Goal: Task Accomplishment & Management: Manage account settings

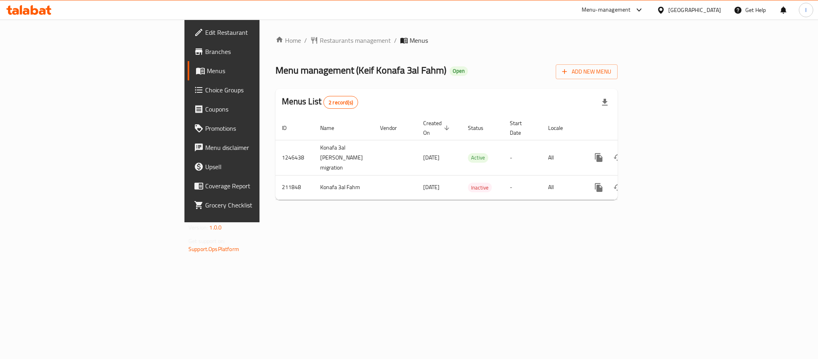
click at [400, 89] on div "Menus List 2 record(s)" at bounding box center [447, 102] width 342 height 27
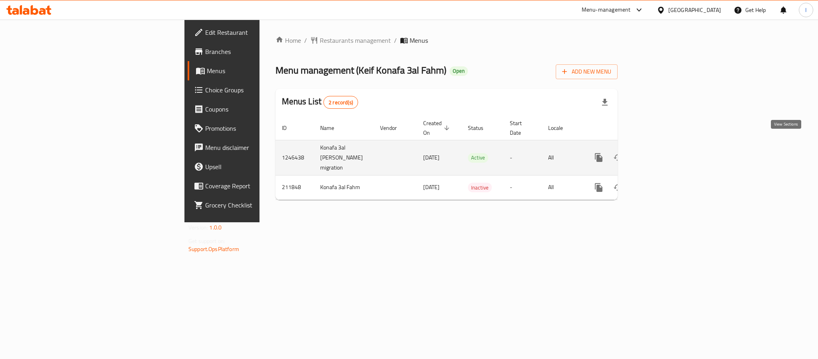
click at [661, 153] on icon "enhanced table" at bounding box center [657, 158] width 10 height 10
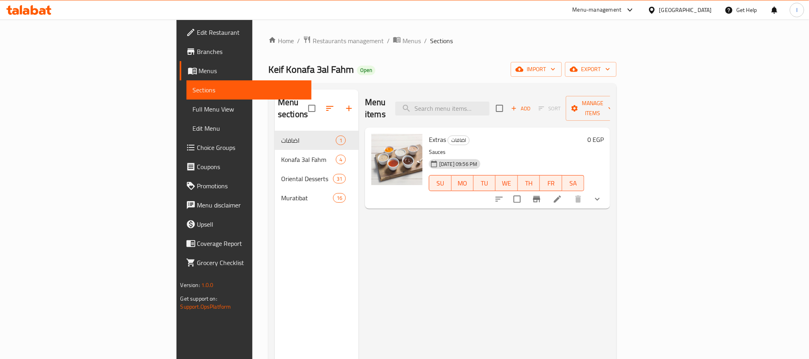
click at [422, 73] on div "Keif Konafa 3al Fahm Open import export" at bounding box center [442, 69] width 348 height 15
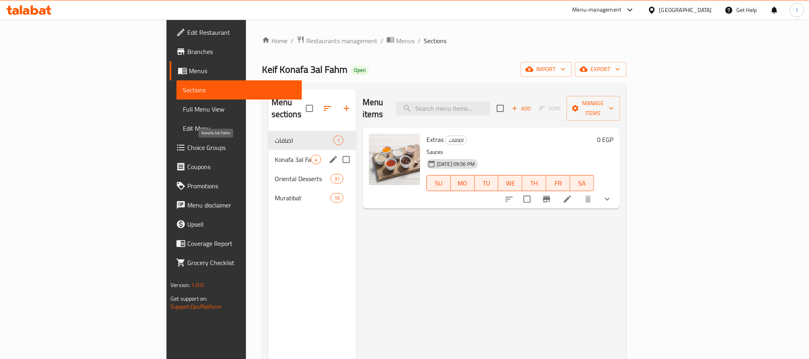
click at [275, 155] on span "Konafa 3al Fahm" at bounding box center [293, 160] width 36 height 10
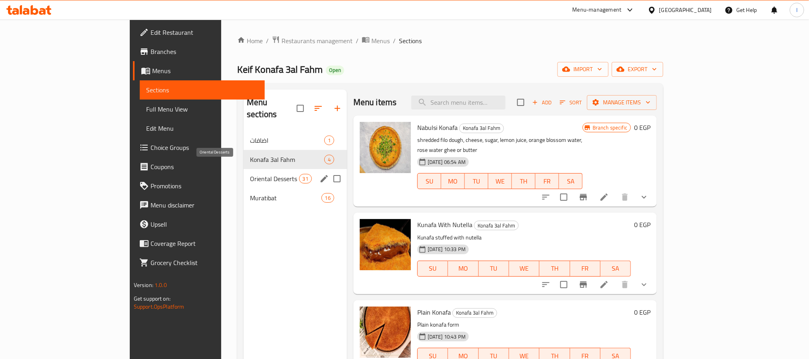
click at [250, 174] on span "Oriental Desserts" at bounding box center [274, 179] width 49 height 10
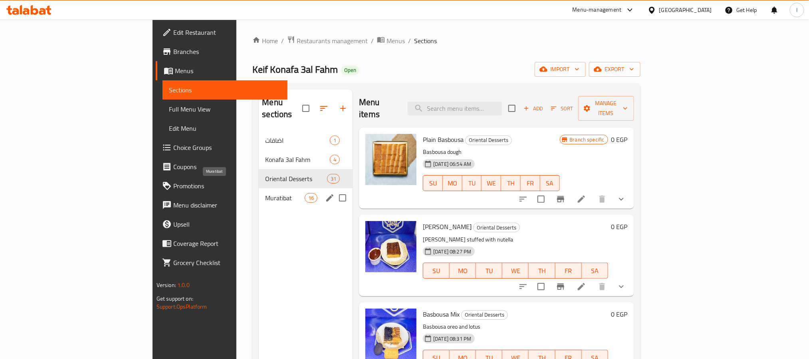
click at [265, 193] on span "Muratibat" at bounding box center [285, 198] width 40 height 10
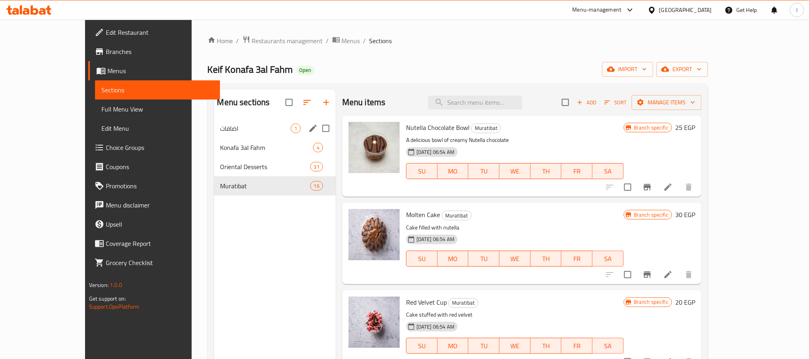
click at [217, 134] on div "اضافات 1" at bounding box center [275, 128] width 122 height 19
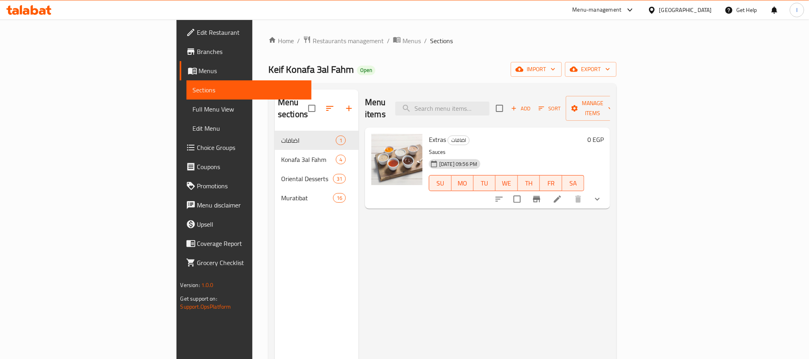
click at [394, 72] on div "Keif Konafa 3al Fahm Open import export" at bounding box center [442, 69] width 348 height 15
drag, startPoint x: 329, startPoint y: 84, endPoint x: 286, endPoint y: 29, distance: 69.5
click at [329, 84] on div "Menu sections اضافات 1 Konafa 3al Fahm 4 Oriental Desserts 31 Muratibat 16 Menu…" at bounding box center [442, 268] width 348 height 371
click at [197, 56] on span "Branches" at bounding box center [251, 52] width 108 height 10
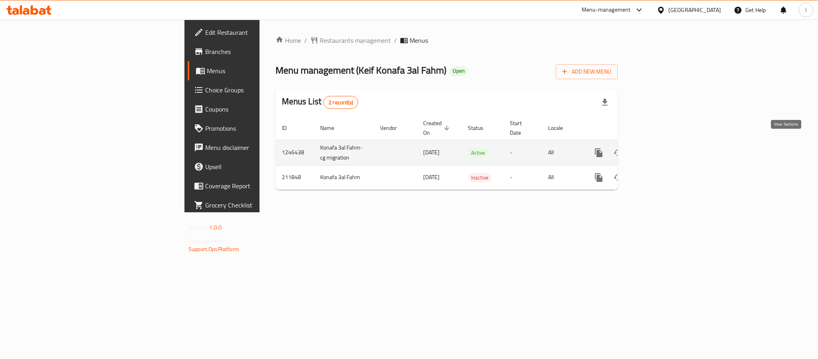
click at [660, 149] on icon "enhanced table" at bounding box center [656, 152] width 7 height 7
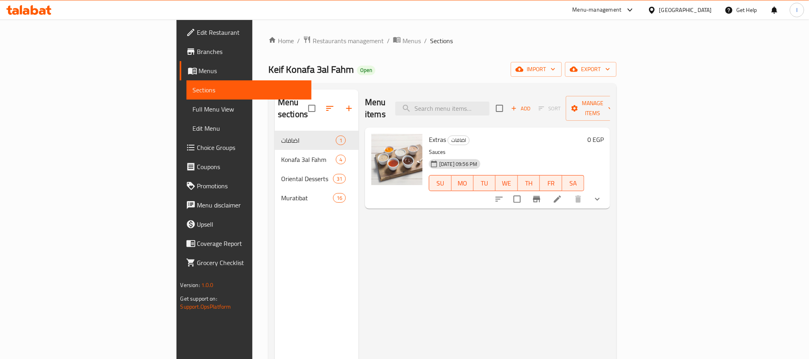
click at [438, 40] on ol "Home / Restaurants management / Menus / Sections" at bounding box center [442, 41] width 348 height 10
click at [427, 58] on div "Home / Restaurants management / Menus / Sections Keif Konafa 3al Fahm Open impo…" at bounding box center [442, 245] width 348 height 419
click at [345, 52] on div "Home / Restaurants management / Menus / Sections Keif Konafa 3al Fahm Open impo…" at bounding box center [442, 245] width 348 height 419
click at [387, 58] on div "Home / Restaurants management / Menus / Sections Keif Konafa 3al Fahm Open impo…" at bounding box center [442, 245] width 348 height 419
click at [346, 105] on icon "button" at bounding box center [349, 108] width 6 height 6
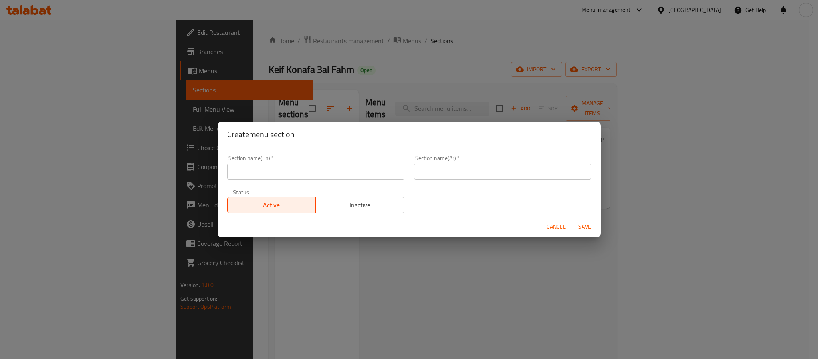
drag, startPoint x: 419, startPoint y: 174, endPoint x: 423, endPoint y: 185, distance: 11.4
click at [419, 174] on input "text" at bounding box center [502, 171] width 177 height 16
paste input "عروض كيف كنافة على الفحم"
type input "عروض كيف كنافة على الفحم"
click at [327, 166] on input "text" at bounding box center [315, 171] width 177 height 16
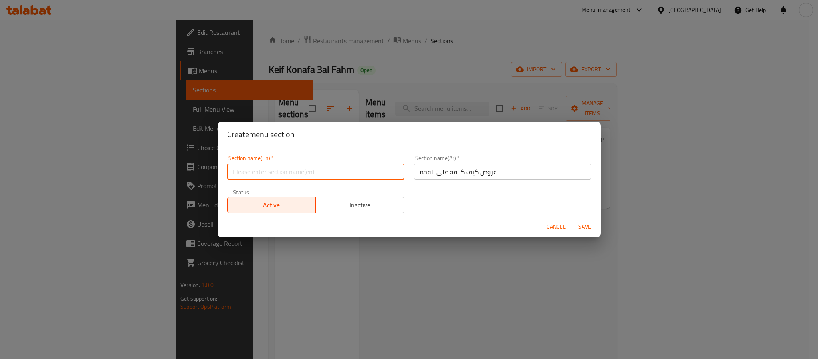
paste input "Keif Konafa 3al Fahm"
type input "Keif Konafa 3al Fahm Offers"
click at [572, 219] on button "Save" at bounding box center [585, 226] width 26 height 15
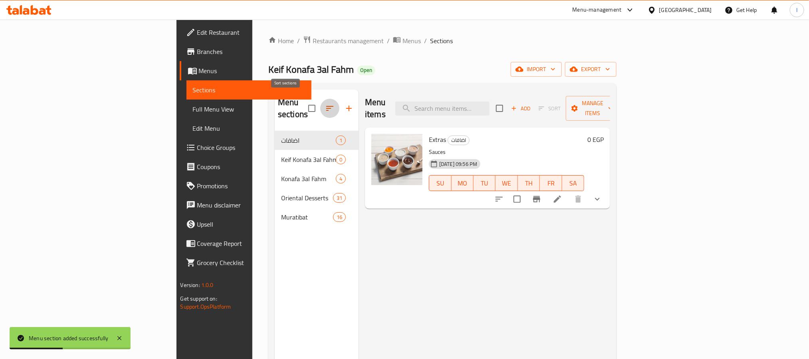
click at [325, 103] on icon "button" at bounding box center [330, 108] width 10 height 10
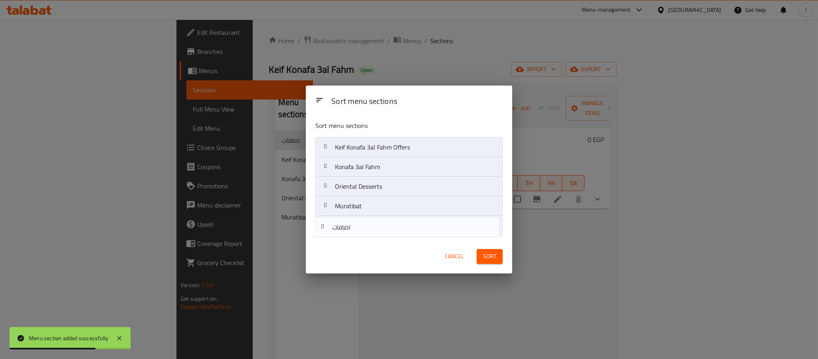
drag, startPoint x: 323, startPoint y: 150, endPoint x: 320, endPoint y: 232, distance: 82.7
click at [320, 232] on nav "اضافات Keif Konafa 3al Fahm Offers Konafa 3al Fahm Oriental Desserts Muratibat" at bounding box center [408, 186] width 187 height 99
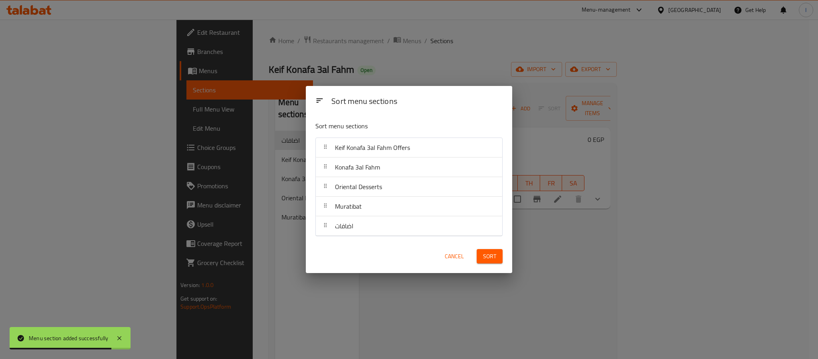
click at [496, 258] on button "Sort" at bounding box center [490, 256] width 26 height 15
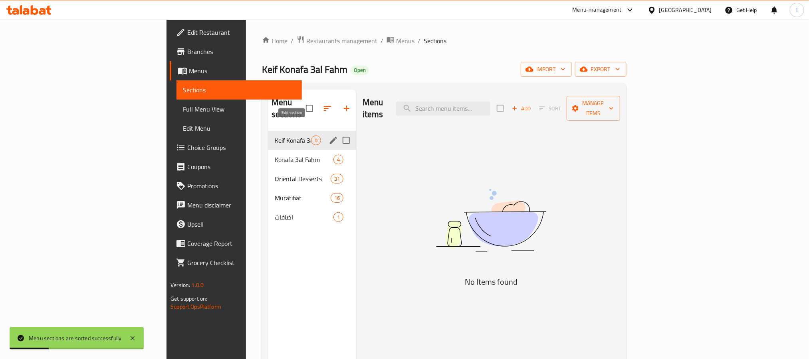
click at [330, 137] on icon "edit" at bounding box center [333, 140] width 7 height 7
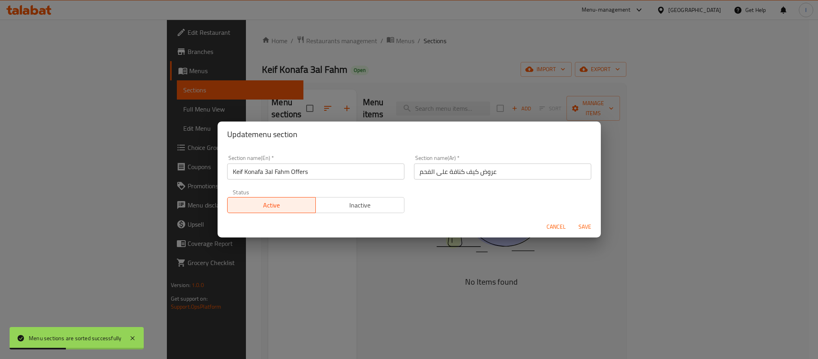
click at [351, 204] on span "Inactive" at bounding box center [360, 205] width 82 height 12
click at [587, 228] on span "Save" at bounding box center [584, 227] width 19 height 10
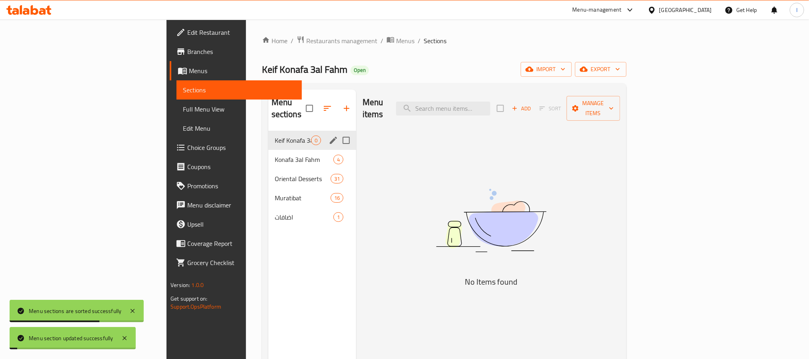
click at [509, 191] on img at bounding box center [491, 220] width 200 height 106
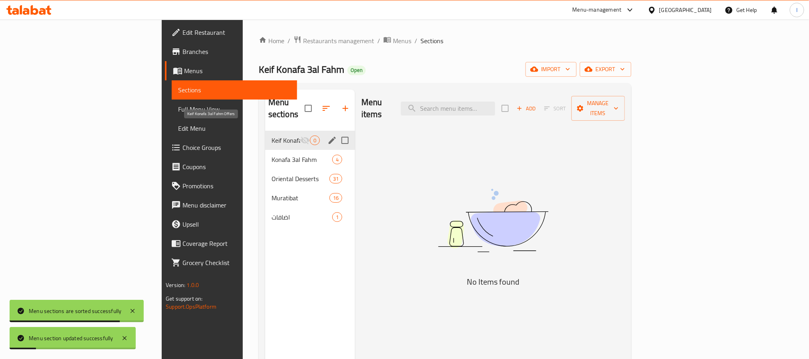
click at [272, 135] on span "Keif Konafa 3al Fahm Offers" at bounding box center [286, 140] width 29 height 10
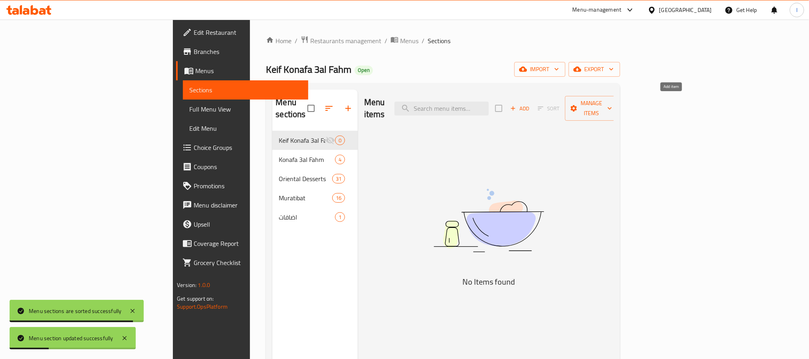
click at [531, 104] on span "Add" at bounding box center [520, 108] width 22 height 9
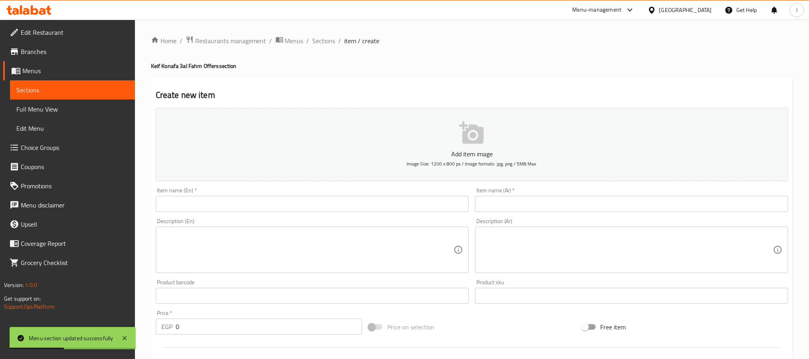
click at [513, 68] on h4 "Keif Konafa 3al Fahm Offers section" at bounding box center [472, 66] width 642 height 8
drag, startPoint x: 494, startPoint y: 210, endPoint x: 444, endPoint y: 115, distance: 107.0
click at [494, 210] on input "text" at bounding box center [631, 204] width 313 height 16
paste input "بوكس الملوك"
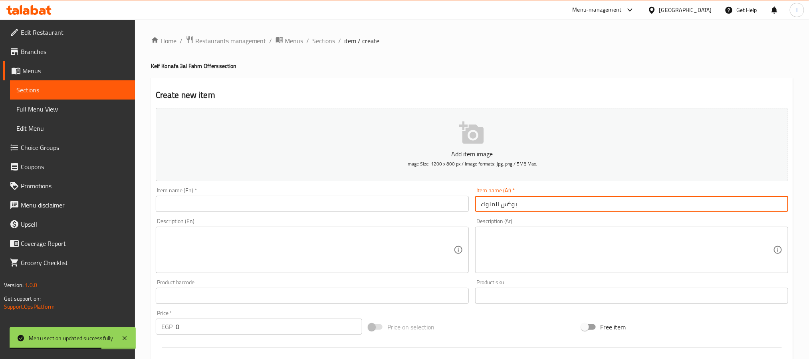
type input "بوكس الملوك"
click at [357, 205] on input "text" at bounding box center [312, 204] width 313 height 16
paste input "Box El Molook"
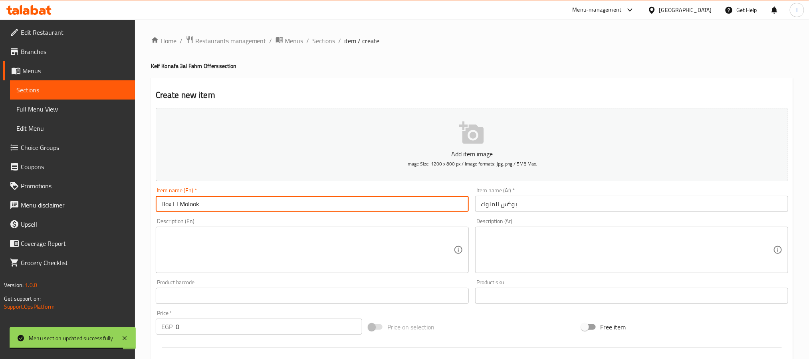
type input "Box El Molook"
click at [505, 261] on textarea at bounding box center [627, 250] width 292 height 38
paste textarea "جبنة صغير، كنافة مانجو صغير، مشكل، مداعبة"
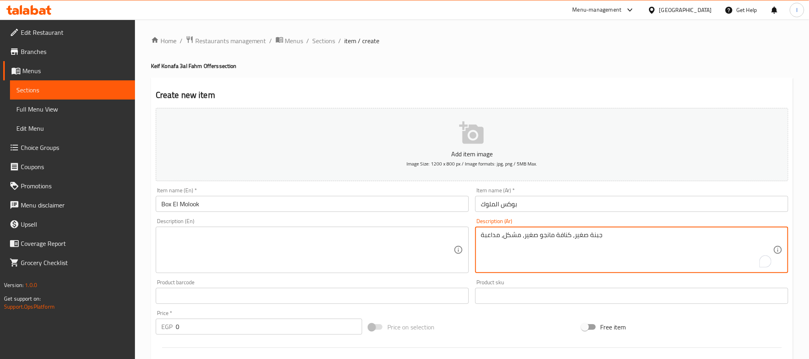
type textarea "جبنة صغير، كنافة مانجو صغير، مشكل، مداعبة"
click at [291, 239] on textarea at bounding box center [307, 250] width 292 height 38
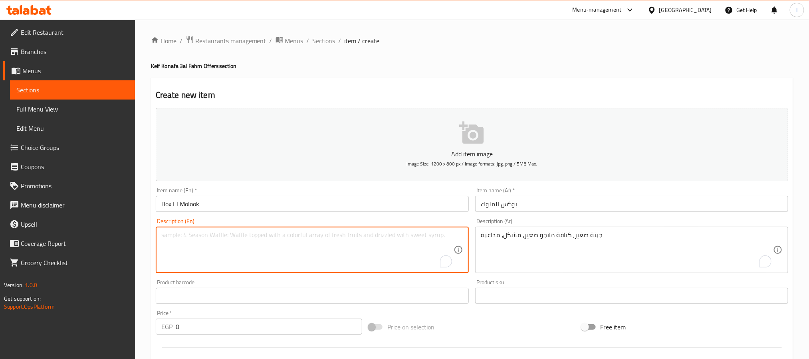
paste textarea "Small cheese, small mango kunafa, assorted, Mudaaaba"
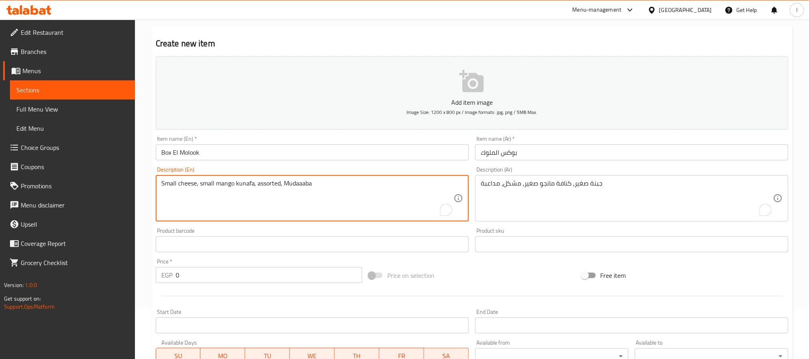
scroll to position [120, 0]
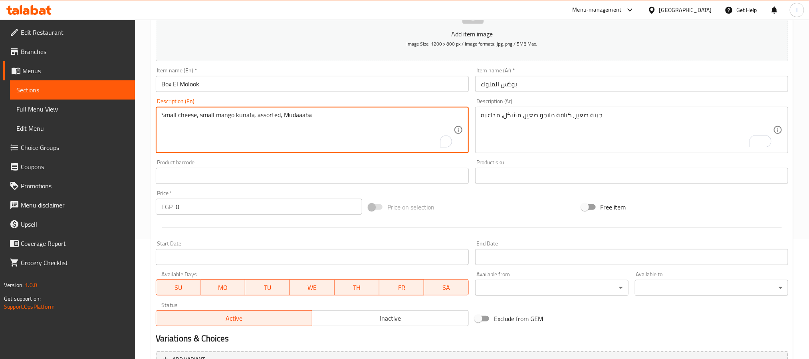
type textarea "Small cheese, small mango kunafa, assorted, Mudaaaba"
click at [244, 208] on input "0" at bounding box center [269, 206] width 186 height 16
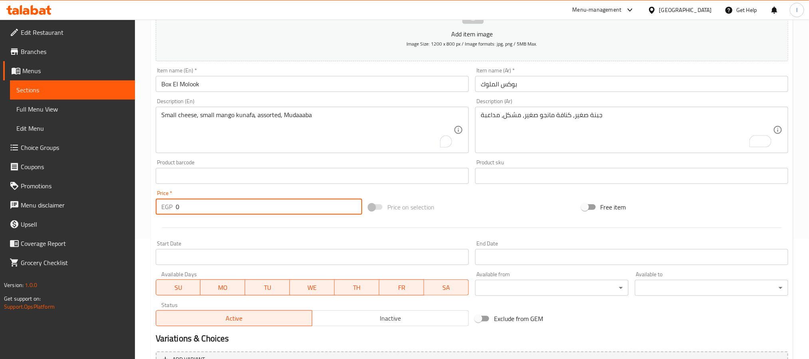
click at [244, 208] on input "0" at bounding box center [269, 206] width 186 height 16
type input "295"
drag, startPoint x: 472, startPoint y: 223, endPoint x: 392, endPoint y: 20, distance: 217.8
click at [472, 222] on div at bounding box center [472, 228] width 639 height 20
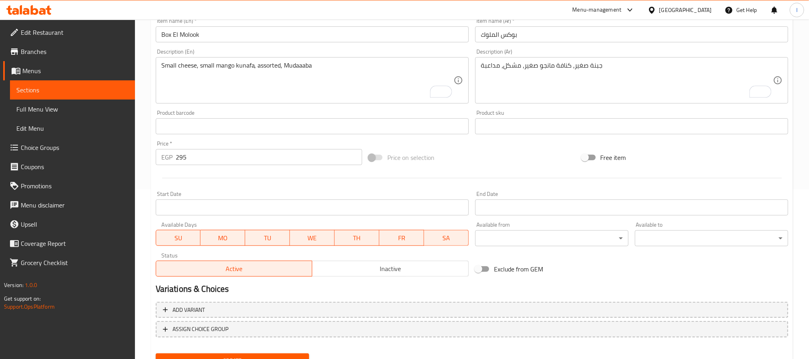
scroll to position [205, 0]
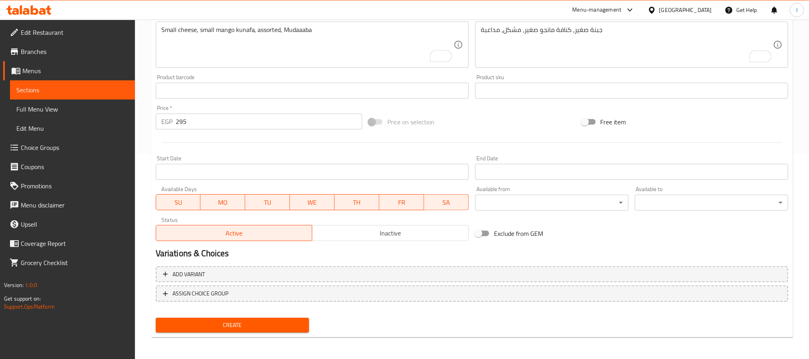
click at [282, 321] on span "Create" at bounding box center [232, 325] width 141 height 10
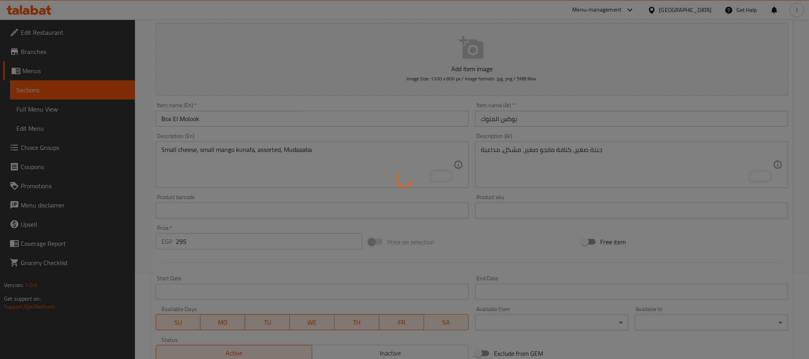
type input "0"
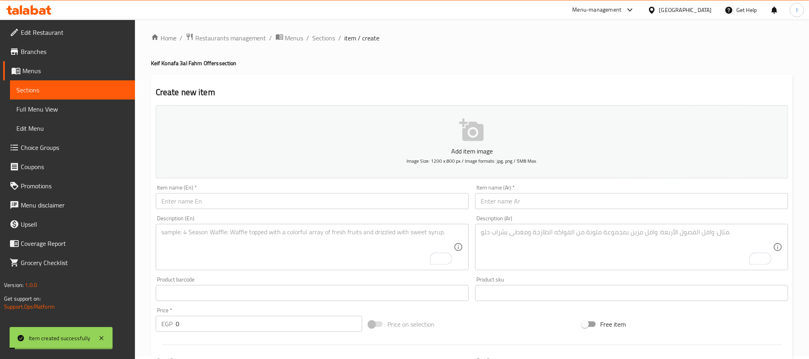
scroll to position [0, 0]
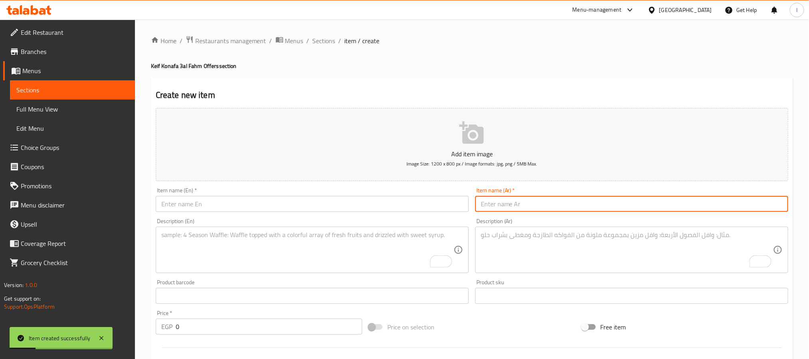
click at [507, 208] on input "text" at bounding box center [631, 204] width 313 height 16
paste input "بوكس عشاق الحلو"
type input "بوكس عشاق الحلو"
click at [325, 204] on input "text" at bounding box center [312, 204] width 313 height 16
paste input "Box 3shaq El 7elo"
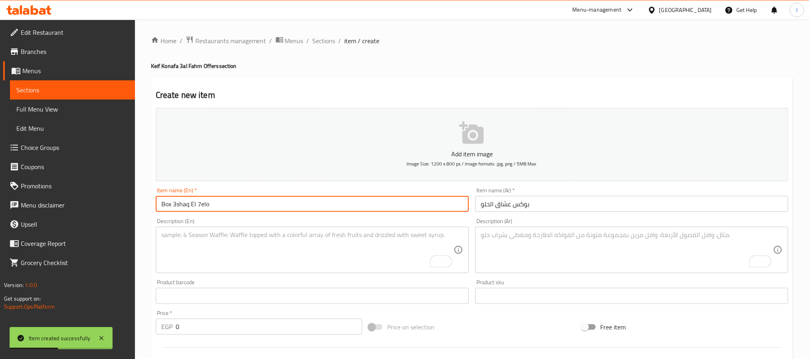
type input "Box 3shaq El 7elo"
click at [533, 247] on textarea "To enrich screen reader interactions, please activate Accessibility in Grammarl…" at bounding box center [627, 250] width 292 height 38
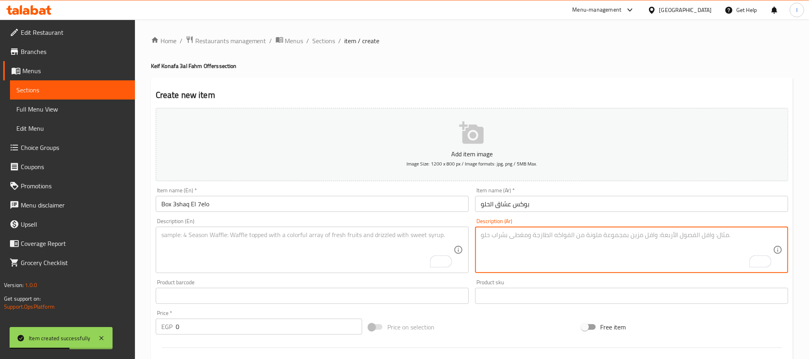
paste textarea "نوتيلا صغير، بولة نوتيلا، بسبوسة نوتيلا، ديسباسيتو كبير"
type textarea "نوتيلا صغير، بولة نوتيلا، بسبوسة نوتيلا، ديسباسيتو كبير"
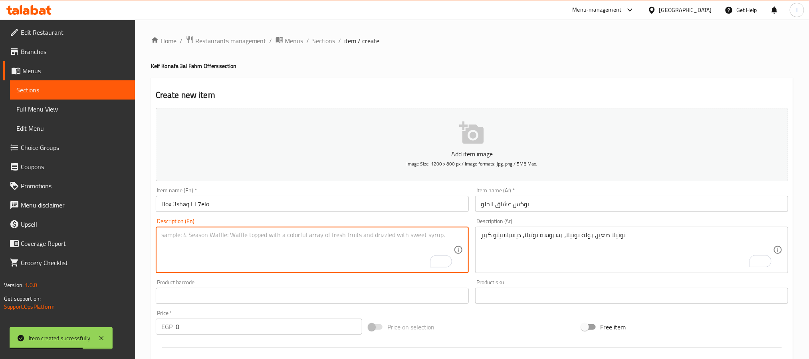
click at [301, 238] on textarea "To enrich screen reader interactions, please activate Accessibility in Grammarl…" at bounding box center [307, 250] width 292 height 38
paste textarea "Small Nutella, Nutella scoop, Nutella basbousa, large Despacito"
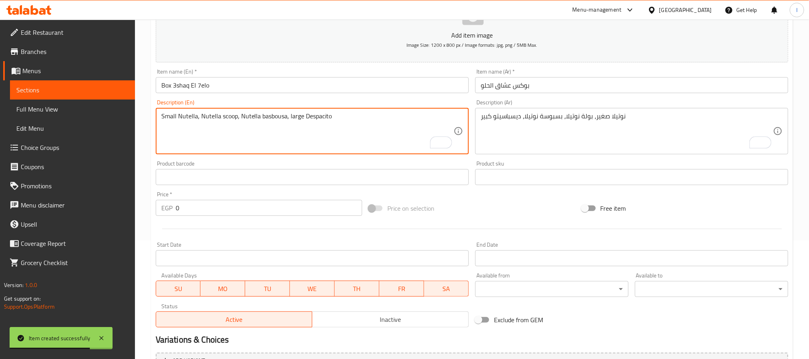
scroll to position [120, 0]
type textarea "Small Nutella, Nutella scoop, Nutella basbousa, large Despacito"
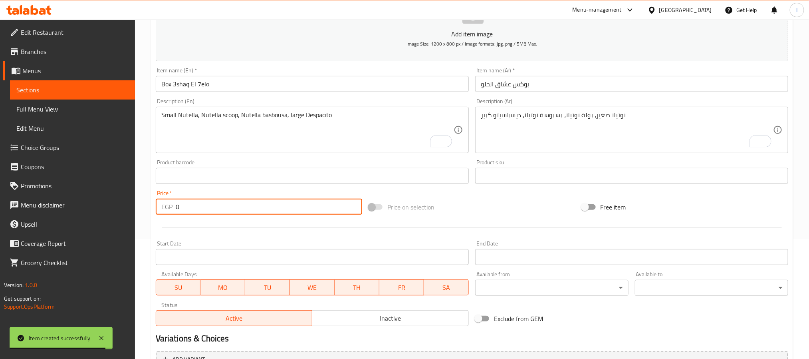
click at [261, 211] on input "0" at bounding box center [269, 206] width 186 height 16
type input "235"
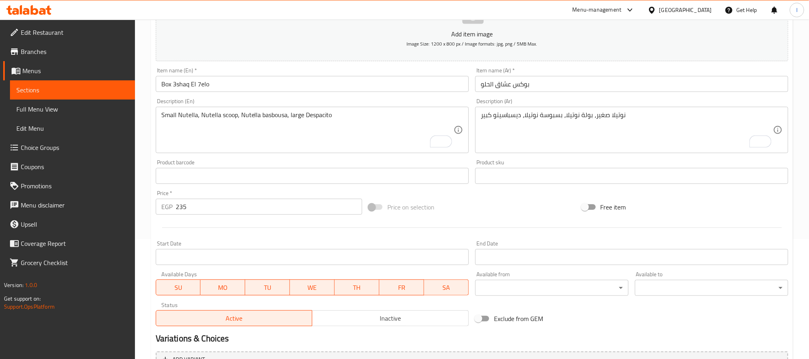
click at [500, 223] on div at bounding box center [472, 228] width 639 height 20
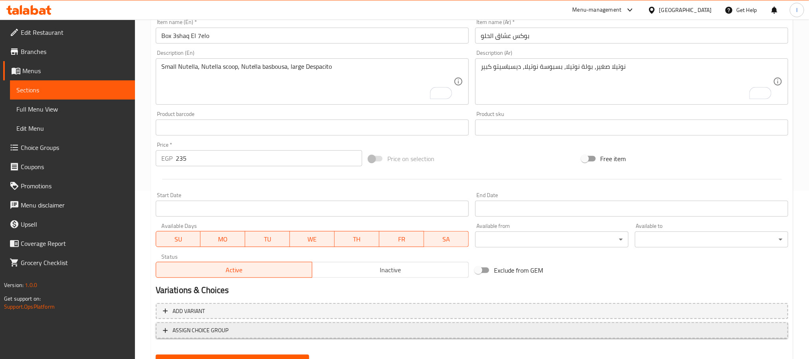
scroll to position [205, 0]
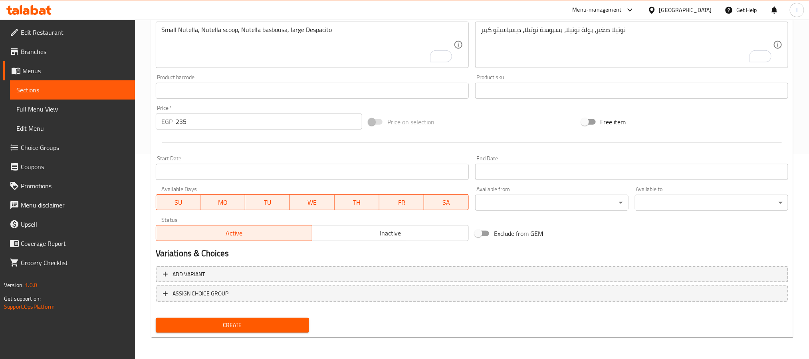
click at [271, 330] on button "Create" at bounding box center [232, 324] width 153 height 15
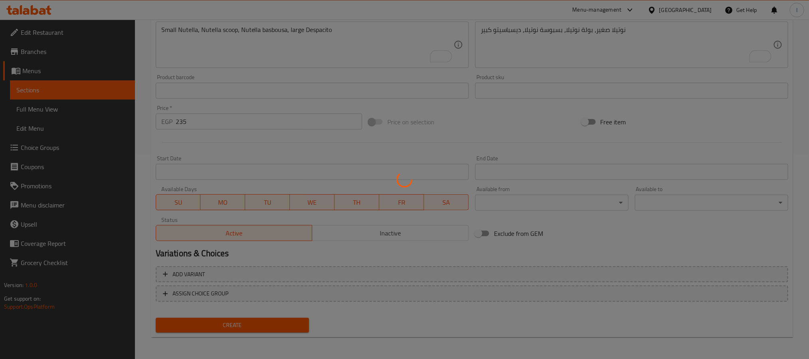
type input "0"
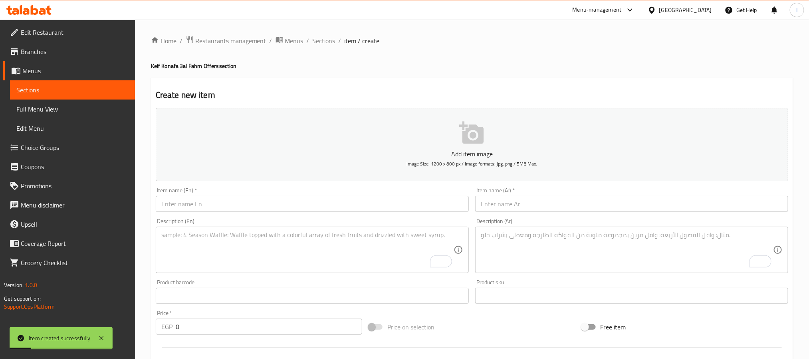
click at [498, 207] on input "text" at bounding box center [631, 204] width 313 height 16
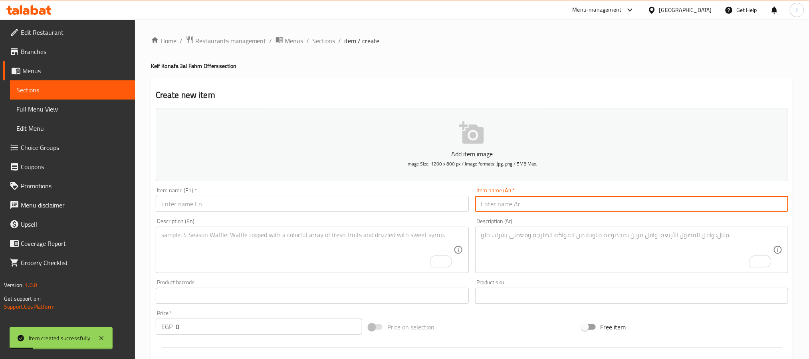
paste input "بوكس النشاط"
type input "بوكس النشاط"
click at [347, 200] on input "text" at bounding box center [312, 204] width 313 height 16
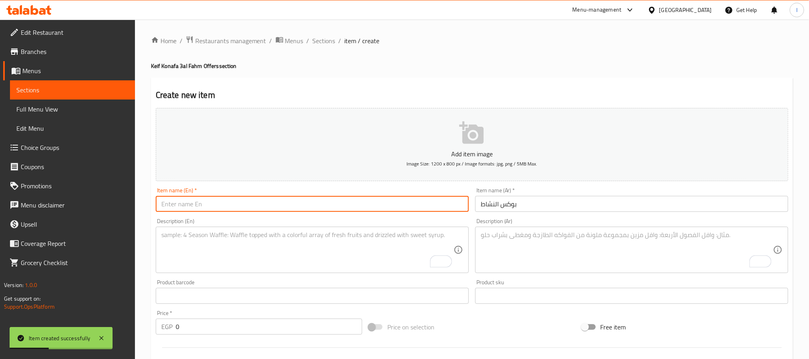
paste input "Box El Nashat"
type input "Box El Nashat"
click at [384, 81] on div "Create new item Add item image Image Size: 1200 x 800 px / Image formats: jpg, …" at bounding box center [472, 309] width 642 height 465
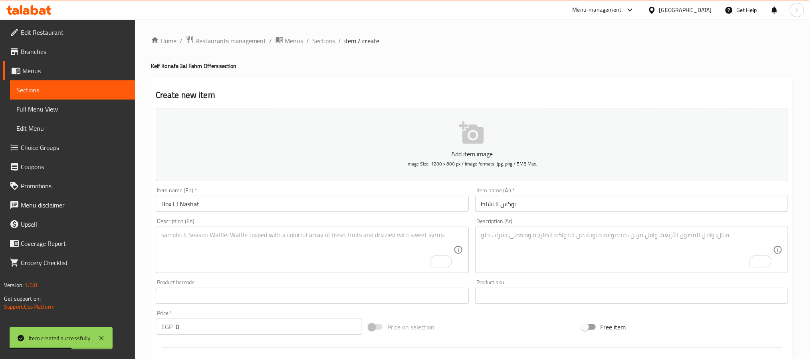
click at [537, 262] on textarea "To enrich screen reader interactions, please activate Accessibility in Grammarl…" at bounding box center [627, 250] width 292 height 38
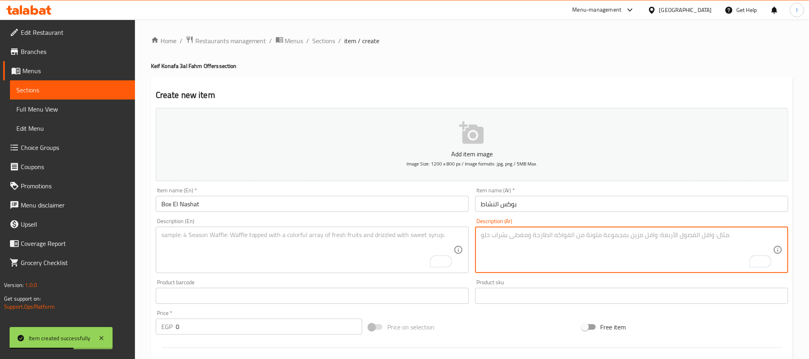
paste textarea "قشطة صغير، جلاشة قشطة، عزوزة، أرز مكسرات"
type textarea "قشطة صغير، جلاشة قشطة، عزوزة، أرز مكسرات"
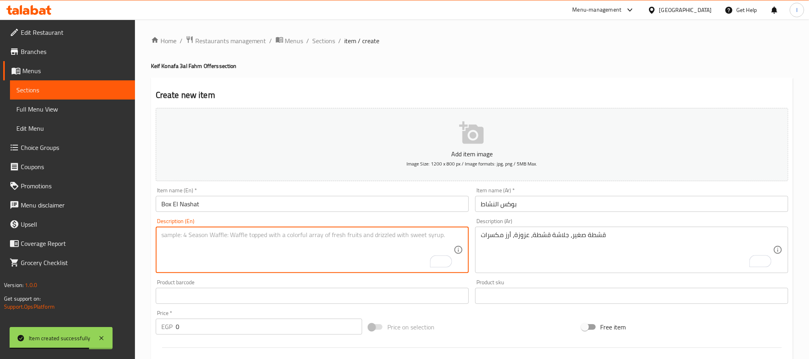
click at [347, 244] on textarea "To enrich screen reader interactions, please activate Accessibility in Grammarl…" at bounding box center [307, 250] width 292 height 38
paste textarea "Small cream, cream goulash, Azzouza, rice with nuts"
type textarea "Small cream, cream goulash, Azzouza, rice with nuts"
click at [399, 62] on h4 "Keif Konafa 3al Fahm Offers section" at bounding box center [472, 66] width 642 height 8
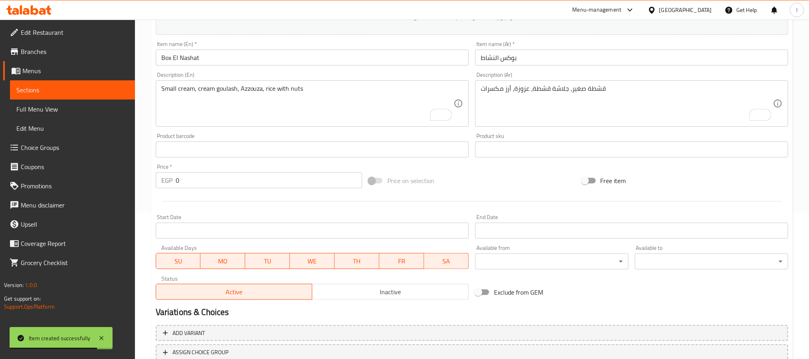
scroll to position [205, 0]
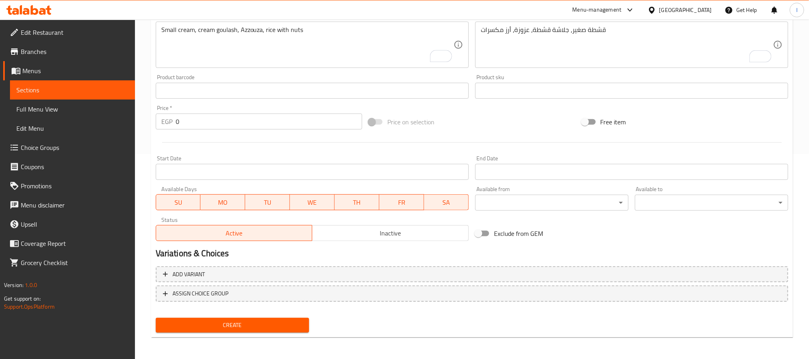
click at [286, 127] on input "0" at bounding box center [269, 121] width 186 height 16
type input "185"
click at [287, 315] on div "Create" at bounding box center [233, 324] width 160 height 21
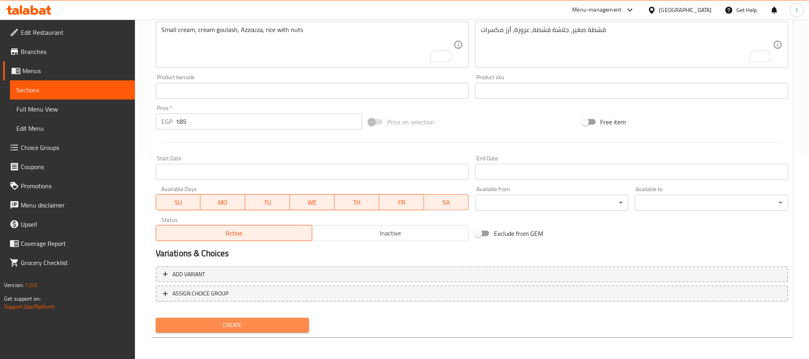
click at [296, 328] on span "Create" at bounding box center [232, 325] width 141 height 10
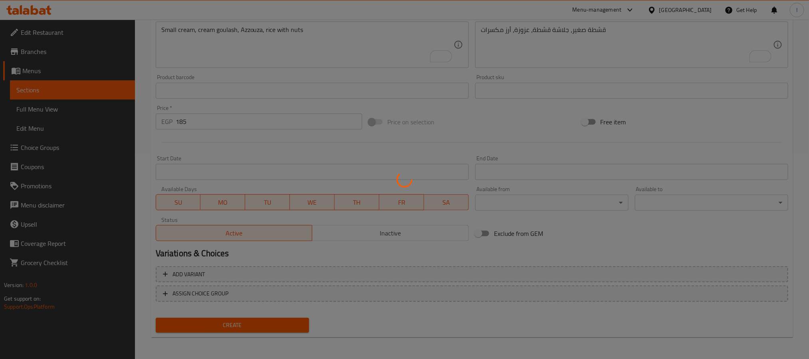
type input "0"
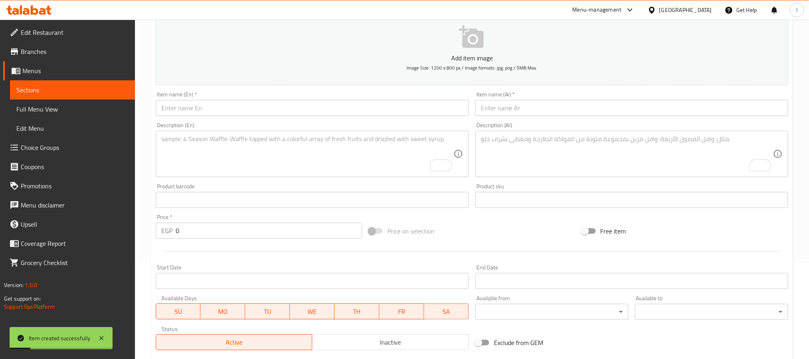
scroll to position [0, 0]
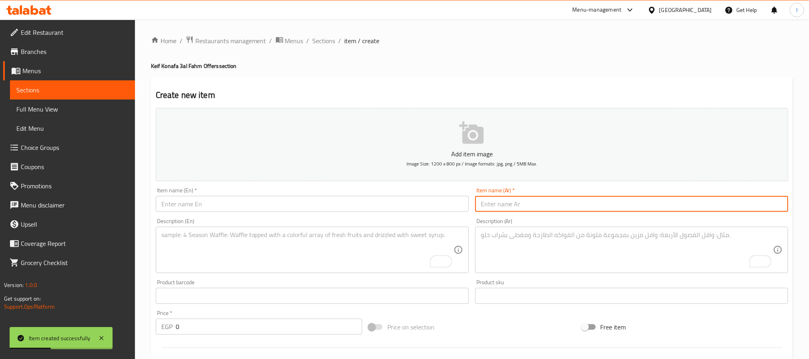
click at [514, 211] on input "text" at bounding box center [631, 204] width 313 height 16
paste input "بوكس النيل"
type input "بوكس النيل"
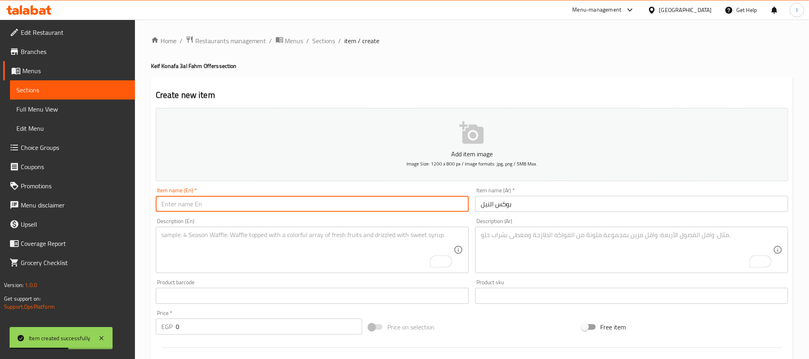
click at [333, 204] on input "text" at bounding box center [312, 204] width 313 height 16
paste input "Box El Nile"
type input "Box El Nile"
click at [537, 249] on textarea "To enrich screen reader interactions, please activate Accessibility in Grammarl…" at bounding box center [627, 250] width 292 height 38
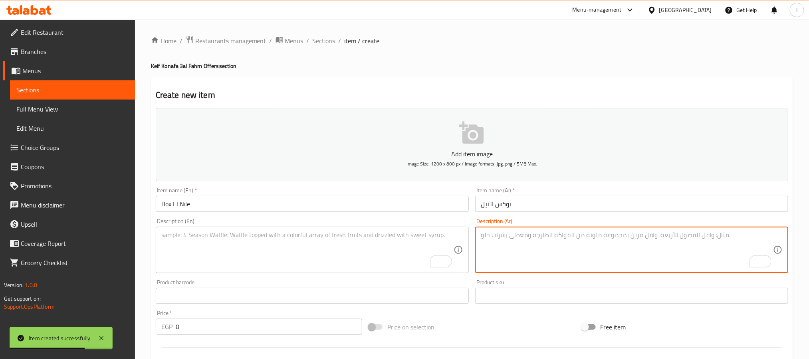
paste textarea "نصف كنافة مكسرات، مداعبة، نصف بولة، نصف قشطة"
type textarea "نصف كنافة مكسرات، مداعبة، نصف بولة، نصف قشطة"
click at [388, 249] on textarea "To enrich screen reader interactions, please activate Accessibility in Grammarl…" at bounding box center [307, 250] width 292 height 38
paste textarea "Half nuts kunafa, Mudaaaba, half boule, half cream"
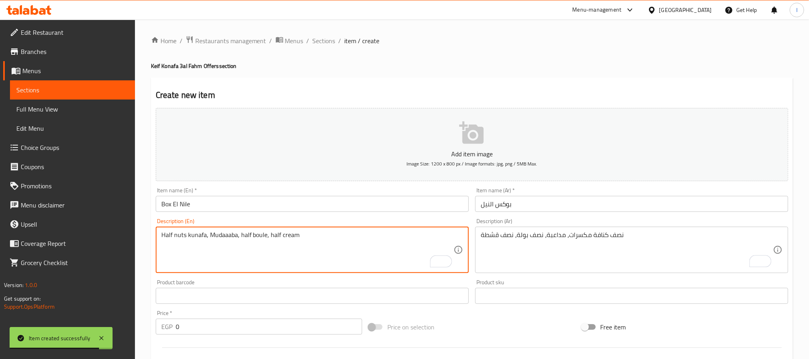
type textarea "Half nuts kunafa, Mudaaaba, half boule, half cream"
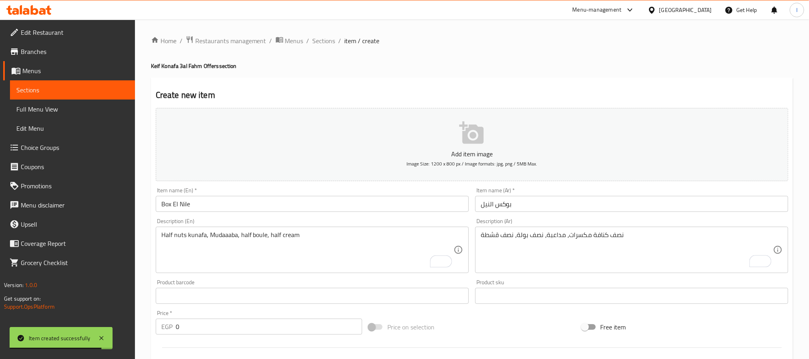
click at [387, 81] on div "Create new item Add item image Image Size: 1200 x 800 px / Image formats: jpg, …" at bounding box center [472, 309] width 642 height 465
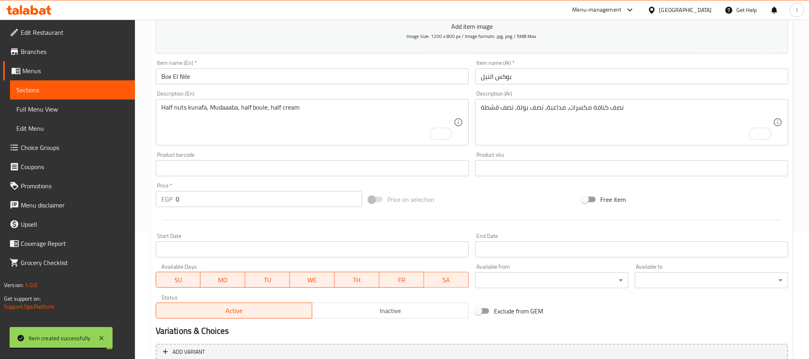
scroll to position [205, 0]
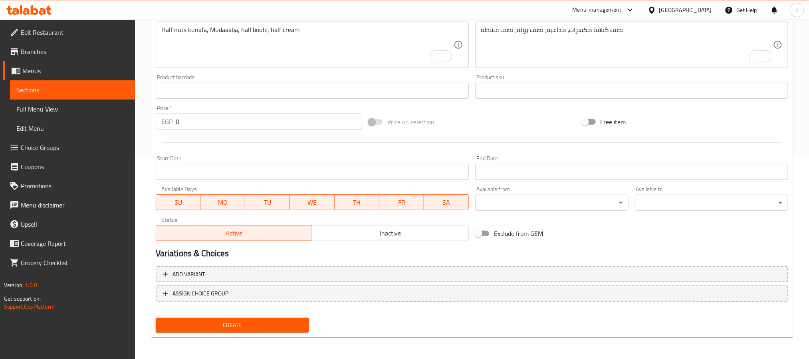
click at [265, 121] on input "0" at bounding box center [269, 121] width 186 height 16
paste input "405"
type input "405"
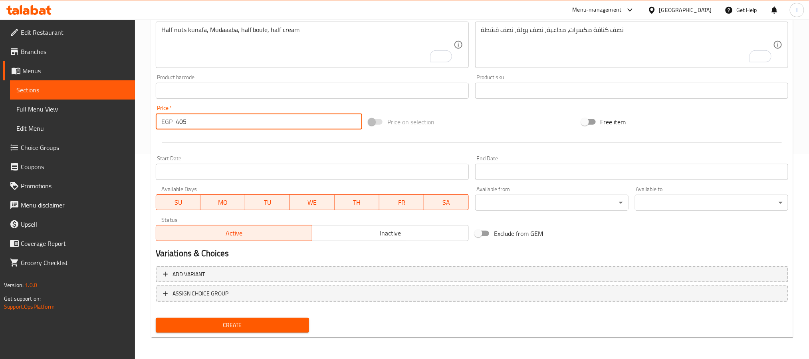
click at [482, 125] on div "Price on selection" at bounding box center [471, 122] width 213 height 22
click at [282, 320] on span "Create" at bounding box center [232, 325] width 141 height 10
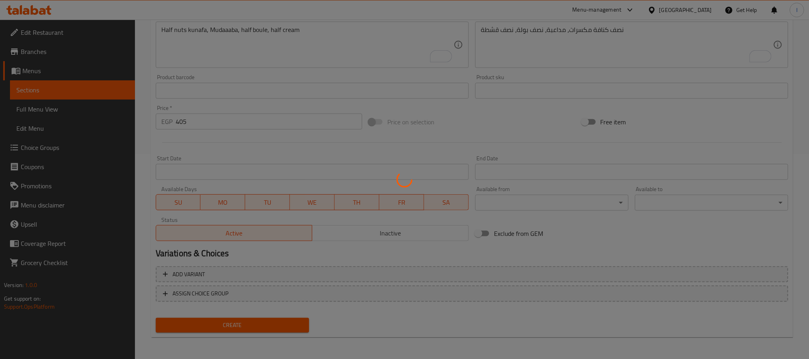
type input "0"
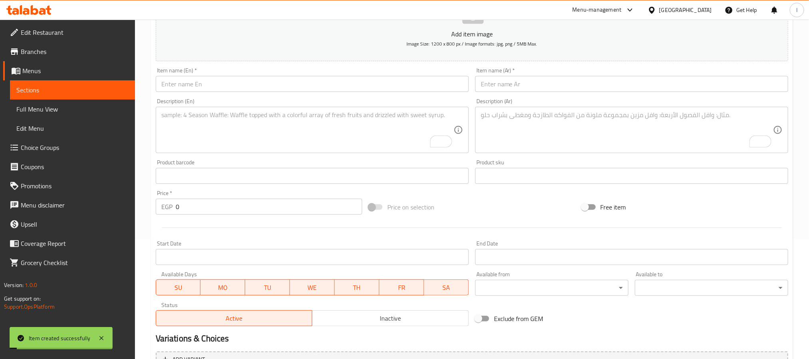
scroll to position [0, 0]
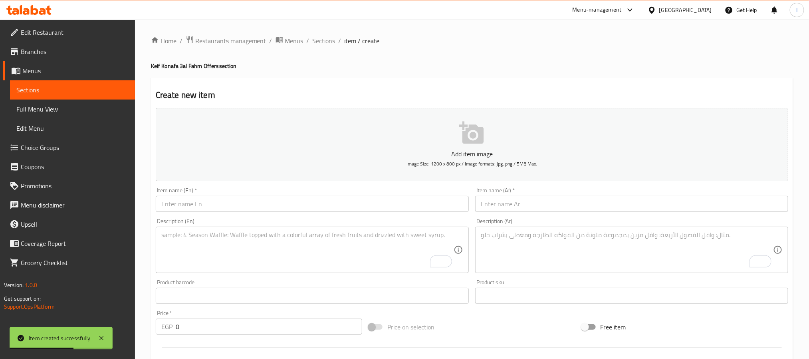
click at [489, 199] on input "text" at bounding box center [631, 204] width 313 height 16
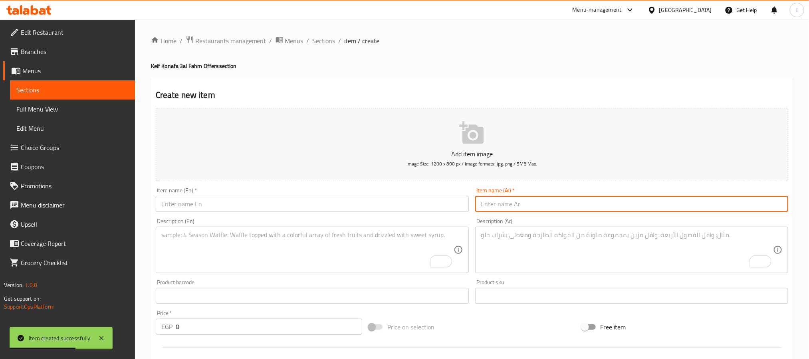
paste input "بوكس الصيف"
type input "بوكس الصيف"
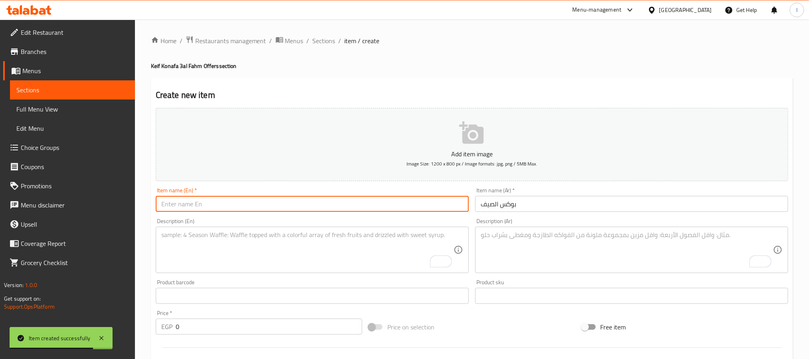
click at [302, 200] on input "text" at bounding box center [312, 204] width 313 height 16
paste input "Box El Seef"
type input "Box El Seef"
click at [503, 237] on textarea "To enrich screen reader interactions, please activate Accessibility in Grammarl…" at bounding box center [627, 250] width 292 height 38
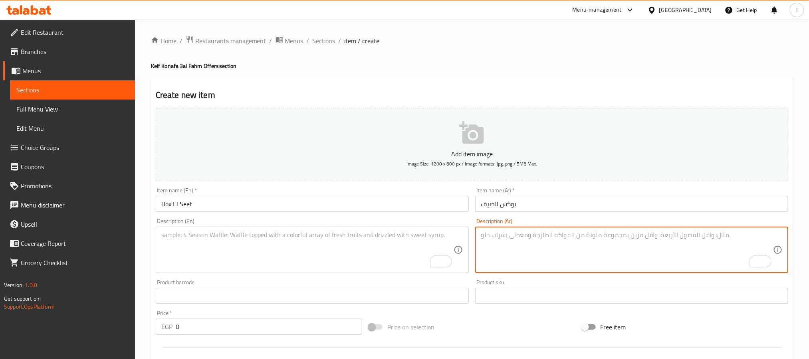
paste textarea "ككة إيطالية، كثيري، هاجن، أرز بلبن آيس كريم"
type textarea "ككة إيطالية، كثيري، هاجن، أرز بلبن آيس كريم"
click at [313, 273] on div "Description (En)" at bounding box center [312, 249] width 313 height 46
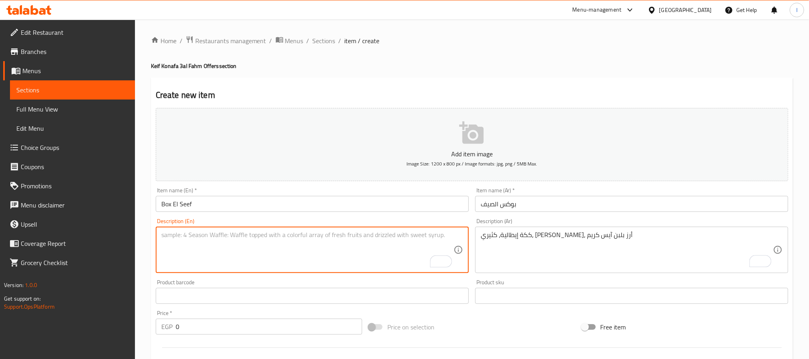
click at [314, 260] on textarea "To enrich screen reader interactions, please activate Accessibility in Grammarl…" at bounding box center [307, 250] width 292 height 38
paste textarea "Italian cake, Kithiri, Hagen, rice pudding ice cream"
type textarea "Italian cake, Kithiri, Hagen, rice pudding ice cream"
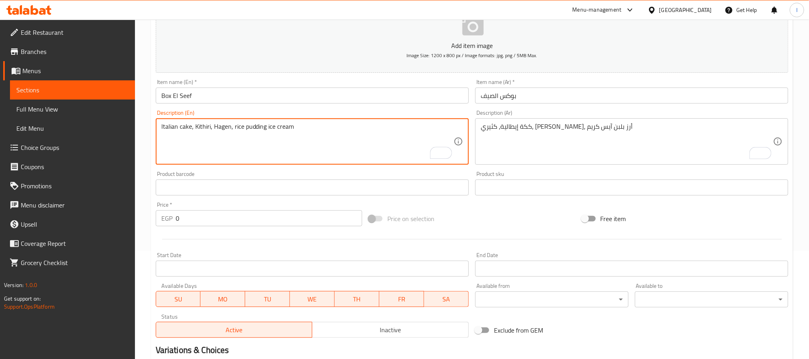
scroll to position [180, 0]
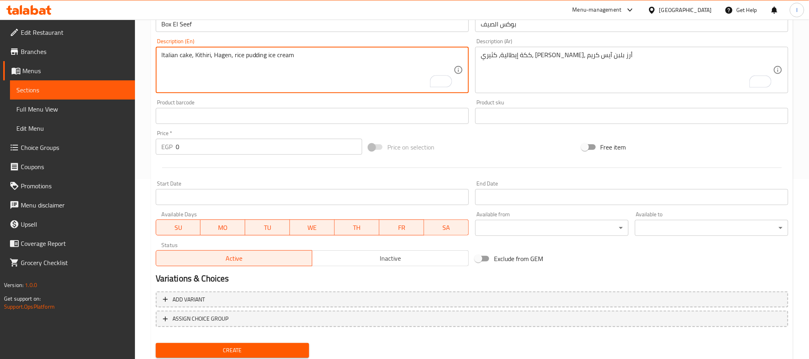
click at [260, 142] on input "0" at bounding box center [269, 147] width 186 height 16
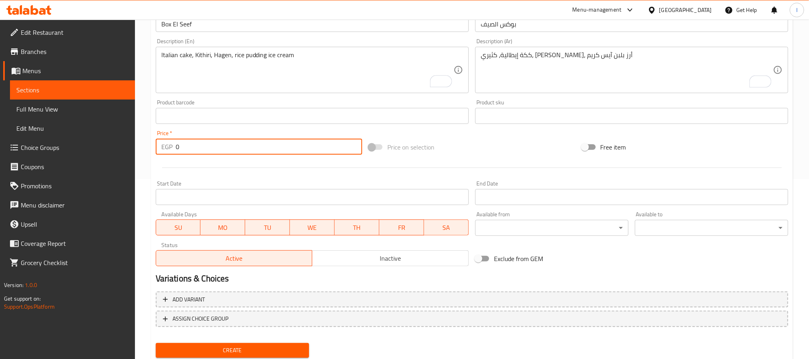
click at [260, 142] on input "0" at bounding box center [269, 147] width 186 height 16
paste input "275"
type input "275"
click at [481, 145] on div "Price on selection" at bounding box center [471, 147] width 213 height 22
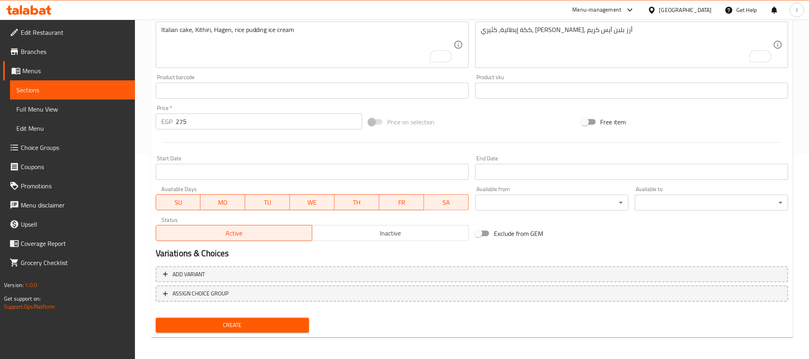
click at [278, 322] on span "Create" at bounding box center [232, 325] width 141 height 10
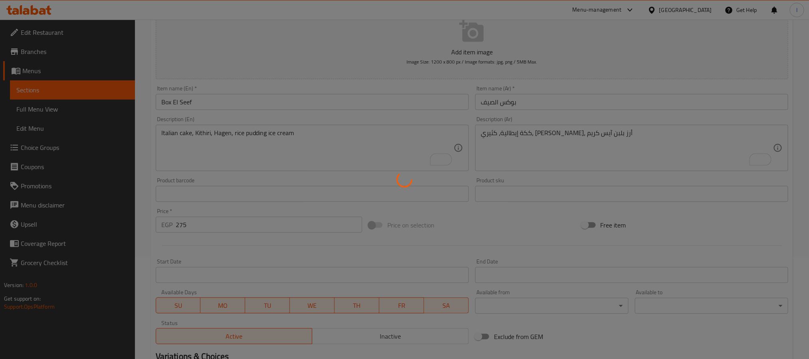
scroll to position [0, 0]
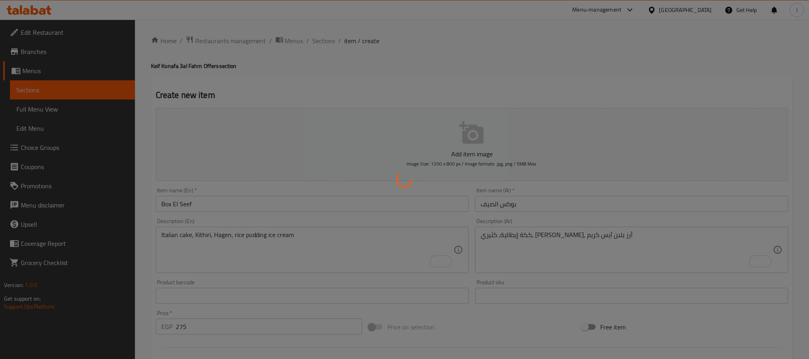
type input "0"
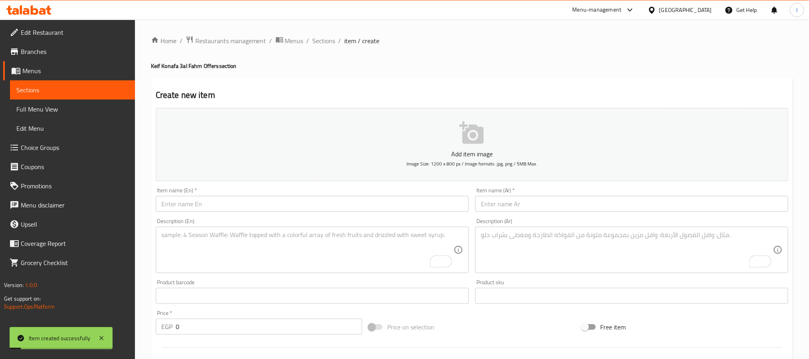
click at [508, 210] on input "text" at bounding box center [631, 204] width 313 height 16
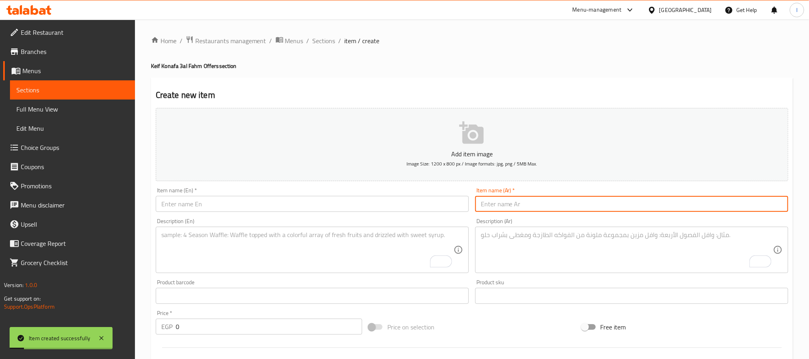
paste input "بوكس الفخامة"
type input "بوكس الفخامة"
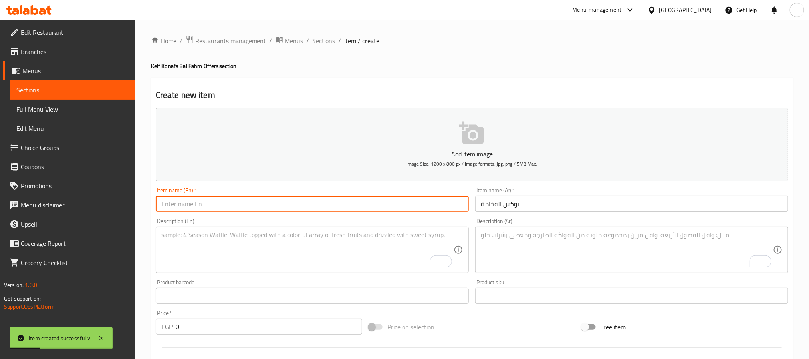
click at [302, 200] on input "text" at bounding box center [312, 204] width 313 height 16
paste input "Box El Fkhama"
type input "Box El Fkhama"
click at [514, 250] on textarea "To enrich screen reader interactions, please activate Accessibility in Grammarl…" at bounding box center [627, 250] width 292 height 38
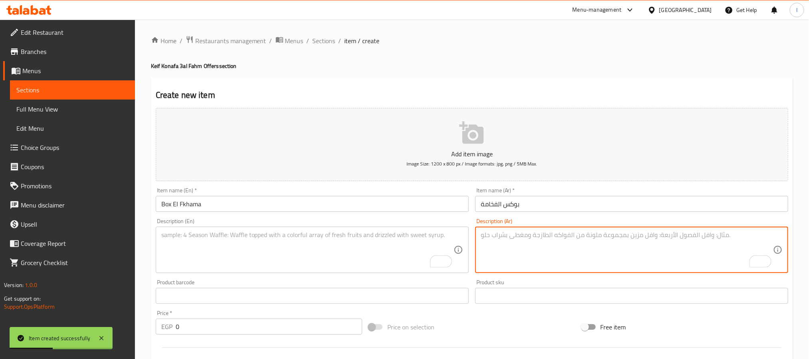
paste textarea "نصف مشكل سوبر، طاجن، بسبوسة نوتيلا"
type textarea "نصف مشكل سوبر، طاجن، بسبوسة نوتيلا"
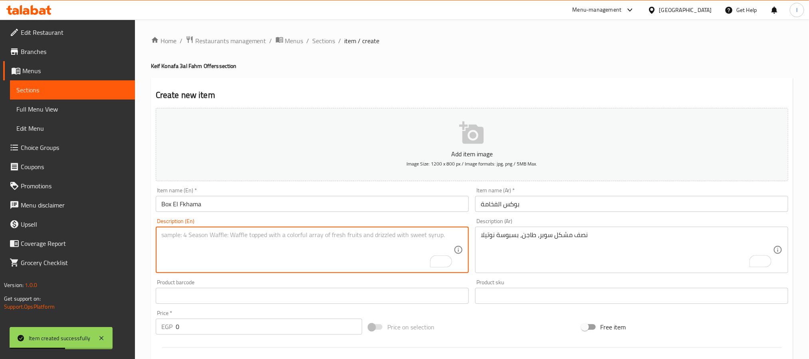
click at [315, 267] on textarea "To enrich screen reader interactions, please activate Accessibility in Grammarl…" at bounding box center [307, 250] width 292 height 38
paste textarea "Half super assorted, Tajin, Nutella basbousa"
type textarea "Half super assorted, Tajin, Nutella basbousa"
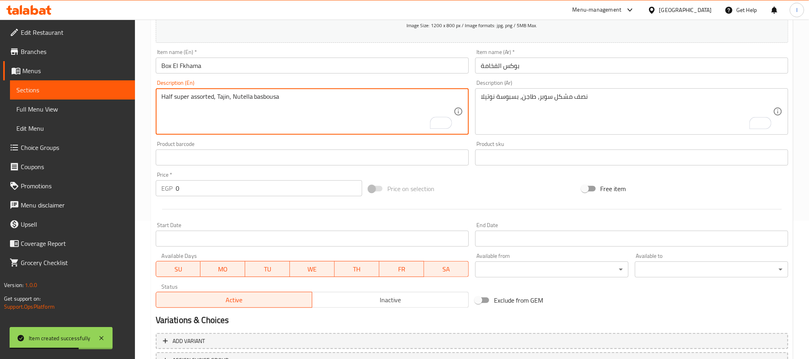
scroll to position [205, 0]
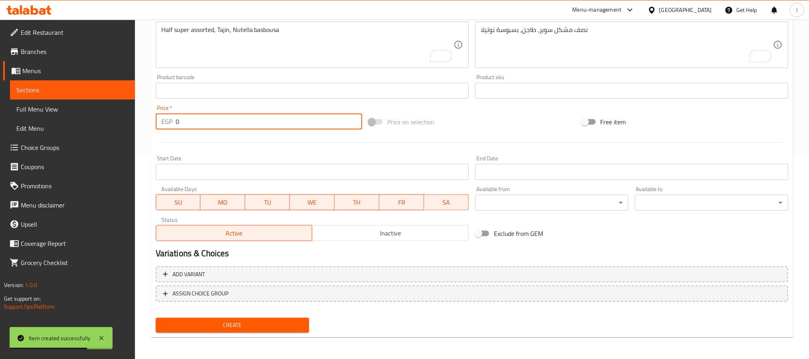
click at [235, 120] on input "0" at bounding box center [269, 121] width 186 height 16
paste input "45"
type input "450"
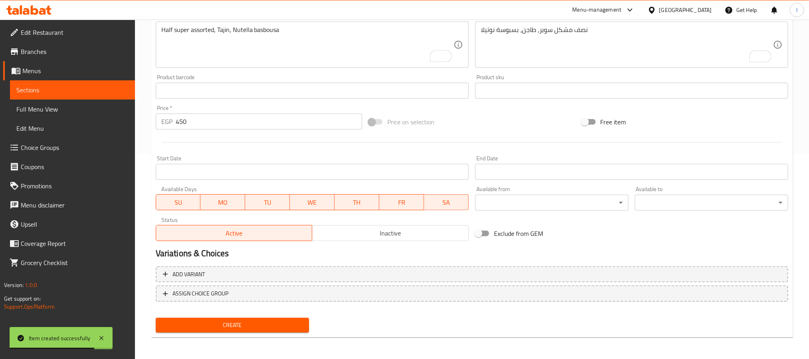
click at [486, 127] on div "Price on selection" at bounding box center [471, 122] width 213 height 22
click at [290, 326] on span "Create" at bounding box center [232, 325] width 141 height 10
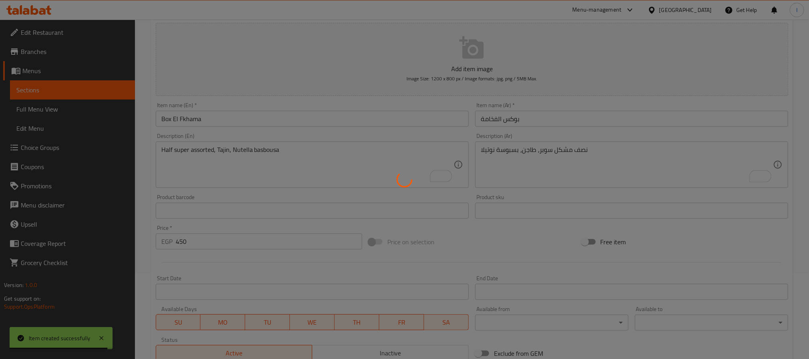
scroll to position [2, 0]
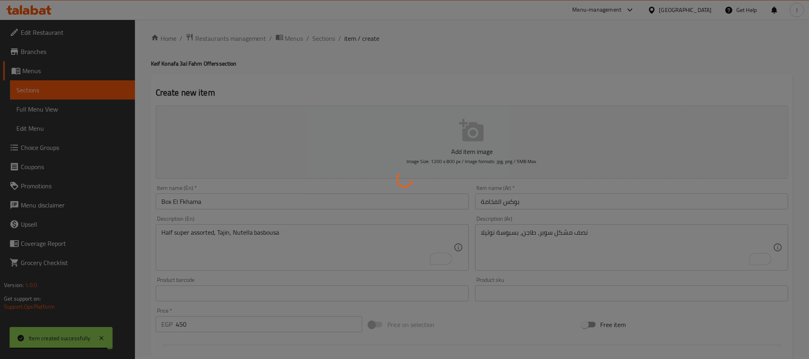
type input "0"
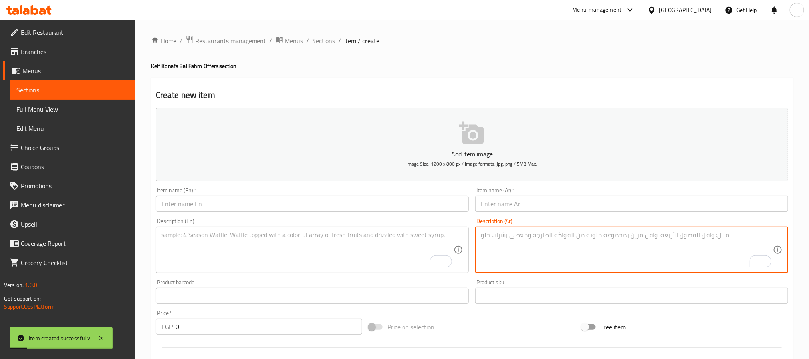
click at [539, 267] on textarea "To enrich screen reader interactions, please activate Accessibility in Grammarl…" at bounding box center [627, 250] width 292 height 38
paste textarea "بوكس المزارع"
type textarea "بوكس المزارع"
drag, startPoint x: 310, startPoint y: 246, endPoint x: 319, endPoint y: 211, distance: 35.7
click at [310, 246] on textarea "To enrich screen reader interactions, please activate Accessibility in Grammarl…" at bounding box center [307, 250] width 292 height 38
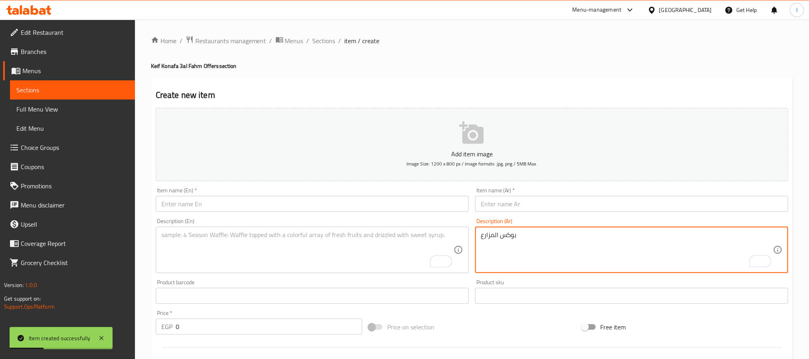
paste textarea "Box El Mozaree"
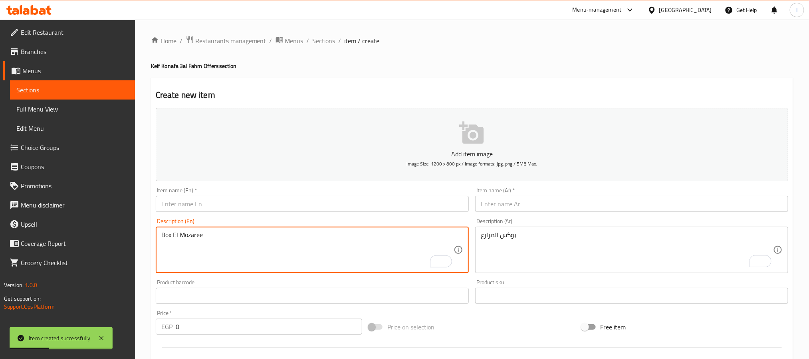
type textarea "Box El Mozaree"
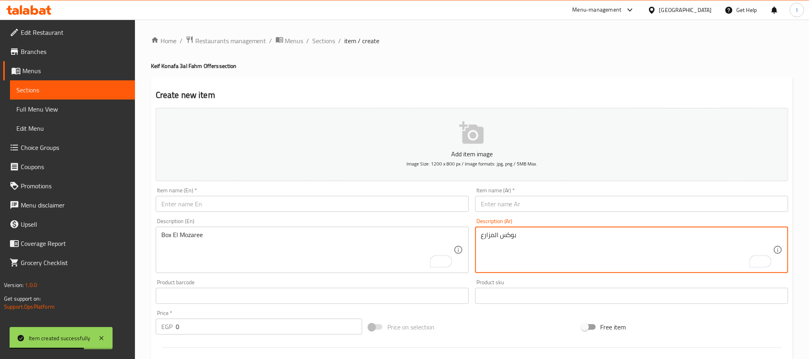
paste textarea "ربع كنافة كبير، ربع مكسرات، قشطة، قشطة مكسرات"
type textarea "بوكس المزارع ربع كنافة كبير، ربع مكسرات، قشطة، قشطة مكسرات"
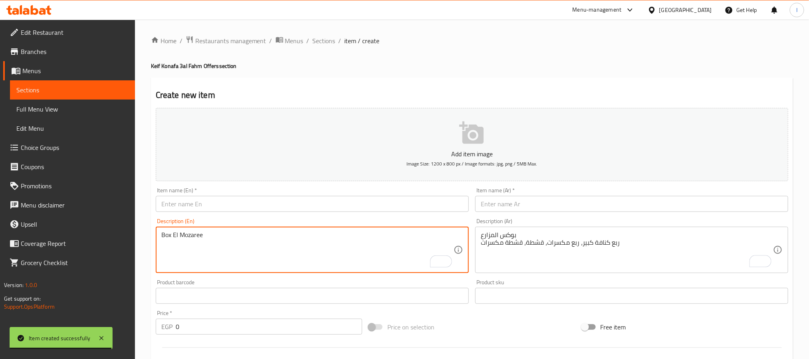
paste textarea "Quarter large kunafa, quarter nuts, cream, cream with nuts"
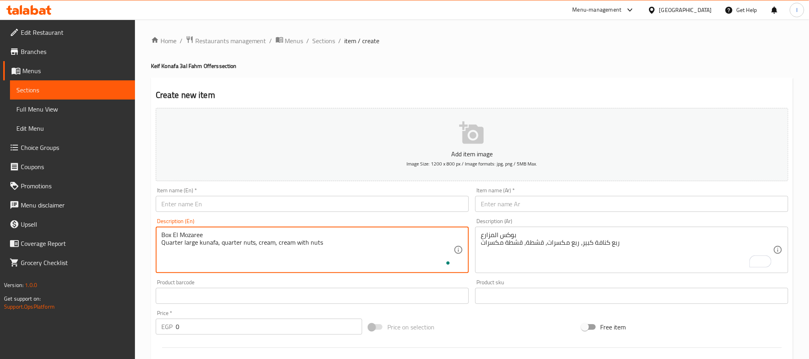
type textarea "Box El Mozaree Quarter large kunafa, quarter nuts, cream, cream with nuts"
click at [525, 214] on div "Item name (Ar)   * Item name (Ar) *" at bounding box center [631, 199] width 319 height 31
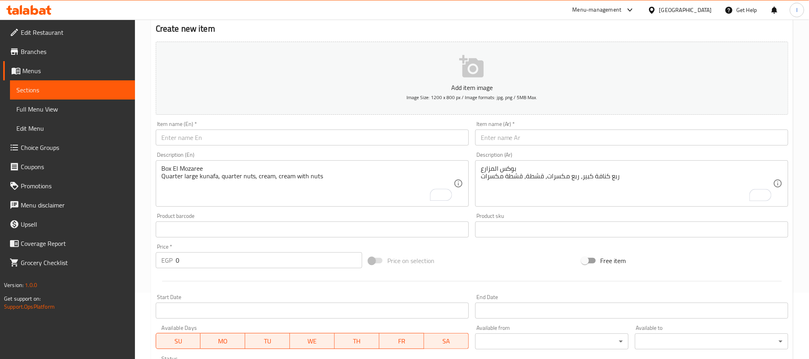
scroll to position [180, 0]
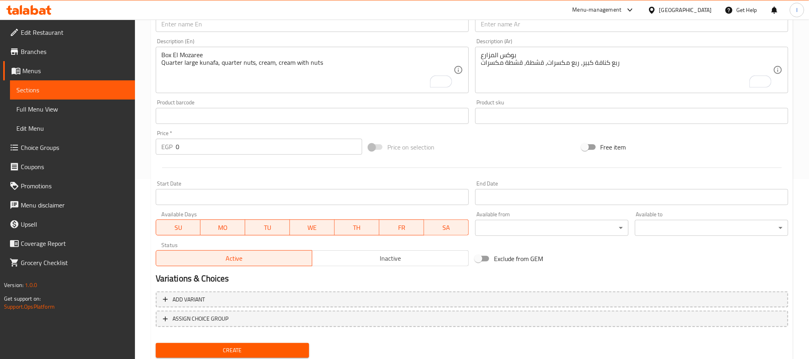
click at [206, 147] on input "0" at bounding box center [269, 147] width 186 height 16
paste input "23"
type input "230"
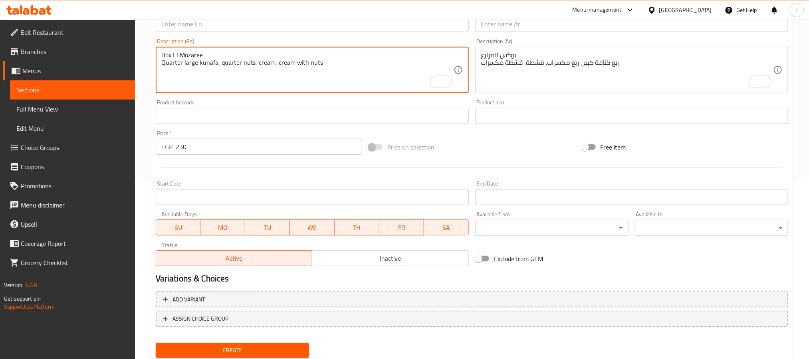
click at [186, 56] on textarea "Box El Mozaree Quarter large kunafa, quarter nuts, cream, cream with nuts" at bounding box center [307, 70] width 292 height 38
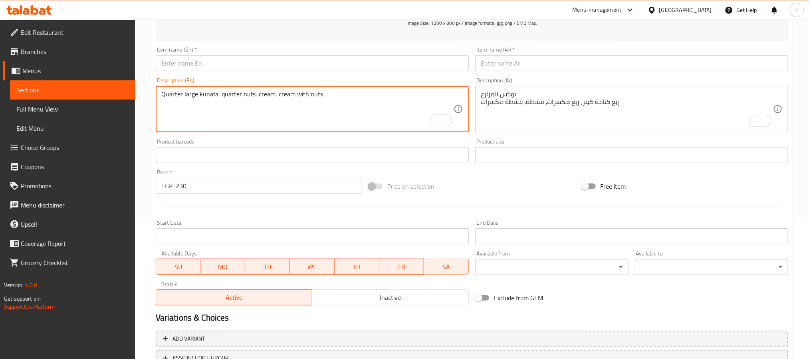
scroll to position [120, 0]
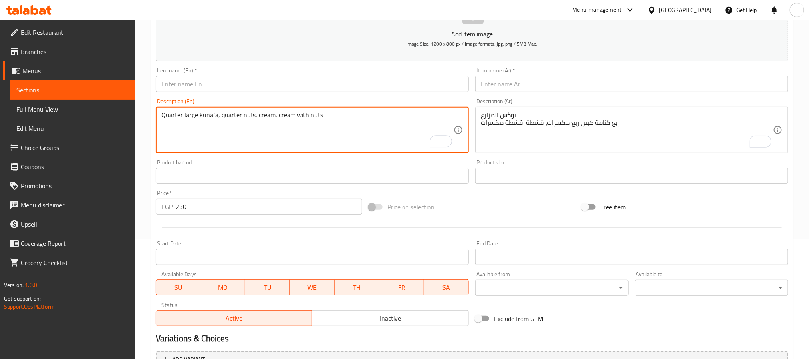
type textarea "Quarter large kunafa, quarter nuts, cream, cream with nuts"
click at [202, 84] on input "text" at bounding box center [312, 84] width 313 height 16
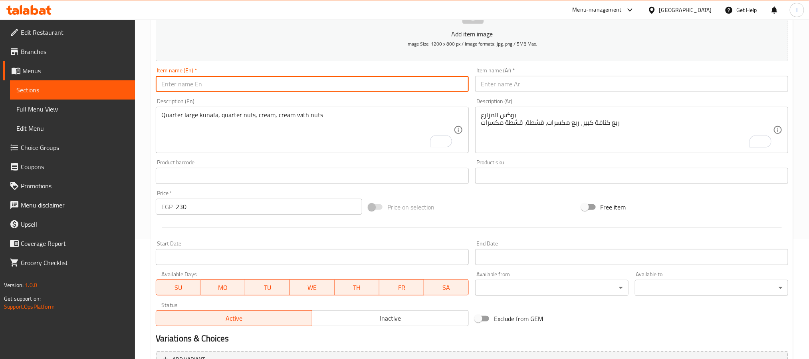
paste input "Box El Mozaree"
type input "Box El Mozaree"
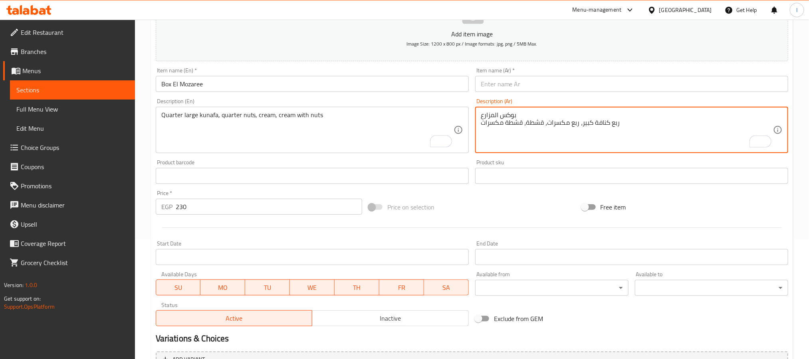
click at [510, 117] on textarea "بوكس المزارع ربع كنافة كبير، ربع مكسرات، قشطة، قشطة مكسرات" at bounding box center [627, 130] width 292 height 38
click at [510, 114] on textarea "بوكس المزارع ربع كنافة كبير، ربع مكسرات، قشطة، قشطة مكسرات" at bounding box center [627, 130] width 292 height 38
click at [510, 113] on textarea "بوكس المزارع ربع كنافة كبير، ربع مكسرات، قشطة، قشطة مكسرات" at bounding box center [627, 130] width 292 height 38
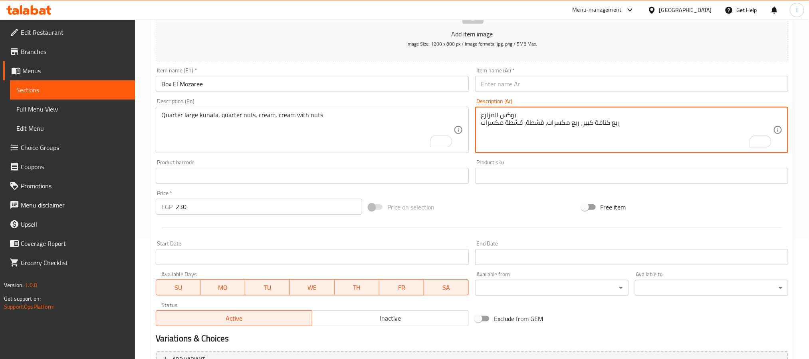
click at [510, 113] on textarea "بوكس المزارع ربع كنافة كبير، ربع مكسرات، قشطة، قشطة مكسرات" at bounding box center [627, 130] width 292 height 38
type textarea "ربع كنافة كبير، ربع مكسرات، قشطة، قشطة مكسرات"
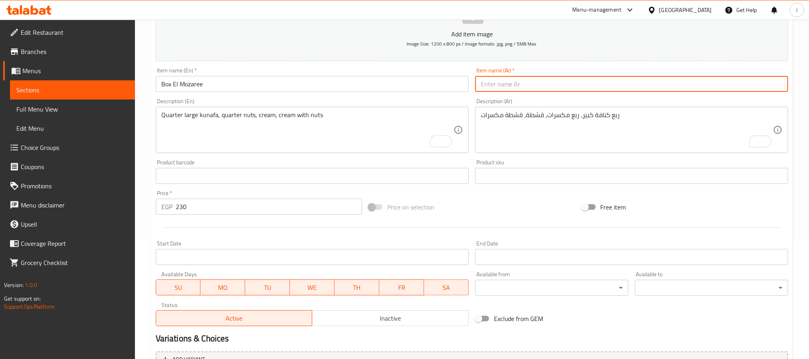
click at [519, 81] on input "text" at bounding box center [631, 84] width 313 height 16
paste input "بوكس المزارع"
type input "بوكس المزارع"
click at [525, 215] on div "Price on selection" at bounding box center [471, 207] width 213 height 22
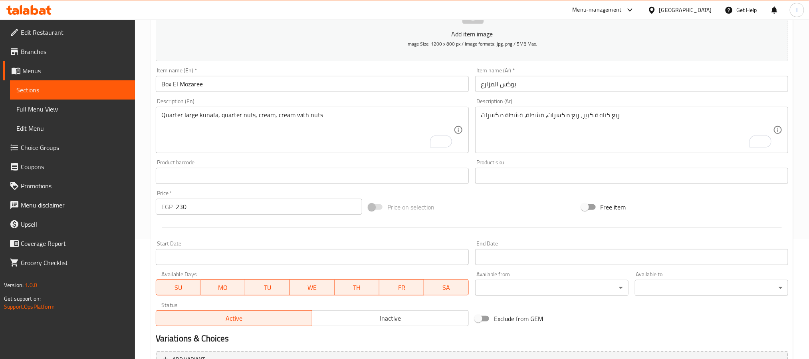
scroll to position [0, 0]
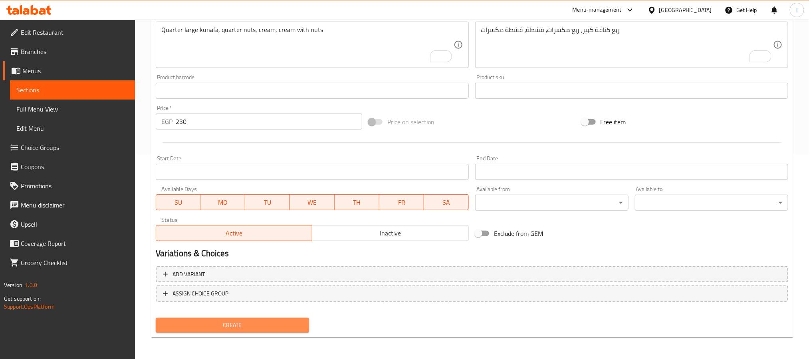
click at [290, 322] on span "Create" at bounding box center [232, 325] width 141 height 10
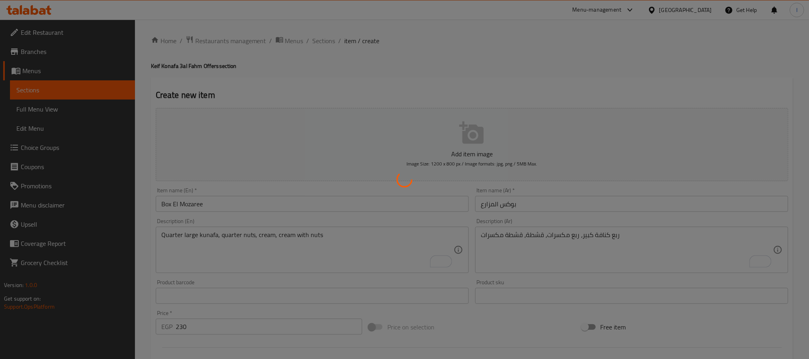
type input "0"
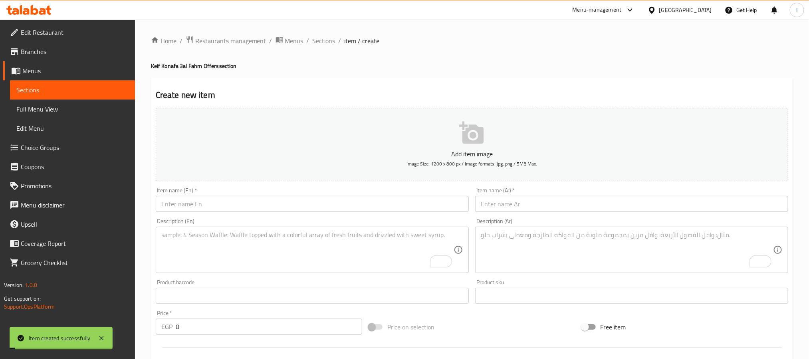
drag, startPoint x: 323, startPoint y: 41, endPoint x: 328, endPoint y: 23, distance: 18.8
click at [323, 41] on span "Sections" at bounding box center [324, 41] width 23 height 10
click at [324, 41] on span "Sections" at bounding box center [324, 41] width 23 height 10
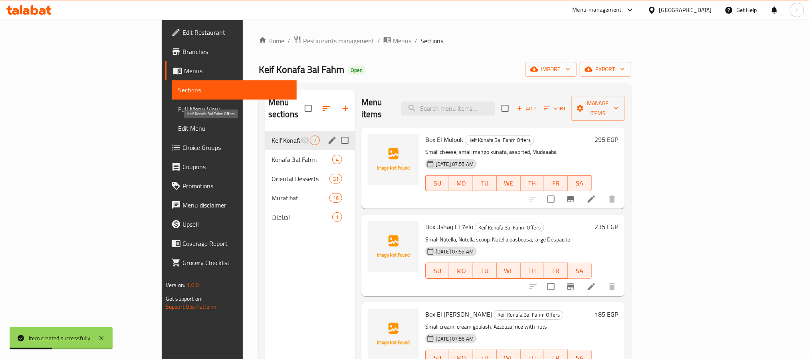
click at [272, 135] on span "Keif Konafa 3al Fahm Offers" at bounding box center [286, 140] width 29 height 10
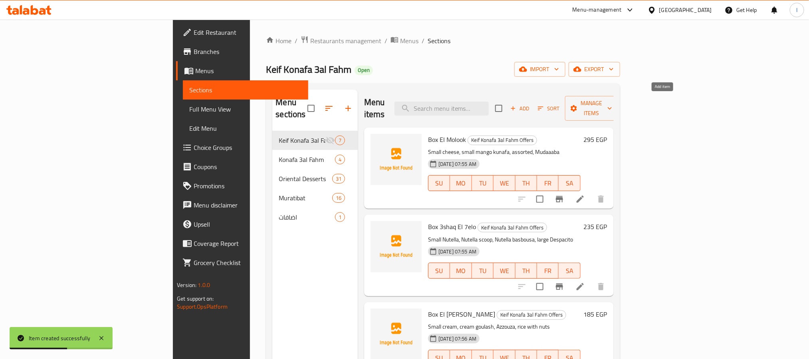
click at [531, 105] on span "Add" at bounding box center [520, 108] width 22 height 9
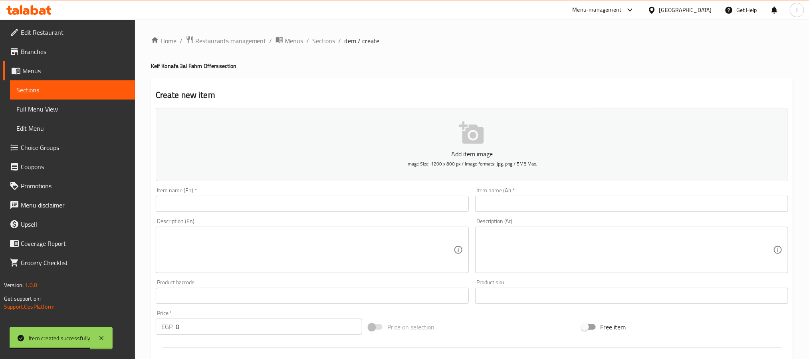
click at [530, 210] on input "text" at bounding box center [631, 204] width 313 height 16
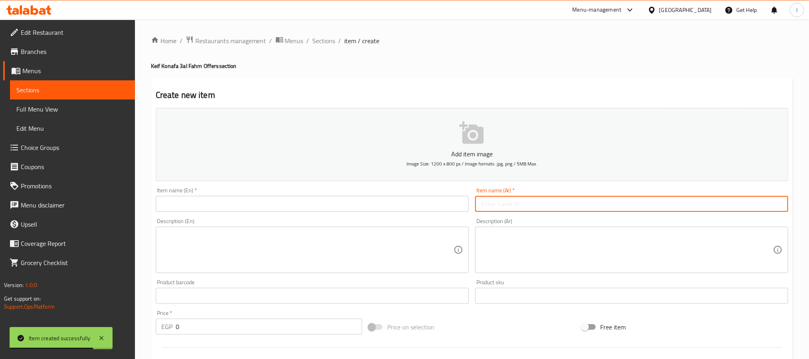
paste input "بوكس القمة"
type input "بوكس القمة"
click at [319, 203] on input "text" at bounding box center [312, 204] width 313 height 16
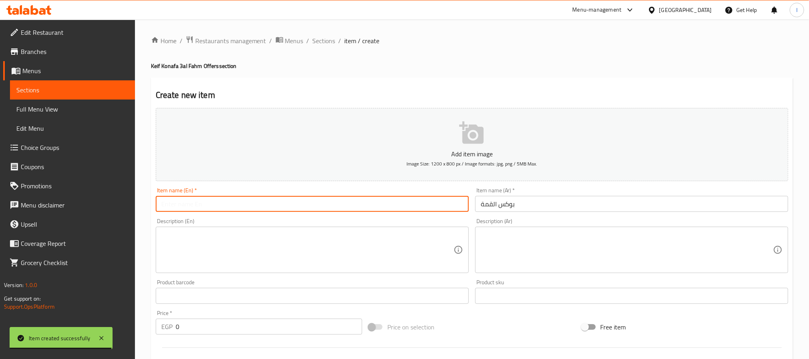
paste input "Box El Qema"
type input "Box El Qema"
click at [554, 258] on textarea at bounding box center [627, 250] width 292 height 38
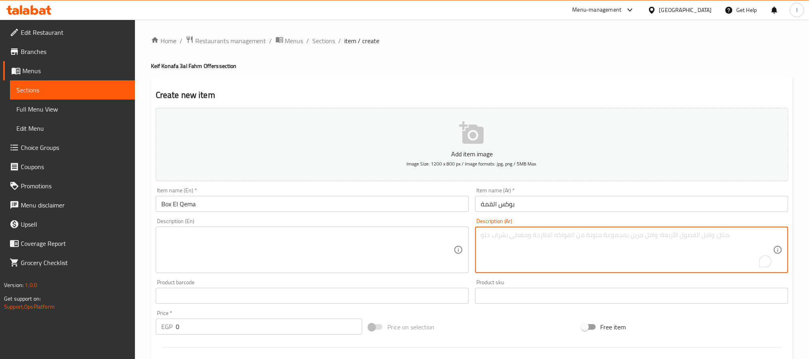
paste textarea "جبنة وسط، نوتيلا وسط، سادة"
type textarea "جبنة وسط، نوتيلا وسط، سادة"
click at [285, 248] on textarea at bounding box center [307, 250] width 292 height 38
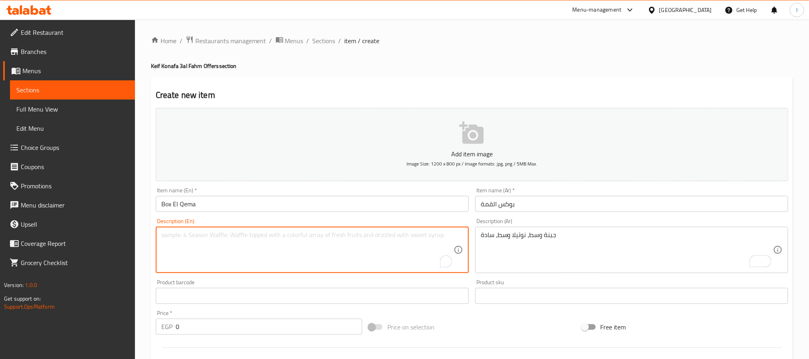
paste textarea "Medium cheese, medium Nutella, plain"
type textarea "Medium cheese, medium Nutella, plain"
click at [276, 325] on input "0" at bounding box center [269, 326] width 186 height 16
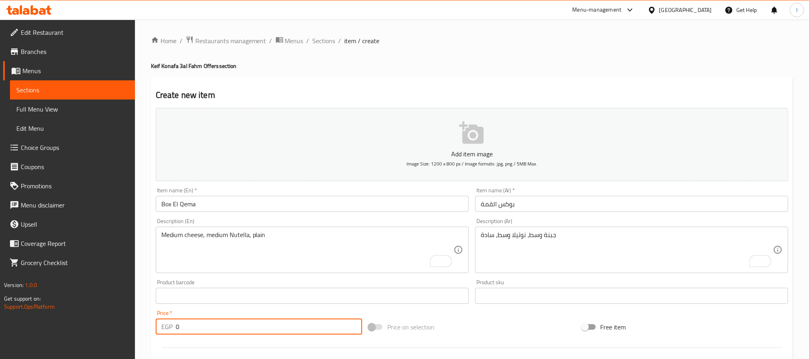
click at [276, 325] on input "0" at bounding box center [269, 326] width 186 height 16
paste input "52"
type input "520"
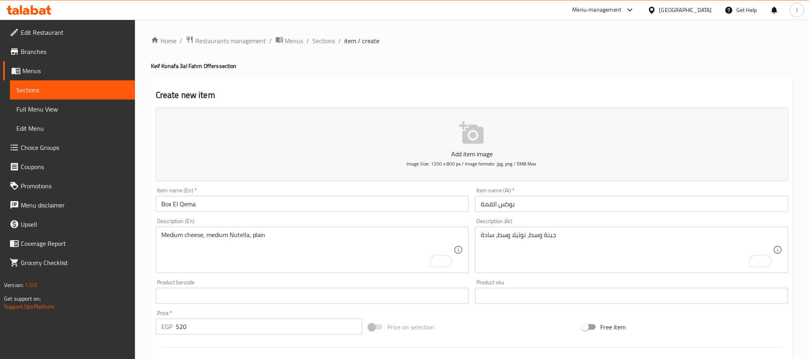
click at [456, 45] on ol "Home / Restaurants management / Menus / Sections / item / create" at bounding box center [472, 41] width 642 height 10
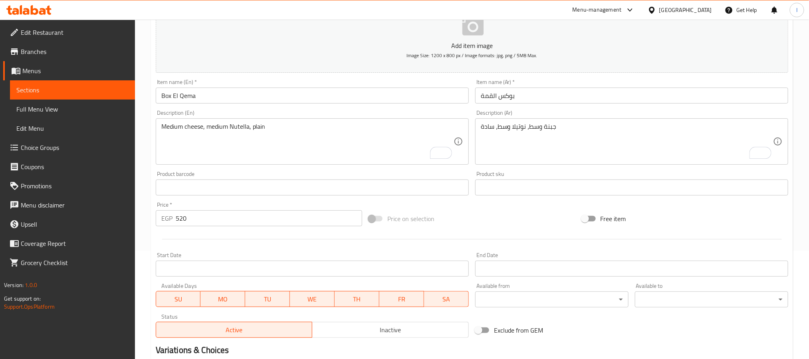
scroll to position [205, 0]
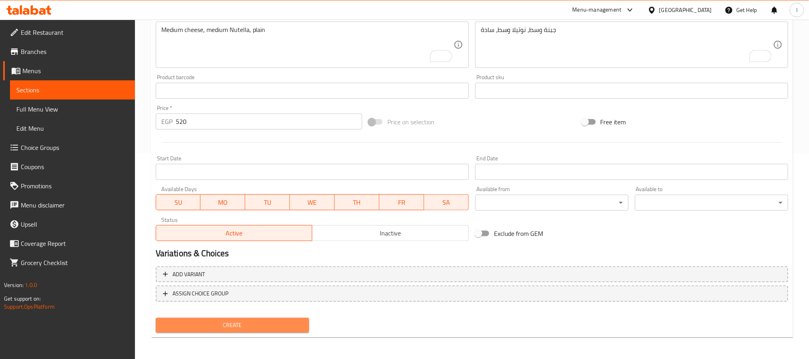
click at [283, 322] on span "Create" at bounding box center [232, 325] width 141 height 10
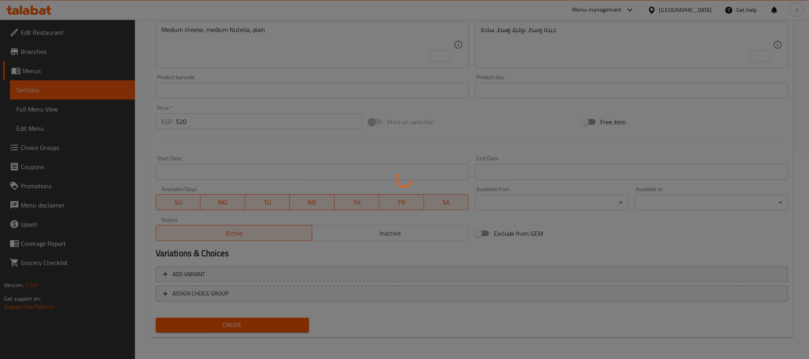
type input "0"
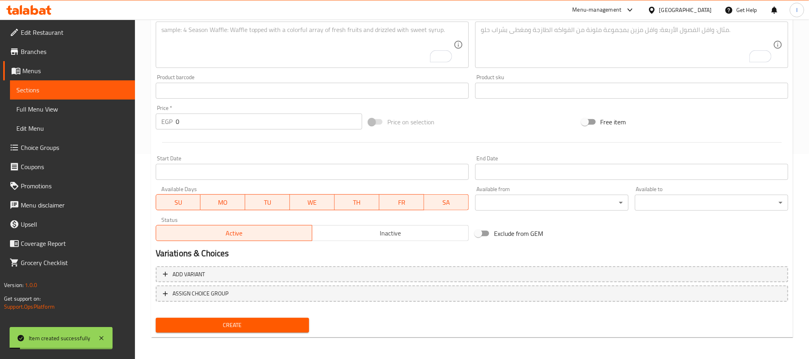
scroll to position [145, 0]
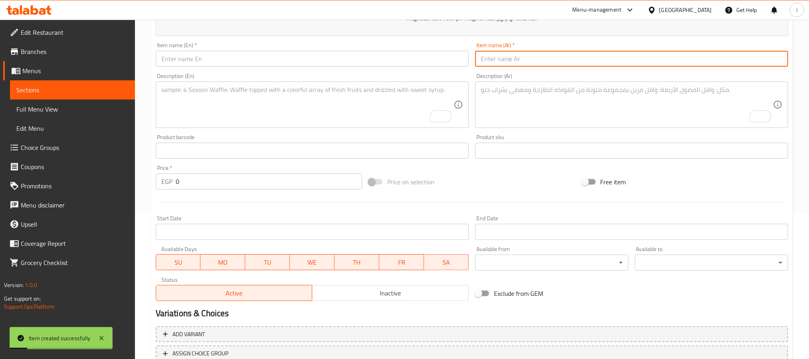
click at [497, 65] on input "text" at bounding box center [631, 59] width 313 height 16
paste input "بوكس الفرفشة"
type input "بوكس الفرفشة"
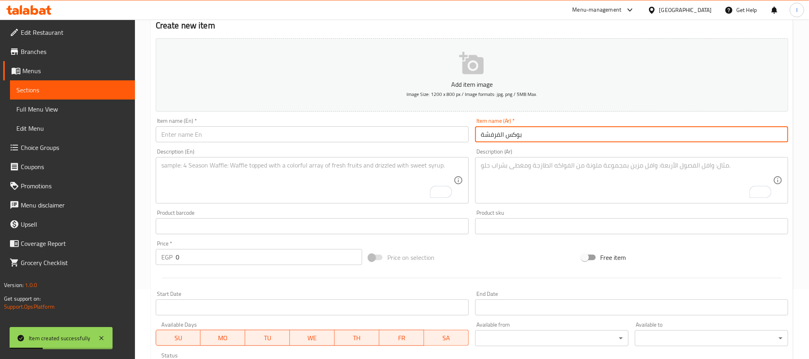
scroll to position [25, 0]
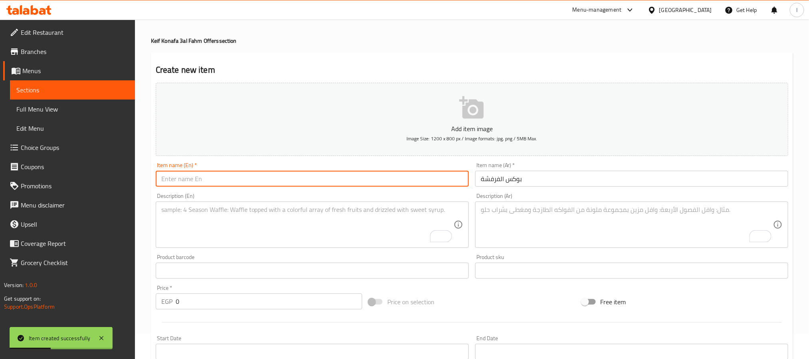
click at [251, 181] on input "text" at bounding box center [312, 179] width 313 height 16
paste input "Box El Farfasha"
type input "Box El Farfasha"
click at [545, 236] on textarea "To enrich screen reader interactions, please activate Accessibility in Grammarl…" at bounding box center [627, 225] width 292 height 38
paste textarea "نصف كنافة قشطة، نصف مشكل سوبر"
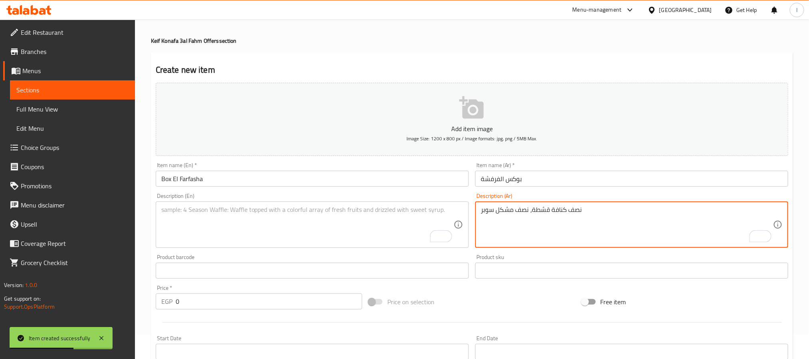
type textarea "نصف كنافة قشطة، نصف مشكل سوبر"
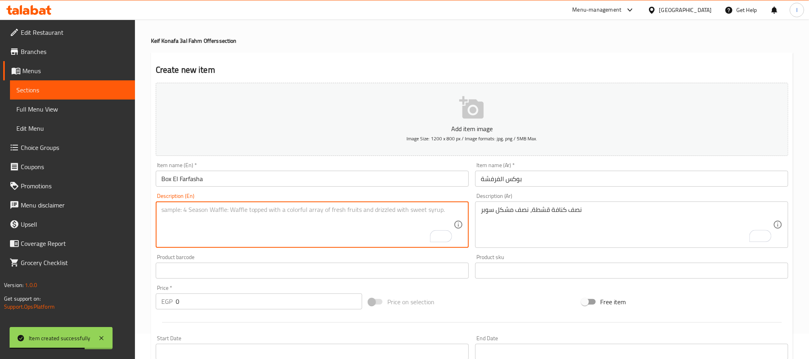
click at [335, 228] on textarea "To enrich screen reader interactions, please activate Accessibility in Grammarl…" at bounding box center [307, 225] width 292 height 38
paste textarea "Half cream kunafa, half super assorted"
type textarea "Half cream kunafa, half super assorted"
click at [279, 296] on input "0" at bounding box center [269, 301] width 186 height 16
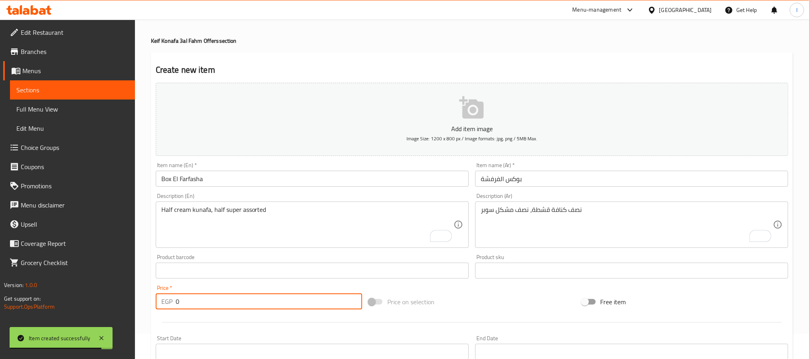
click at [279, 296] on input "0" at bounding box center [269, 301] width 186 height 16
paste input "24"
type input "240"
click at [520, 302] on div "Price on selection" at bounding box center [471, 302] width 213 height 22
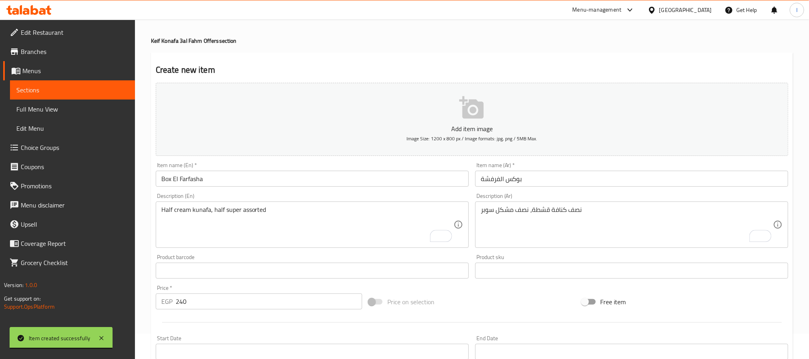
scroll to position [205, 0]
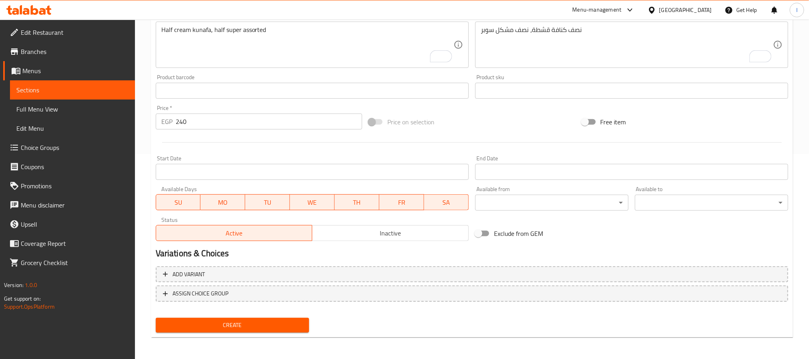
click at [297, 323] on span "Create" at bounding box center [232, 325] width 141 height 10
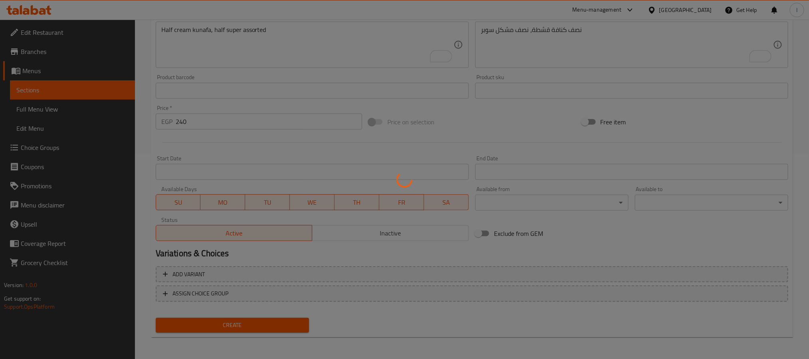
type input "0"
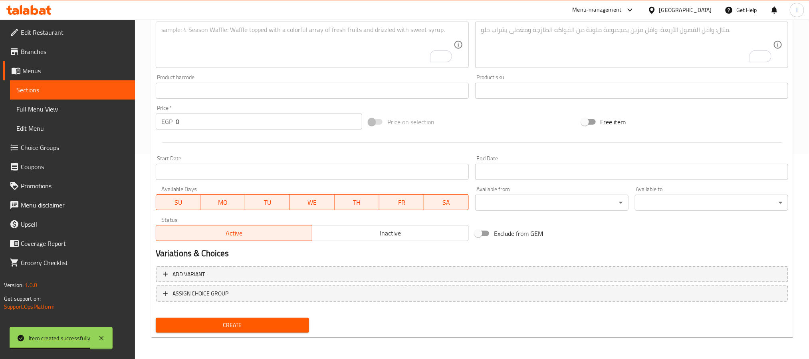
scroll to position [0, 0]
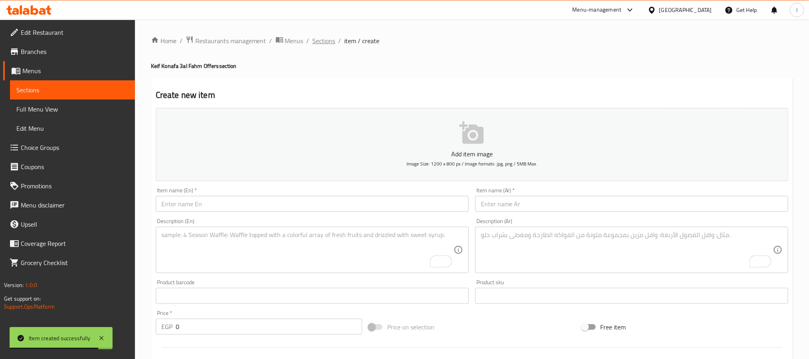
click at [323, 42] on span "Sections" at bounding box center [324, 41] width 23 height 10
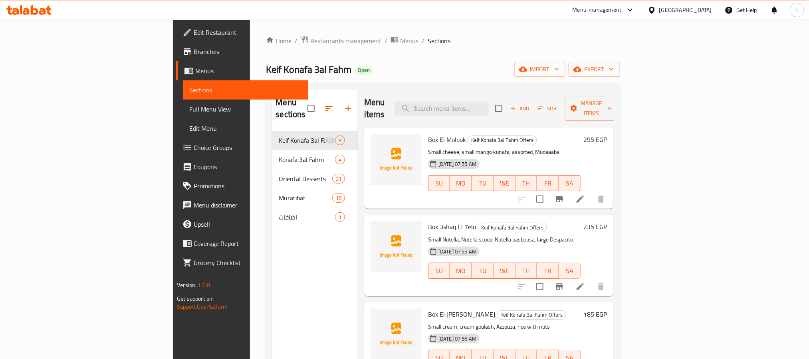
click at [407, 79] on div "Home / Restaurants management / Menus / Sections Keif Konafa 3al Fahm Open impo…" at bounding box center [443, 245] width 354 height 419
click at [448, 48] on div "Home / Restaurants management / Menus / Sections Keif Konafa 3al Fahm Open impo…" at bounding box center [443, 245] width 354 height 419
click at [585, 194] on icon at bounding box center [580, 199] width 10 height 10
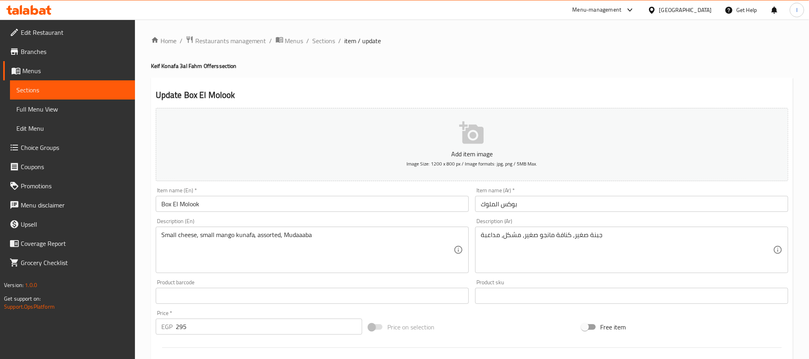
scroll to position [60, 0]
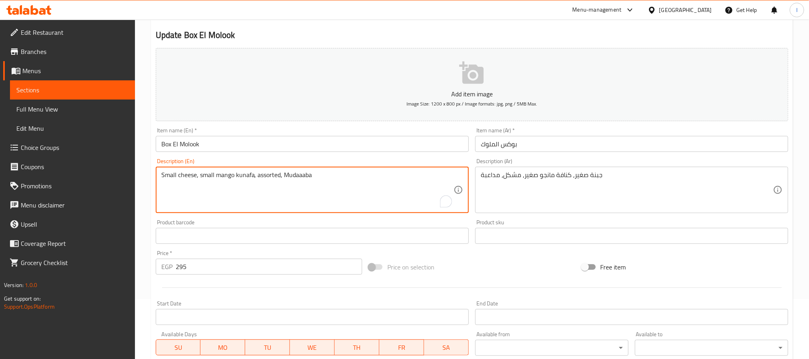
paste textarea "Cheese small, Mango Konafa small, Mixed, Medal"
type textarea "Cheese small, [PERSON_NAME] small, Mixed, Medala"
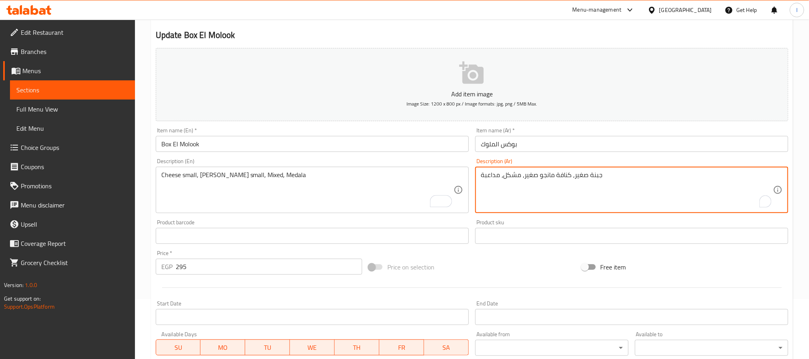
click at [502, 187] on textarea "جبنة صغير، كنافة مانجو صغير، مشكل، مداعبة" at bounding box center [627, 190] width 292 height 38
paste textarea "لع"
type textarea "جبنة صغير، كنافة مانجو صغير، مشكل، مدلع"
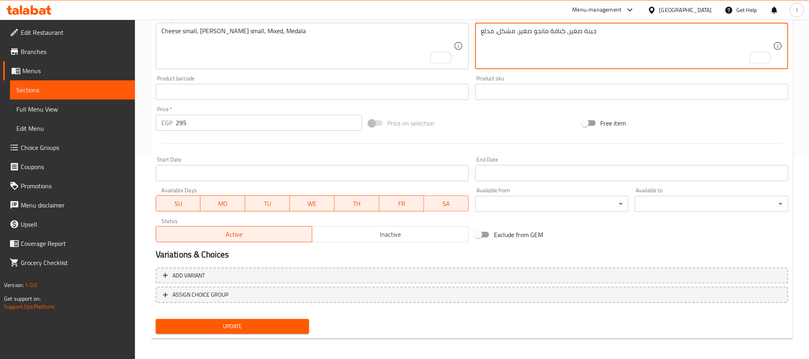
scroll to position [205, 0]
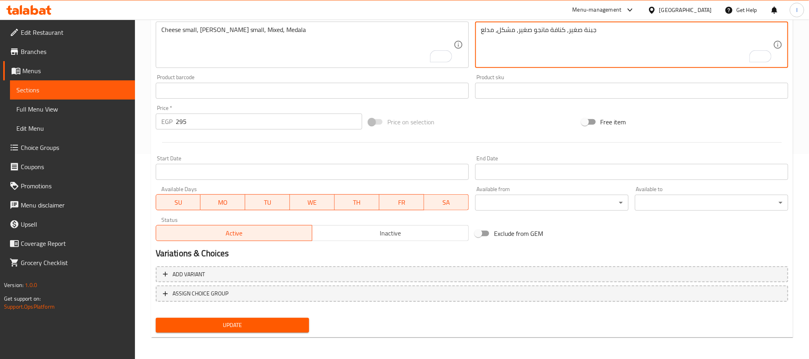
click at [288, 323] on span "Update" at bounding box center [232, 325] width 141 height 10
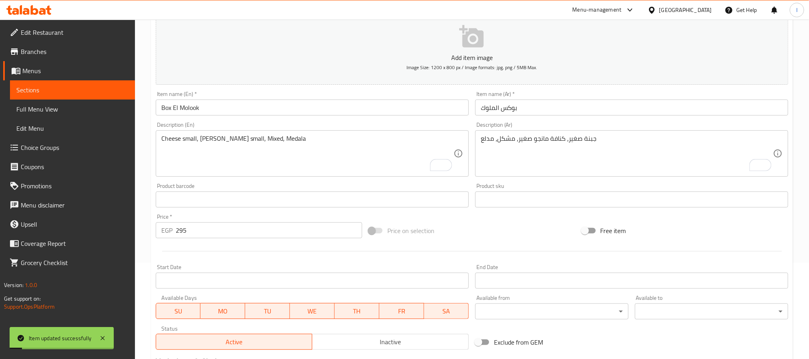
scroll to position [0, 0]
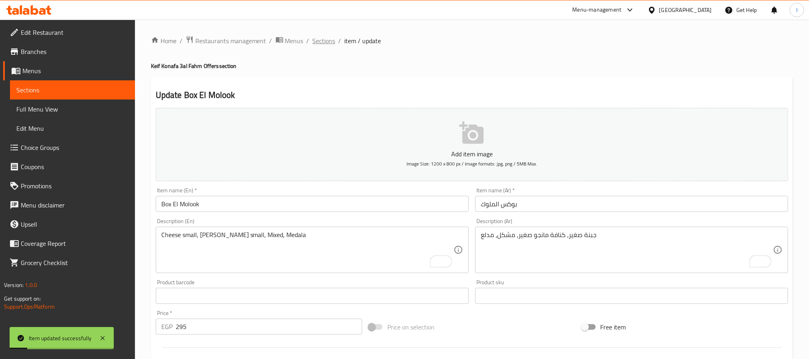
click at [323, 40] on span "Sections" at bounding box center [324, 41] width 23 height 10
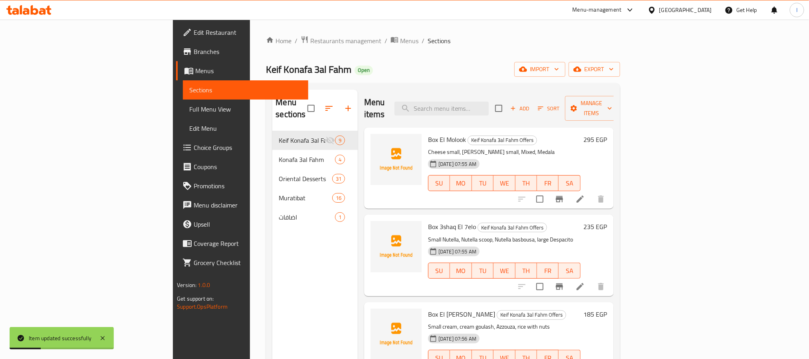
scroll to position [60, 0]
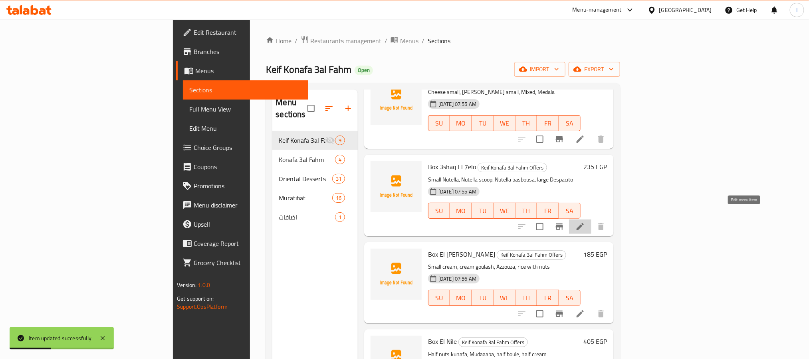
click at [585, 222] on icon at bounding box center [580, 227] width 10 height 10
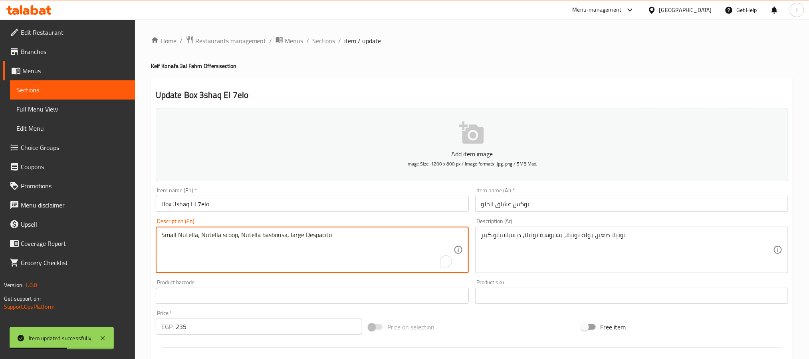
paste textarea "Nutella small, Nutella scoop, Nutella Basbousa, L"
type textarea "Nutella small, Nutella scoop, Nutella Basbousa, Large Despacito"
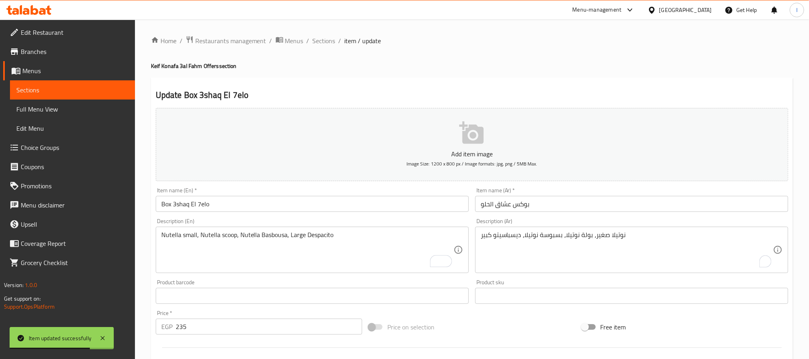
click at [488, 82] on div "Update Box 3shaq El 7elo Add item image Image Size: 1200 x 800 px / Image forma…" at bounding box center [472, 309] width 642 height 465
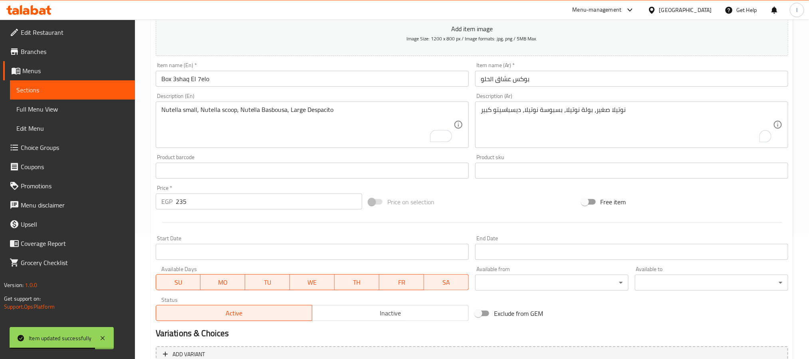
scroll to position [205, 0]
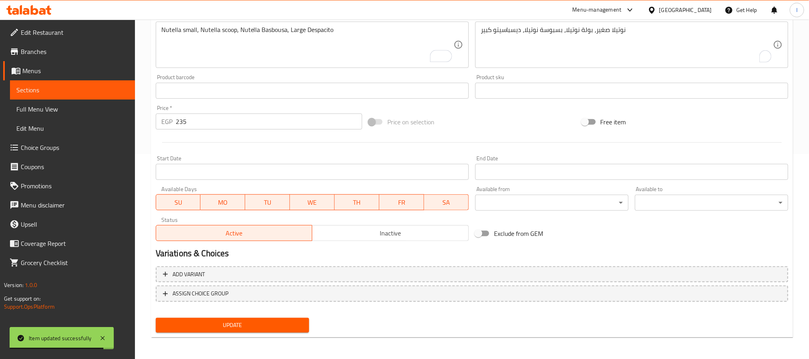
click at [272, 323] on span "Update" at bounding box center [232, 325] width 141 height 10
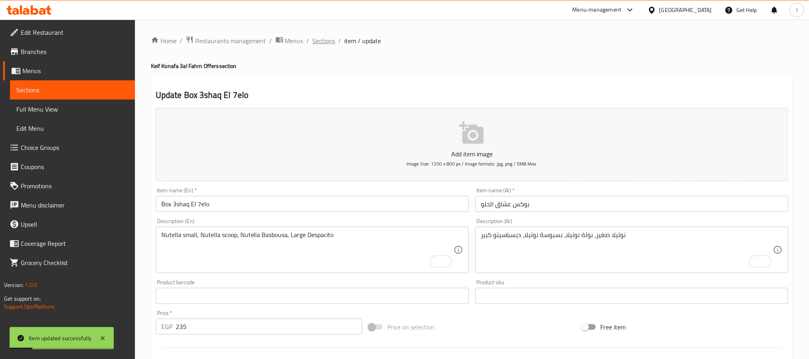
click at [330, 36] on span "Sections" at bounding box center [324, 41] width 23 height 10
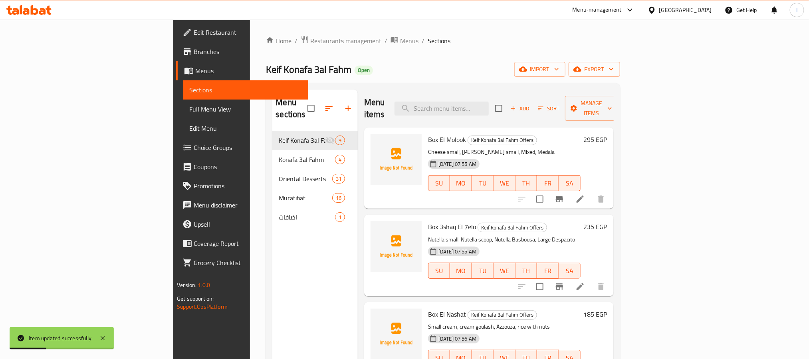
drag, startPoint x: 396, startPoint y: 79, endPoint x: 407, endPoint y: 85, distance: 13.0
click at [398, 80] on div "Home / Restaurants management / Menus / Sections Keif Konafa 3al Fahm Open impo…" at bounding box center [443, 245] width 354 height 419
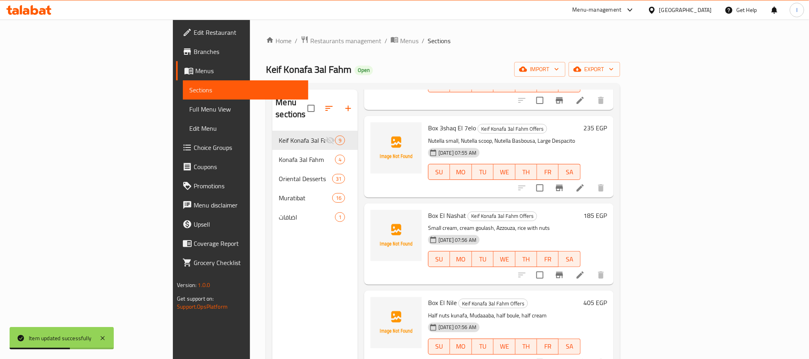
scroll to position [120, 0]
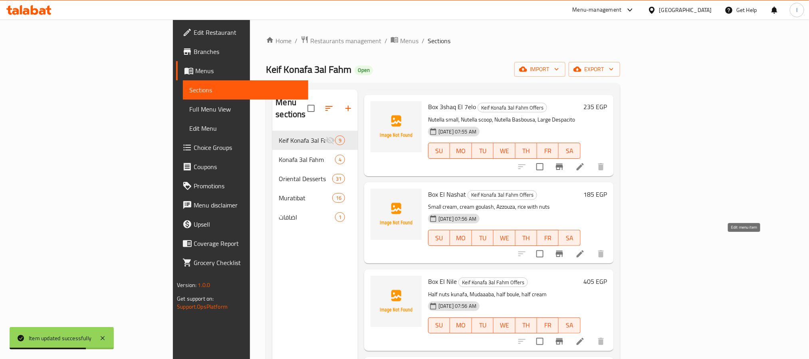
click at [585, 249] on icon at bounding box center [580, 254] width 10 height 10
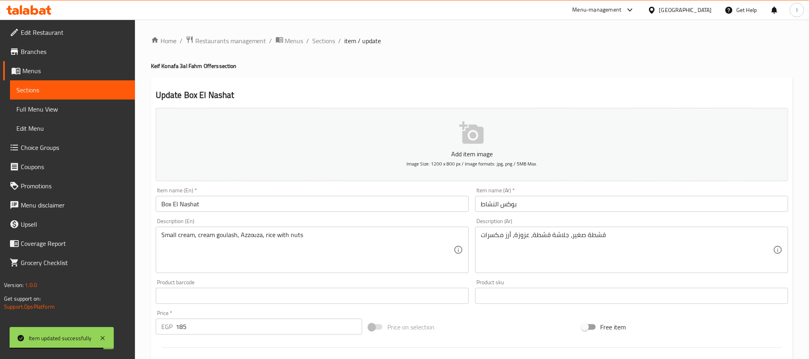
click at [277, 202] on input "Box El Nashat" at bounding box center [312, 204] width 313 height 16
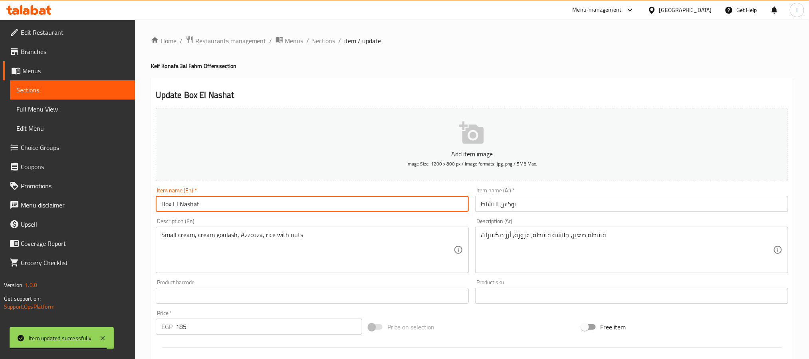
click at [277, 202] on input "Box El Nashat" at bounding box center [312, 204] width 313 height 16
paste input "Qeshta"
type input "Box El Qeshta"
click at [512, 203] on input "بوكس النشاط" at bounding box center [631, 204] width 313 height 16
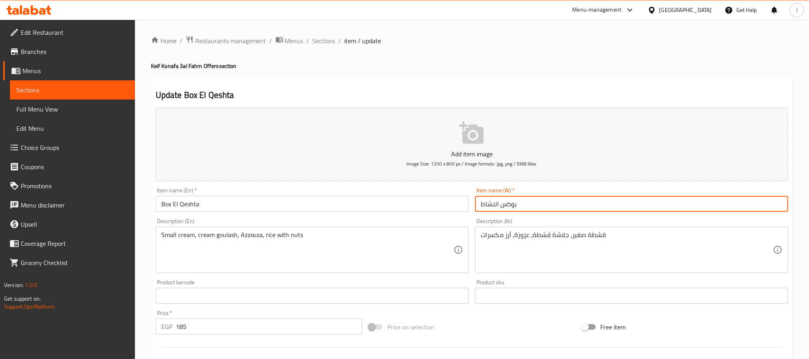
click at [512, 203] on input "بوكس النشاط" at bounding box center [631, 204] width 313 height 16
paste input "شطه"
type input "بوكس القشطه"
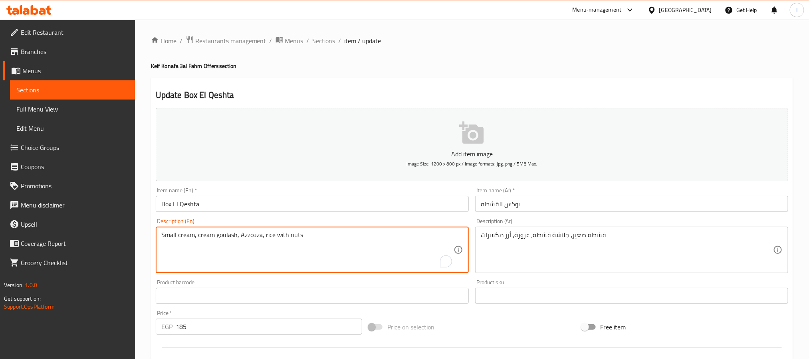
paste textarea "Qeshta Small, Goulash Qeshta, Azza, Rice with N"
type textarea "Qeshta Small, Goulash Qeshta, Azza, Rice with Nuts"
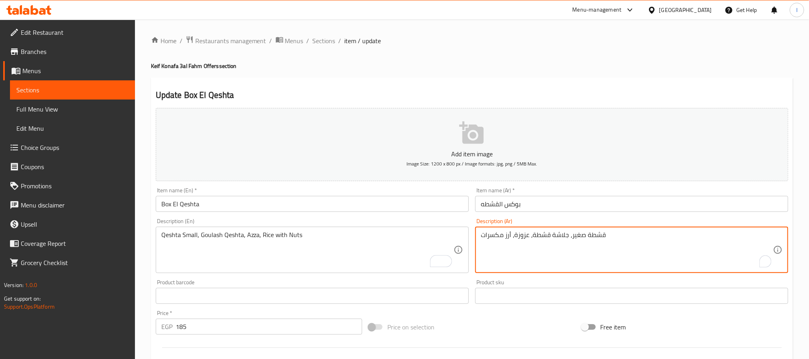
paste textarea "قشطة صغير، جلاش قشطة، عزي"
type textarea "قشطة صغير، جلاش قشطة، عزية، أرز مكسرات"
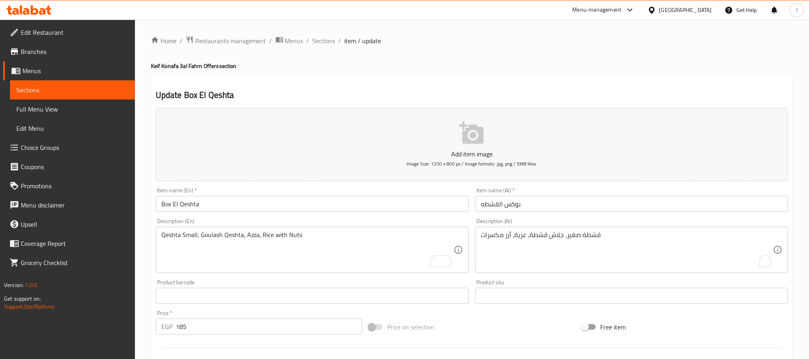
click at [488, 40] on ol "Home / Restaurants management / Menus / Sections / item / update" at bounding box center [472, 41] width 642 height 10
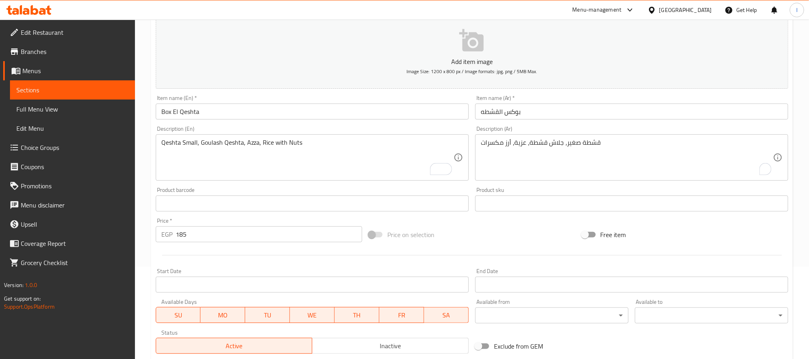
scroll to position [205, 0]
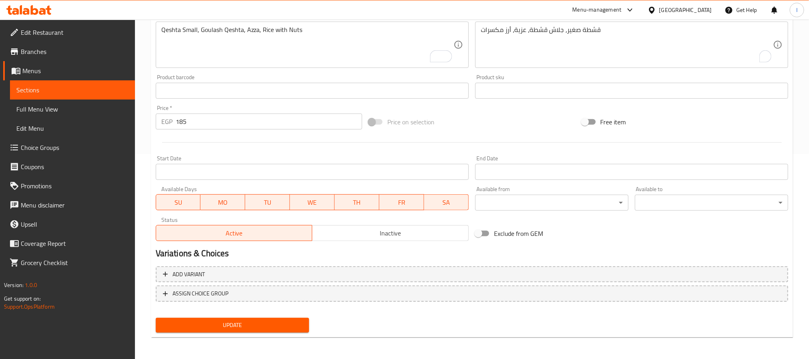
click at [292, 315] on div "Update" at bounding box center [233, 324] width 160 height 21
click at [289, 321] on span "Update" at bounding box center [232, 325] width 141 height 10
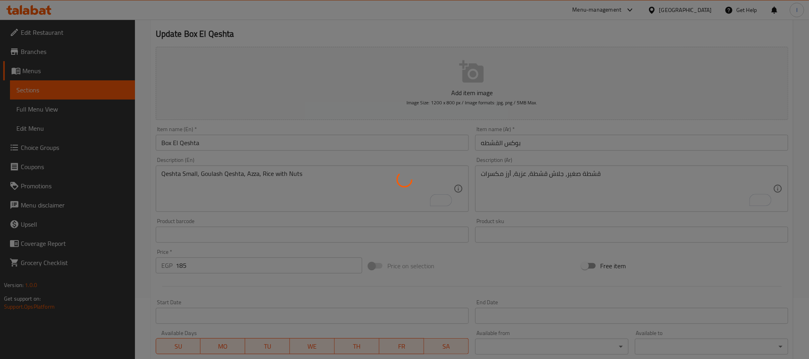
scroll to position [0, 0]
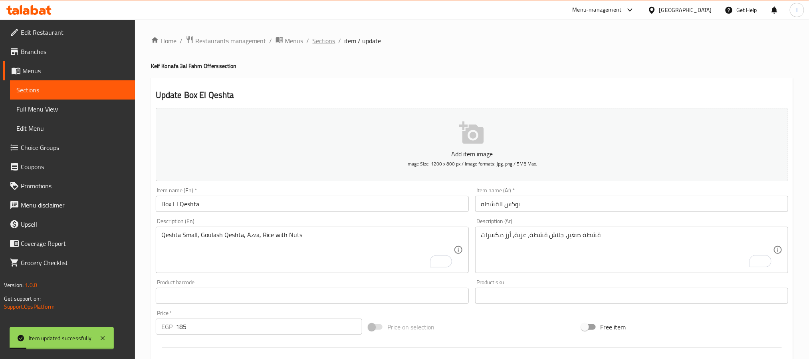
click at [327, 41] on span "Sections" at bounding box center [324, 41] width 23 height 10
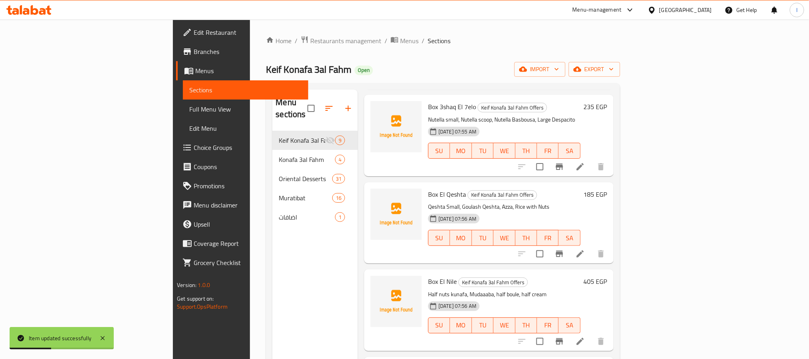
scroll to position [180, 0]
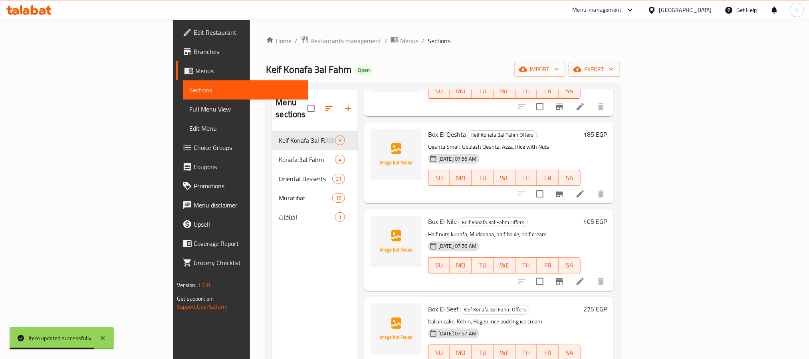
click at [585, 276] on icon at bounding box center [580, 281] width 10 height 10
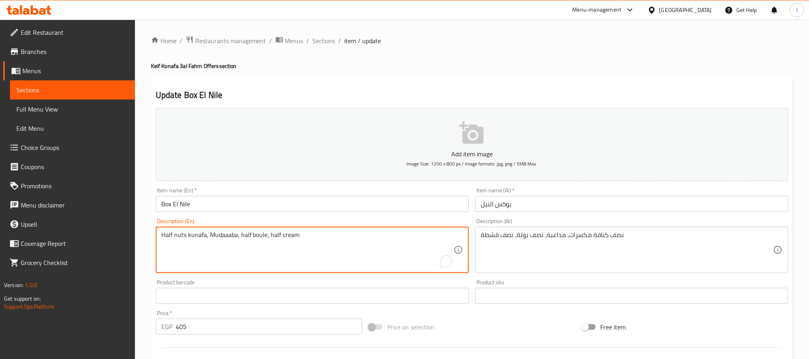
click at [278, 240] on textarea "Half nuts kunafa, Mudaaaba, half boule, half cream" at bounding box center [307, 250] width 292 height 38
paste textarea "Box El Keif"
type textarea "Half nuts kunafa, Mudaaaba, half boule, half cream"
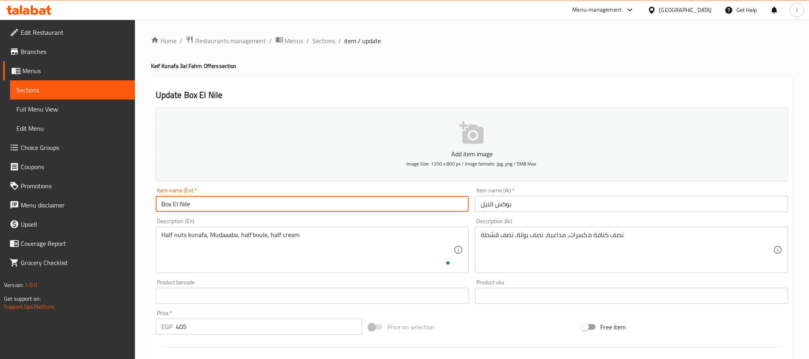
click at [205, 206] on input "Box El Nile" at bounding box center [312, 204] width 313 height 16
paste input "Keif"
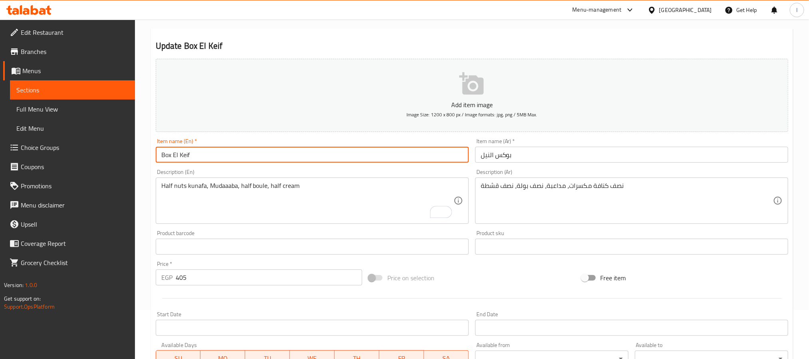
scroll to position [60, 0]
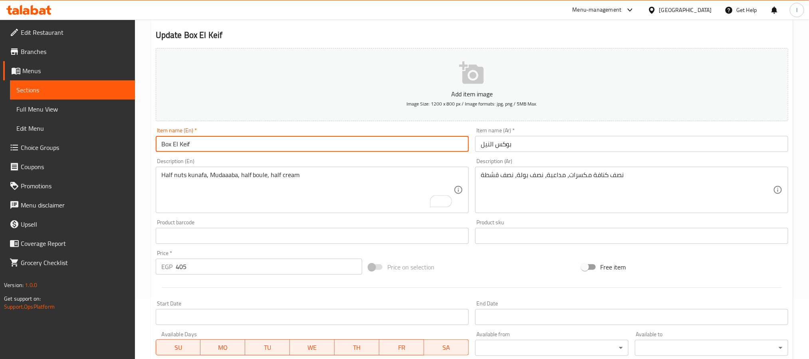
type input "Box El Keif"
click at [500, 139] on input "بوكس النيل" at bounding box center [631, 144] width 313 height 16
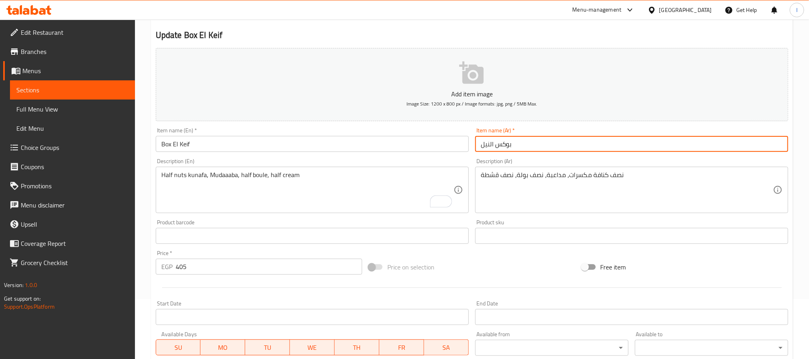
click at [500, 139] on input "بوكس النيل" at bounding box center [631, 144] width 313 height 16
paste input "يف"
type input "بوكس الكيف"
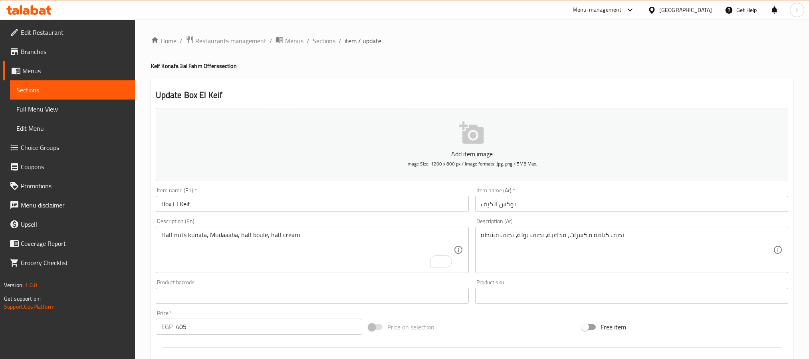
scroll to position [60, 0]
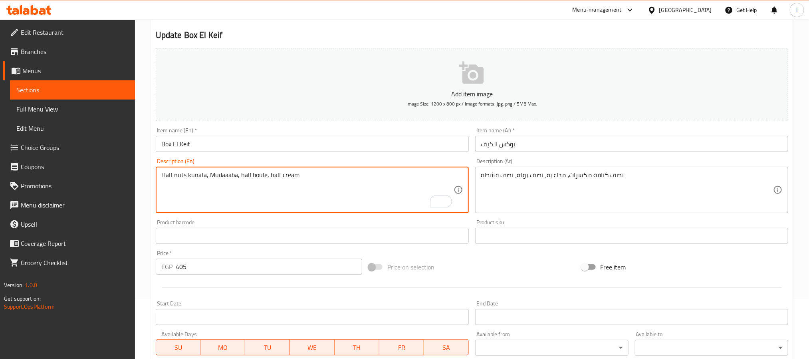
click at [337, 191] on textarea "Half nuts kunafa, Mudaaaba, half boule, half cream" at bounding box center [307, 190] width 292 height 38
paste textarea "Plain Small, Half Konafa Nuts, Medalaa, Half Baklava"
type textarea "Plain Small, Half Konafa Nuts, Medalaa, Half Baklava"
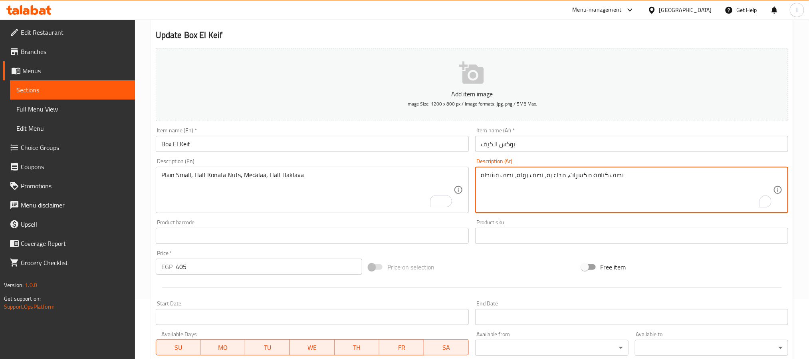
click at [538, 175] on textarea "نصف كنافة مكسرات، مداعبة، نصف بولة، نصف قشطة" at bounding box center [627, 190] width 292 height 38
paste textarea "سادة صغير، نص كنافة مكسرات، مدلعه، نص بقالو"
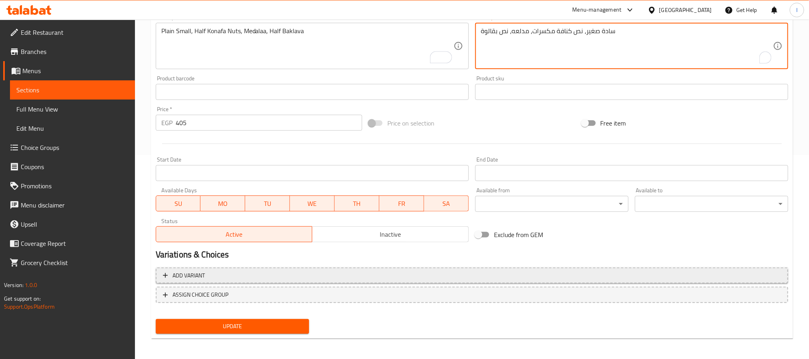
scroll to position [205, 0]
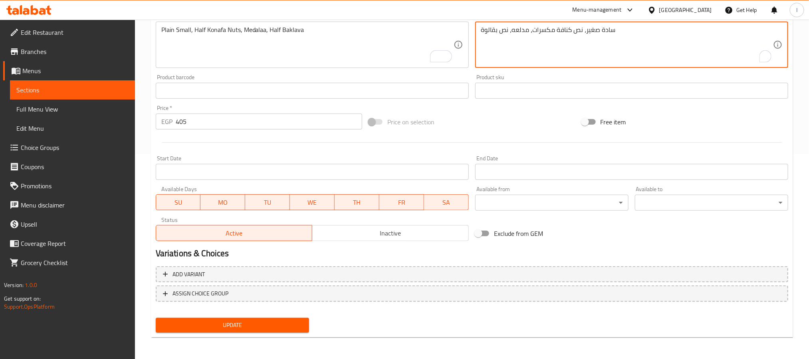
type textarea "سادة صغير، نص كنافة مكسرات، مدلعه، نص بقالوة"
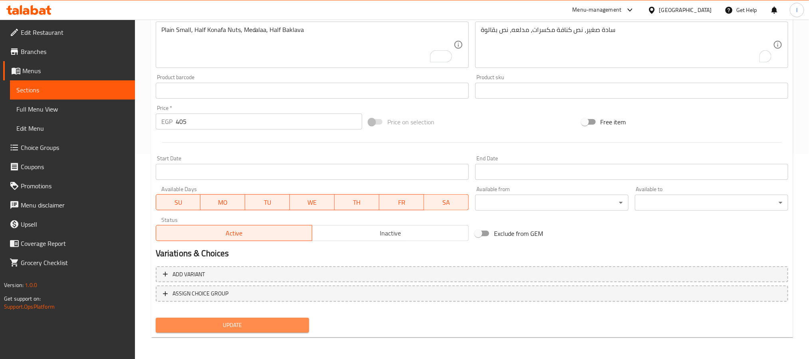
click at [272, 327] on span "Update" at bounding box center [232, 325] width 141 height 10
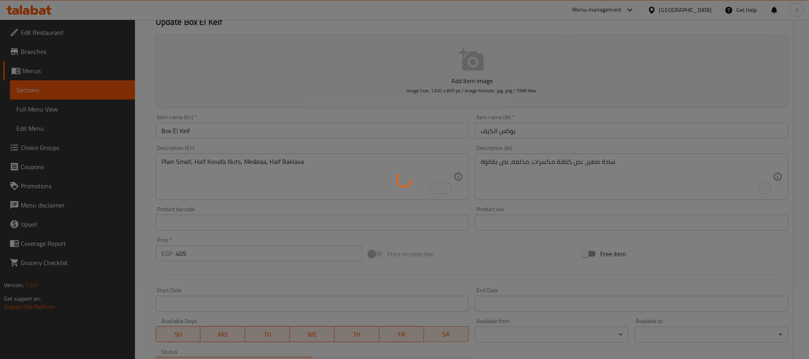
scroll to position [0, 0]
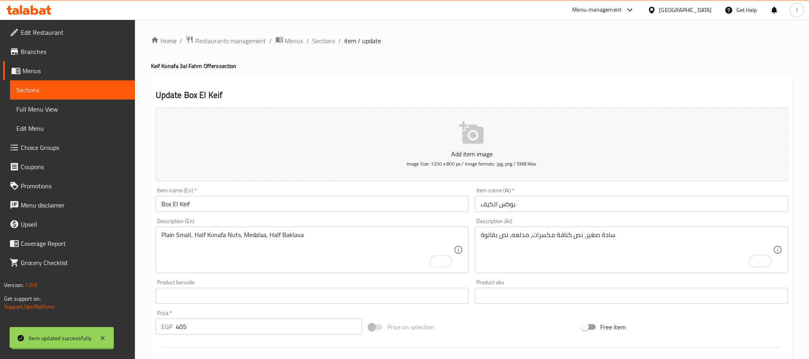
drag, startPoint x: 324, startPoint y: 40, endPoint x: 578, endPoint y: 21, distance: 254.7
click at [324, 40] on span "Sections" at bounding box center [324, 41] width 23 height 10
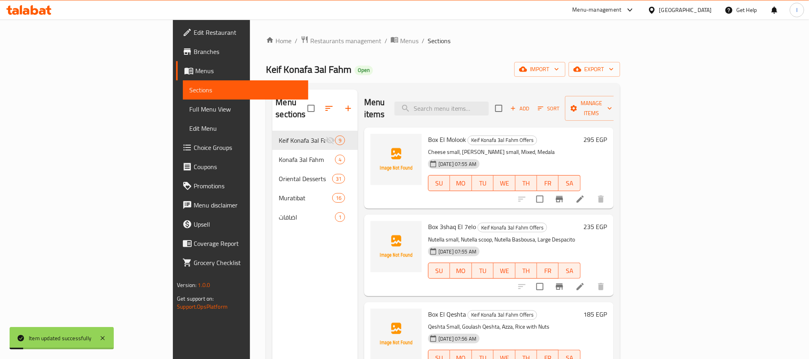
click at [502, 60] on div "Home / Restaurants management / Menus / Sections Keif Konafa 3al Fahm Open impo…" at bounding box center [443, 245] width 354 height 419
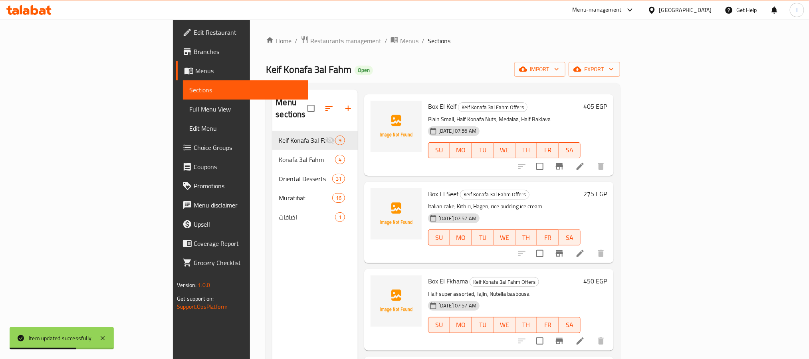
scroll to position [300, 0]
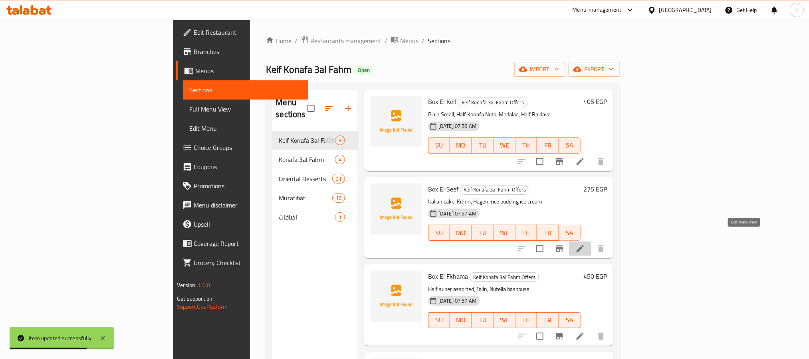
click at [585, 244] on icon at bounding box center [580, 249] width 10 height 10
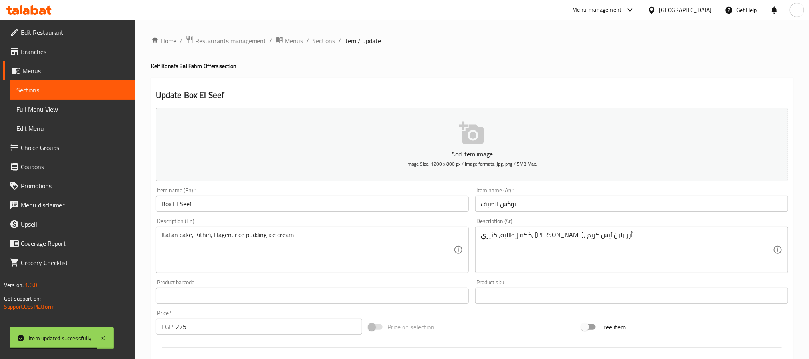
click at [314, 200] on input "Box El Seef" at bounding box center [312, 204] width 313 height 16
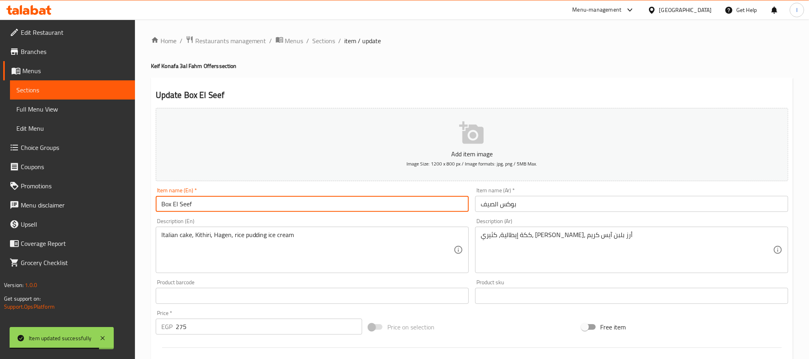
click at [314, 200] on input "Box El Seef" at bounding box center [312, 204] width 313 height 16
paste input "y"
type input "Box El Seyf"
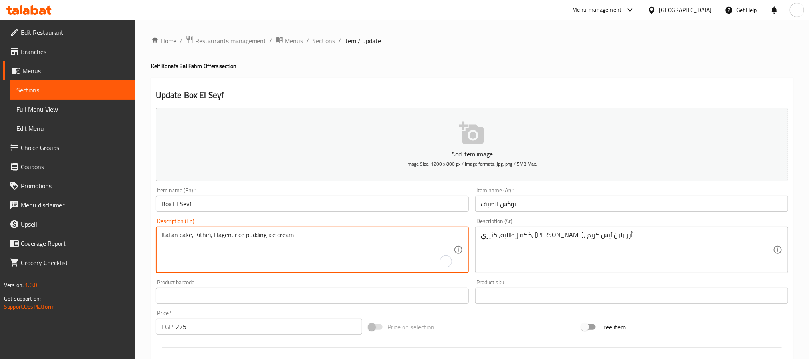
paste textarea "Habaa Cake, Koshary, Tajin, Ice Cream Rice"
type textarea "Habaa Cake, Koshary, Tajin, Ice Cream Rice"
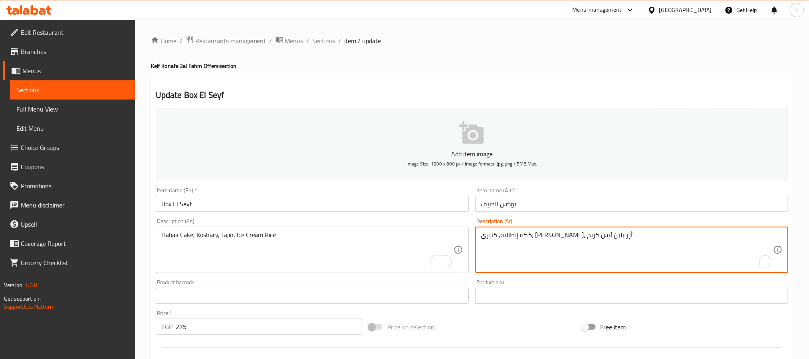
paste textarea "كة الهبه، كشري، طاجن، أرز ا"
paste textarea "To enrich screen reader interactions, please activate Accessibility in Grammarl…"
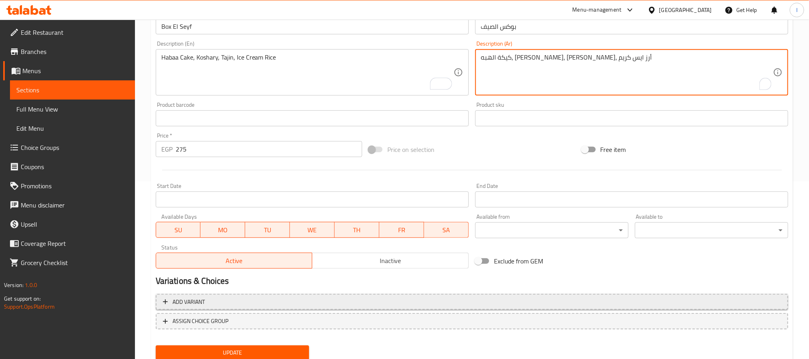
scroll to position [205, 0]
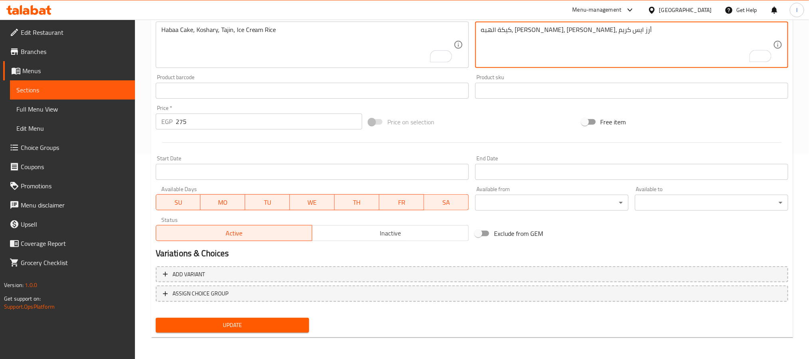
type textarea "كيكة الهبه، كشري، طاجن، أرز ايس كريم"
click at [275, 320] on span "Update" at bounding box center [232, 325] width 141 height 10
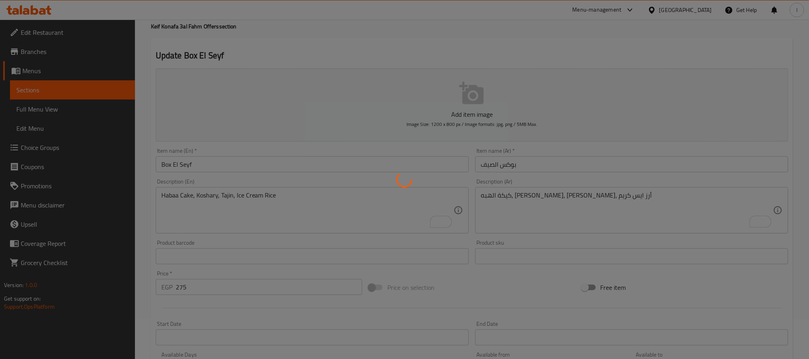
scroll to position [0, 0]
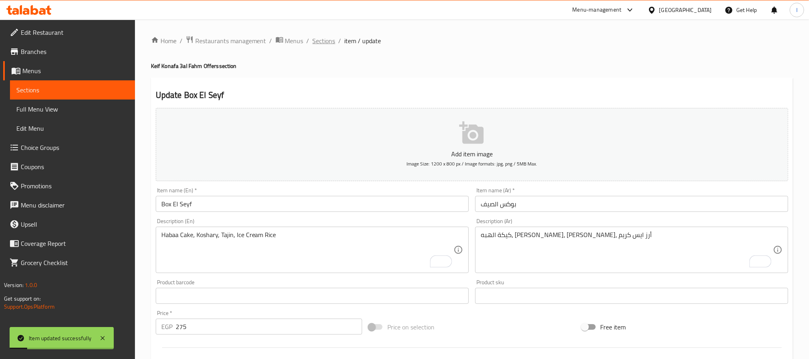
click at [318, 42] on span "Sections" at bounding box center [324, 41] width 23 height 10
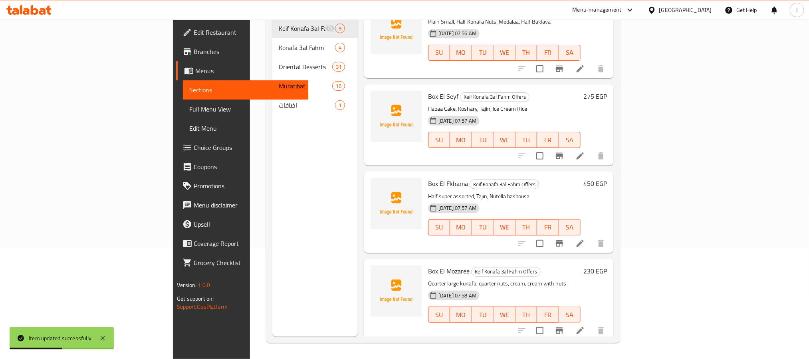
scroll to position [300, 0]
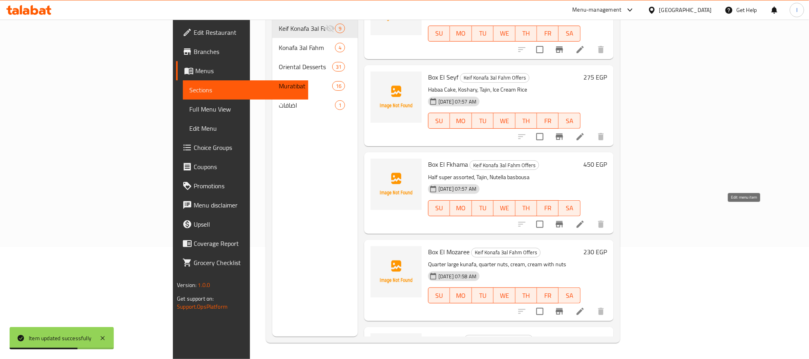
click at [585, 219] on icon at bounding box center [580, 224] width 10 height 10
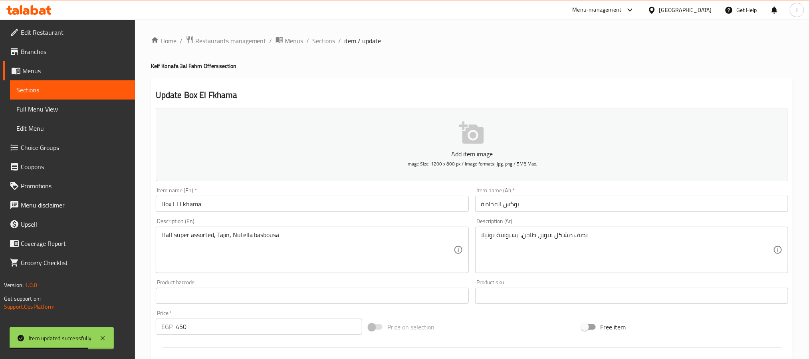
click at [260, 209] on input "Box El Fkhama" at bounding box center [312, 204] width 313 height 16
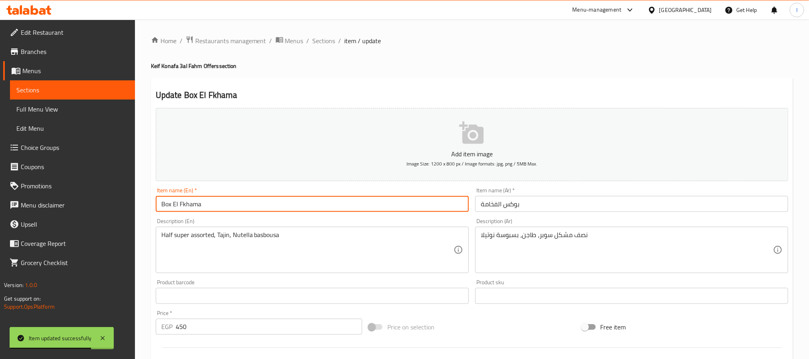
paste input "Eyla"
type input "Box El Eyla"
click at [502, 195] on div "Item name (Ar)   * بوكس الفخامة Item name (Ar) *" at bounding box center [631, 199] width 313 height 24
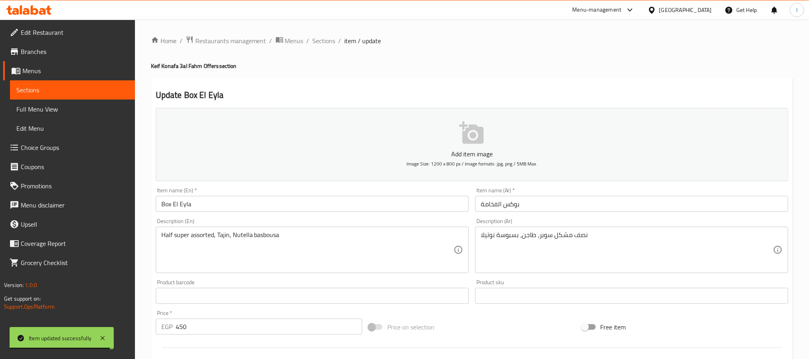
click at [502, 208] on input "بوكس الفخامة" at bounding box center [631, 204] width 313 height 16
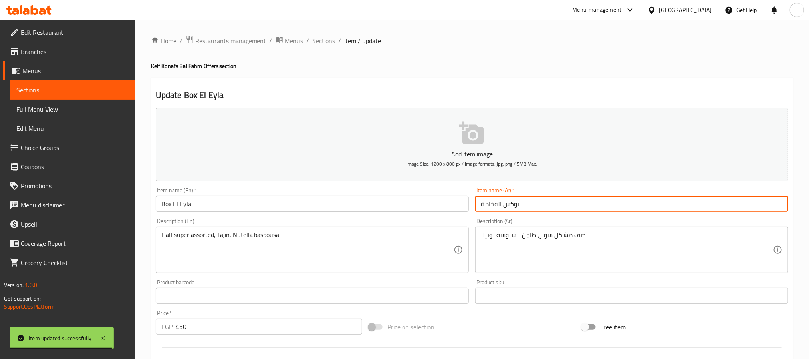
paste input "عيله"
type input "بوكس العيله"
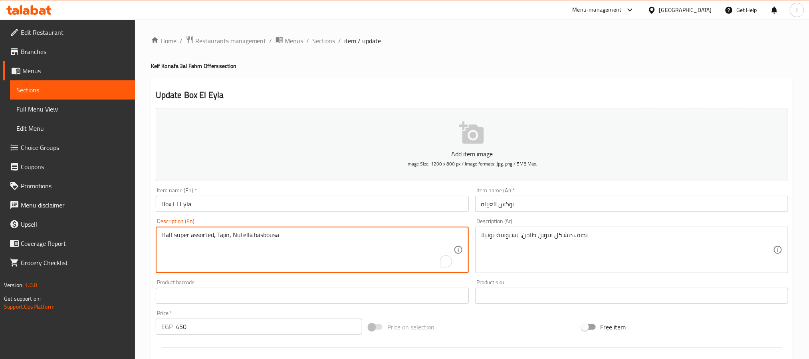
paste textarea "Super Mixed, Nutella Qatayef, Nutella Basbousa, Half Mango Konaf"
type textarea "Half Super Mixed, Nutella Qatayef, Nutella Basbousa, Half Mango Konafa"
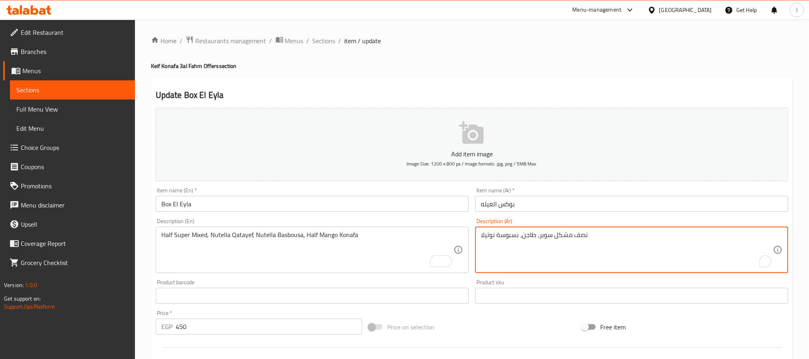
paste textarea "مشكل سوبر، قشطه وسط، بسبوسة نوتيلا، نص كنافة مانجو"
type textarea "نص مشكل سوبر، قشطه وسط، بسبوسة نوتيلا، نص كنافة مانجو"
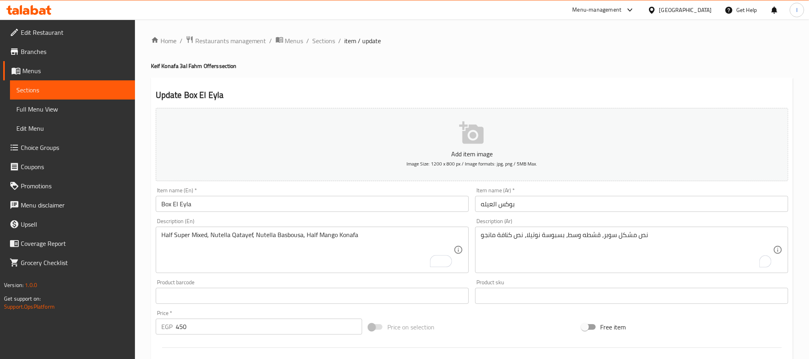
click at [486, 62] on h4 "Keif Konafa 3al Fahm Offers section" at bounding box center [472, 66] width 642 height 8
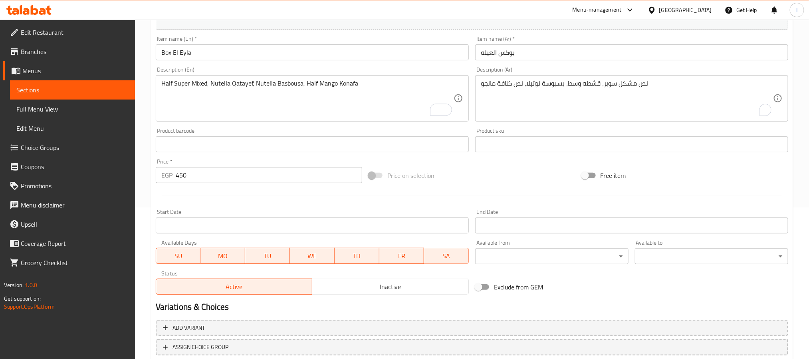
scroll to position [205, 0]
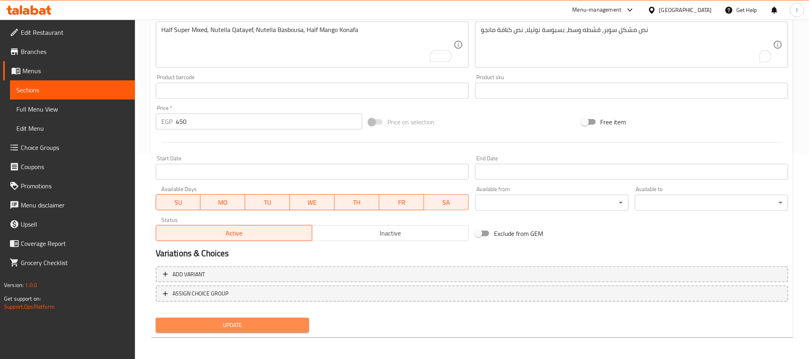
click at [259, 319] on button "Update" at bounding box center [232, 324] width 153 height 15
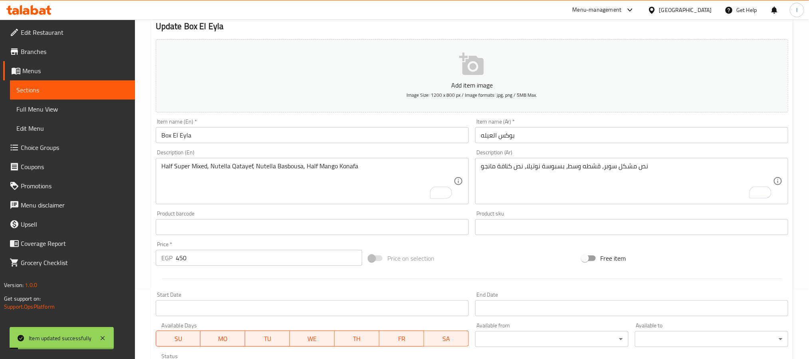
scroll to position [0, 0]
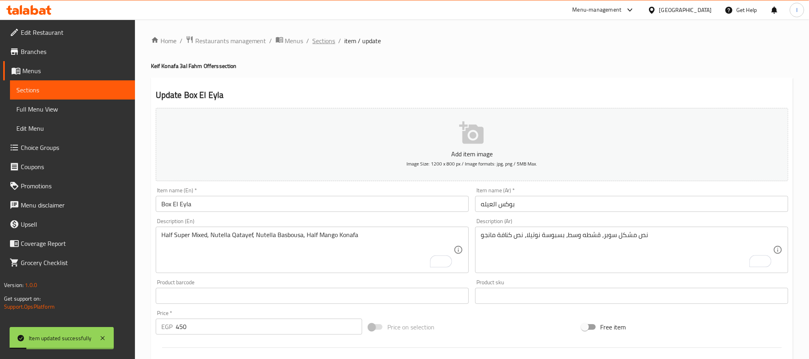
click at [319, 39] on span "Sections" at bounding box center [324, 41] width 23 height 10
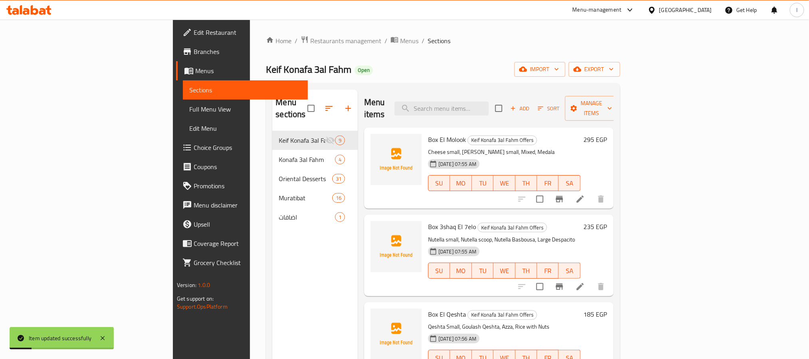
click at [447, 70] on div "Keif Konafa 3al Fahm Open import export" at bounding box center [443, 69] width 354 height 15
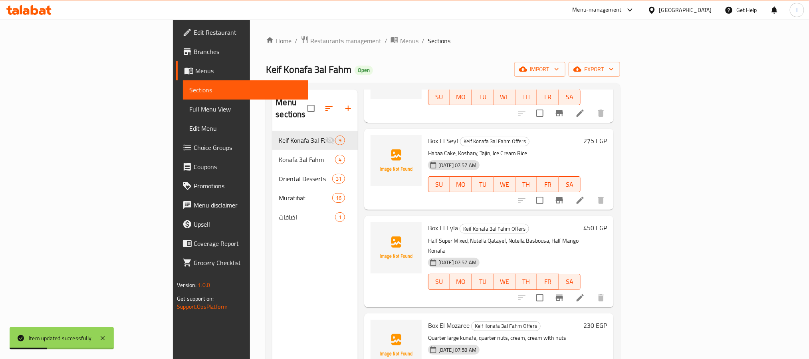
scroll to position [446, 0]
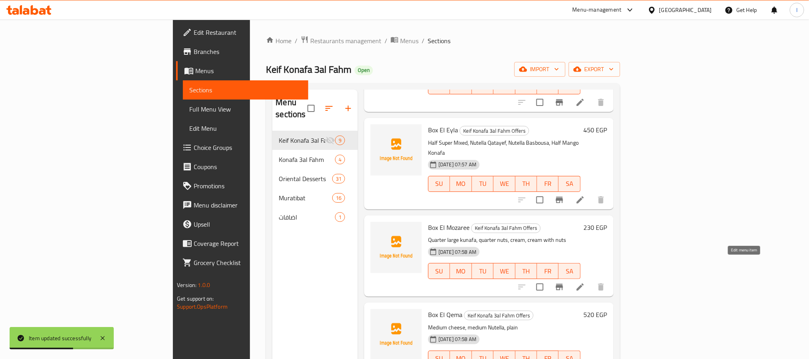
click at [585, 282] on icon at bounding box center [580, 287] width 10 height 10
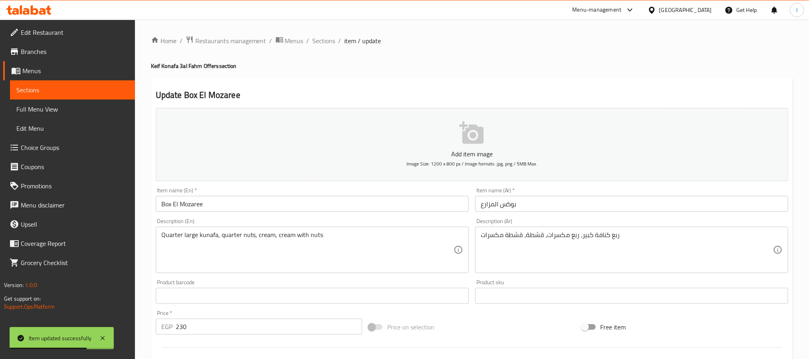
click at [230, 203] on input "Box El Mozaree" at bounding box center [312, 204] width 313 height 16
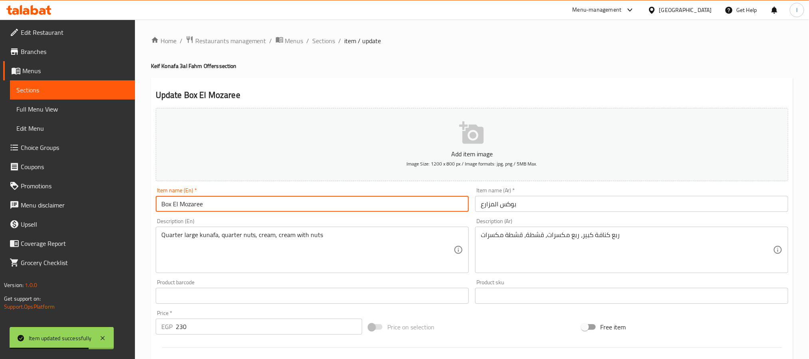
click at [230, 204] on input "Box El Mozaree" at bounding box center [312, 204] width 313 height 16
paste input "azag"
type input "Box El Mazag"
click at [519, 209] on input "بوكس المزارع" at bounding box center [631, 204] width 313 height 16
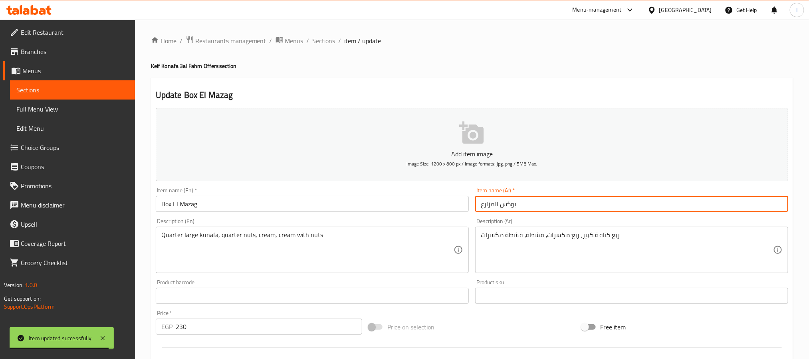
paste input "text"
type input "بوكس المزاج"
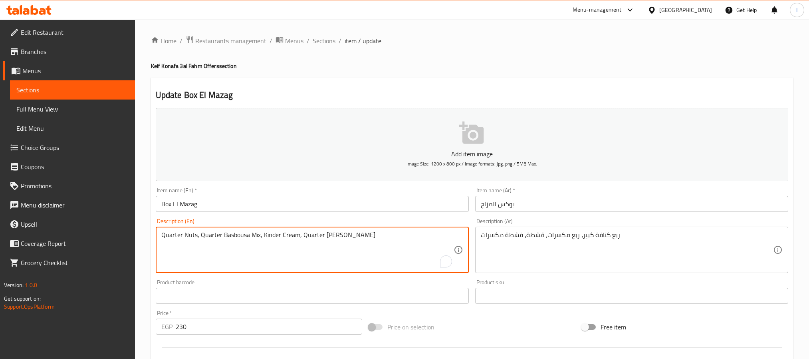
type textarea "Quarter Nuts, Quarter Basbousa Mix, Kinder Cream, Quarter [PERSON_NAME]"
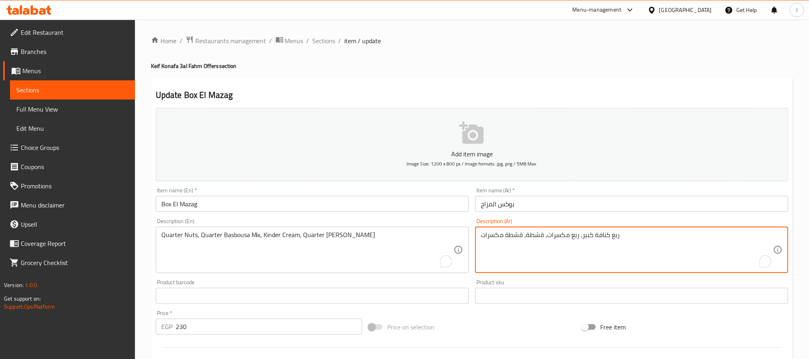
paste textarea "بندق، ربع ميكس بسبوسة، قشطوطة كندر، ربع بسيمه"
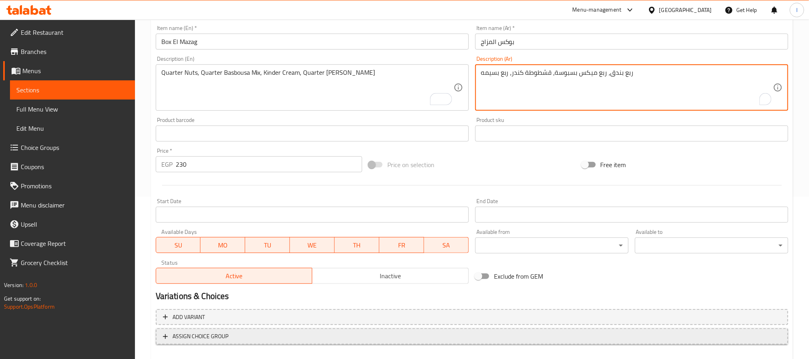
scroll to position [205, 0]
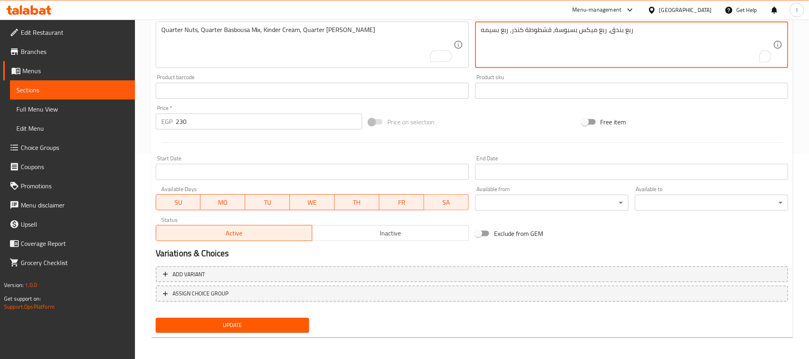
type textarea "ربع بندق، ربع ميكس بسبوسة، قشطوطة كندر، ربع بسيمه"
click at [266, 329] on button "Update" at bounding box center [232, 324] width 153 height 15
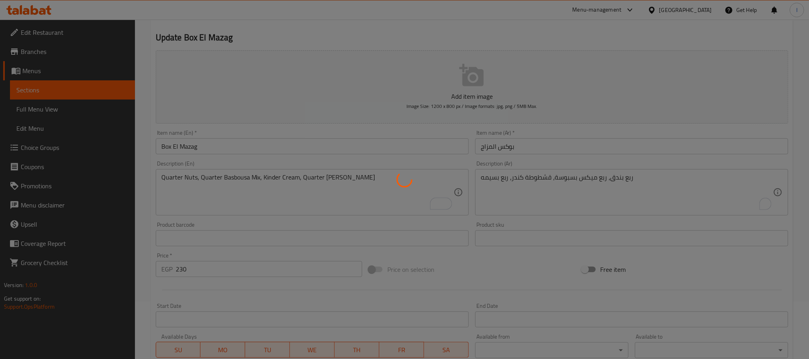
scroll to position [0, 0]
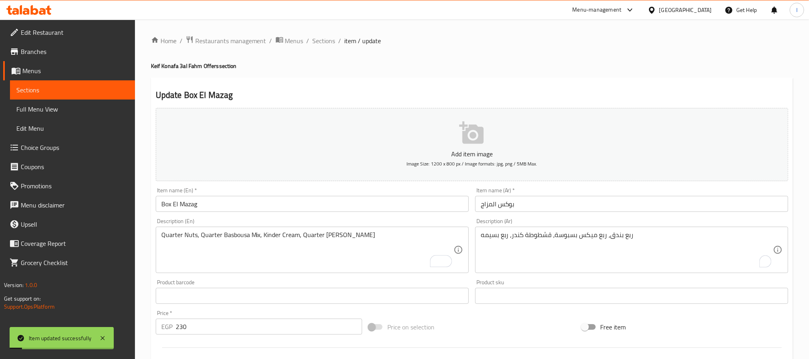
drag, startPoint x: 324, startPoint y: 36, endPoint x: 328, endPoint y: 9, distance: 27.9
click at [324, 36] on span "Sections" at bounding box center [324, 41] width 23 height 10
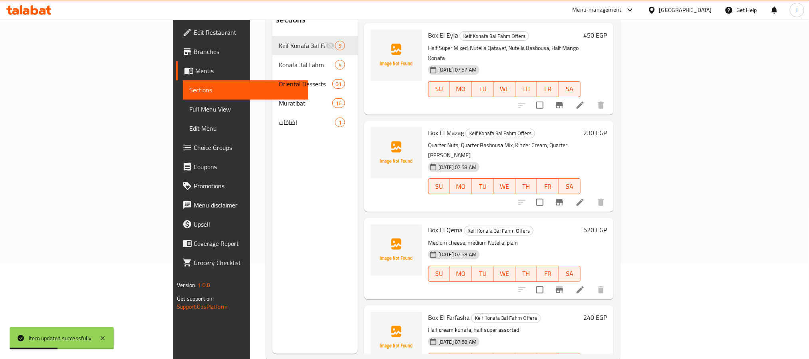
scroll to position [112, 0]
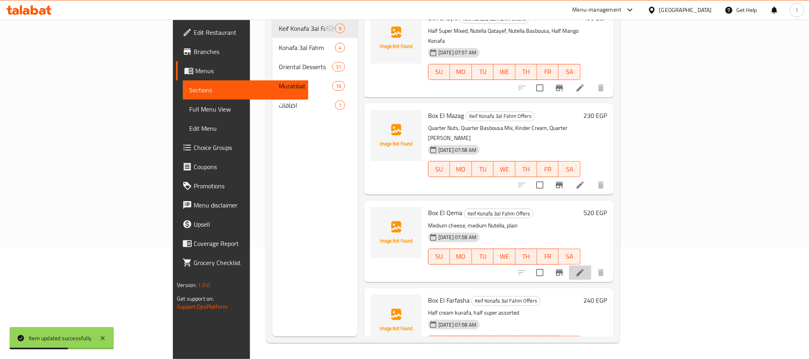
click at [591, 265] on li at bounding box center [580, 272] width 22 height 14
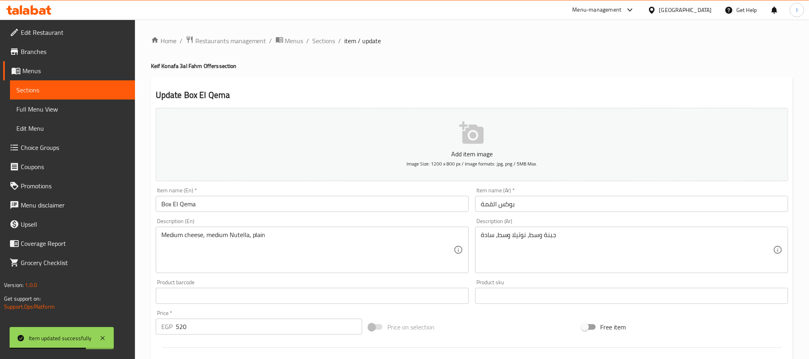
click at [253, 200] on input "Box El Qema" at bounding box center [312, 204] width 313 height 16
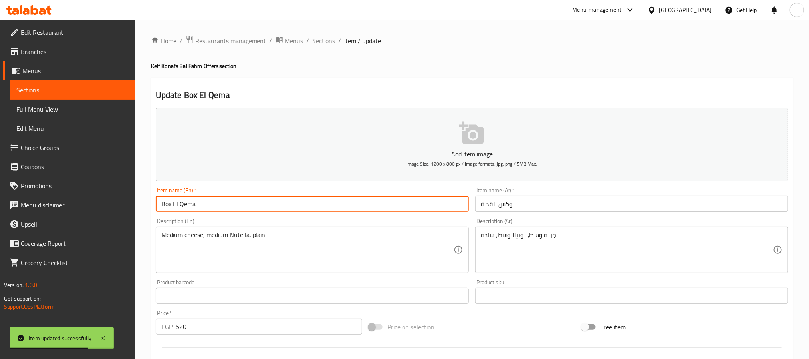
click at [253, 200] on input "Box El Qema" at bounding box center [312, 204] width 313 height 16
paste input "La"
type input "Box El Lama"
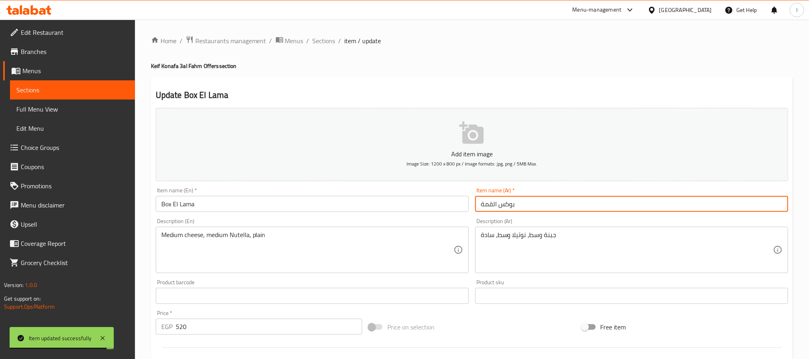
click at [490, 203] on input "بوكس القمة" at bounding box center [631, 204] width 313 height 16
paste input "مه"
type input "بوكس اللمه"
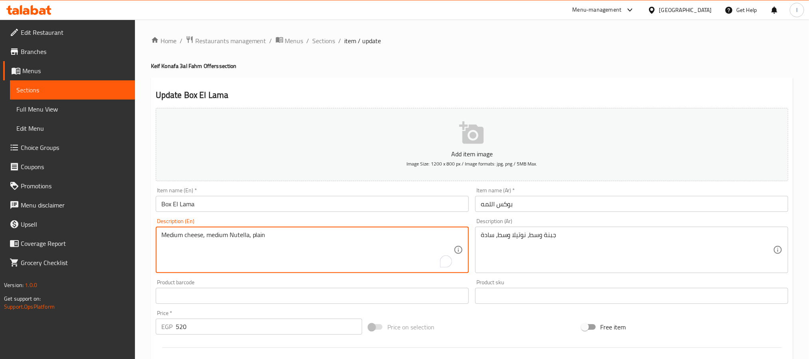
paste textarea "Cheese, Medium Nutella, Medium Qeshta, Plain"
type textarea "Medium Cheese, Medium Nutella, Medium Qeshta, Plain"
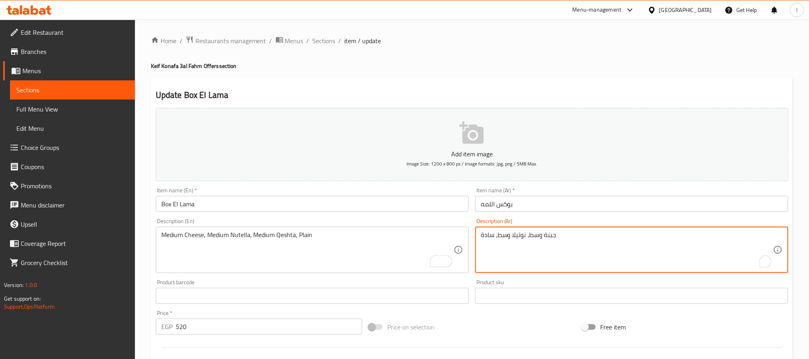
paste textarea "ه وسط،نوتيلا نوسط، قشطه وسط، ساده"
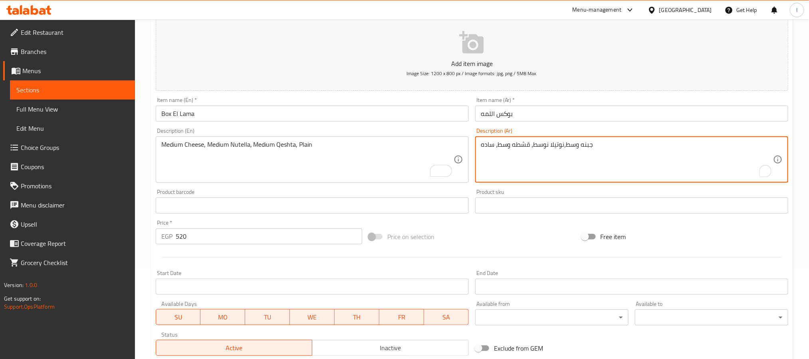
scroll to position [205, 0]
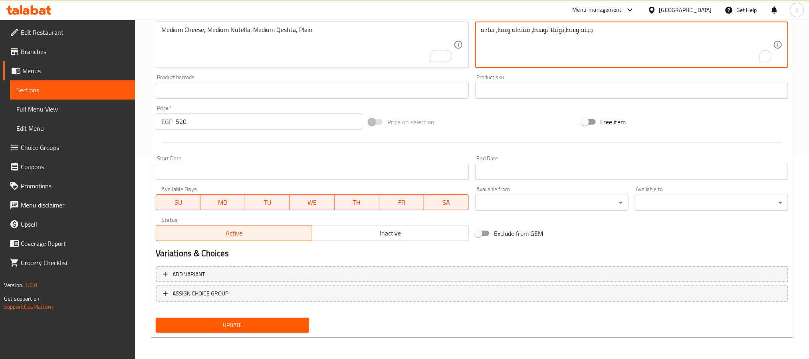
type textarea "جبنه وسط،نوتيلا نوسط، قشطه وسط، ساده"
click at [272, 325] on span "Update" at bounding box center [232, 325] width 141 height 10
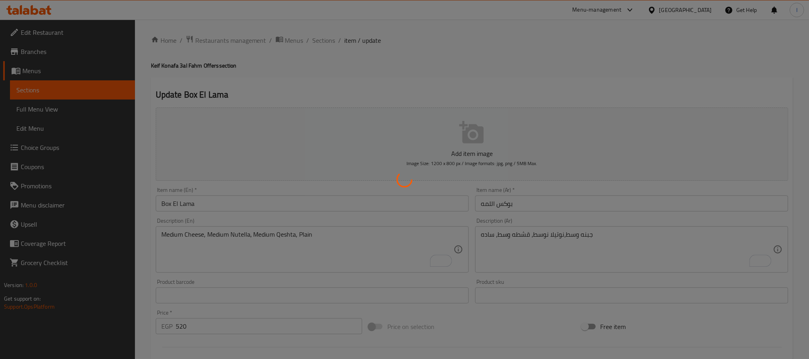
scroll to position [0, 0]
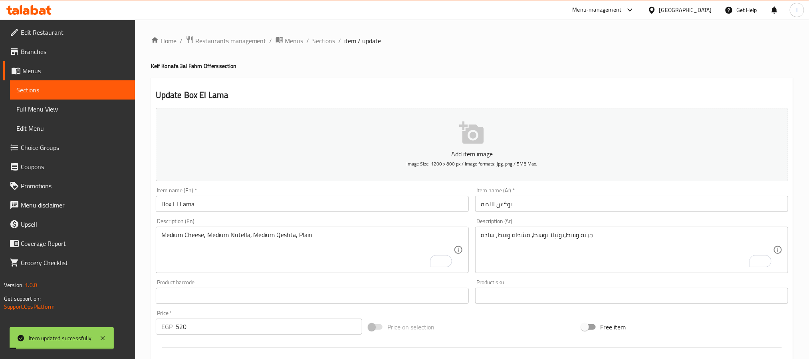
drag, startPoint x: 323, startPoint y: 40, endPoint x: 328, endPoint y: 10, distance: 30.3
click at [323, 40] on span "Sections" at bounding box center [324, 41] width 23 height 10
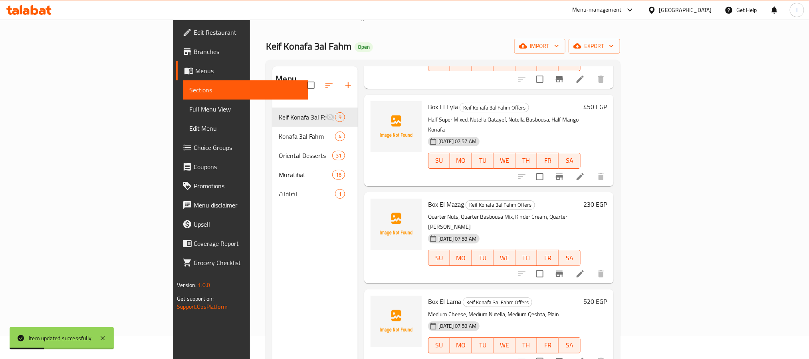
scroll to position [112, 0]
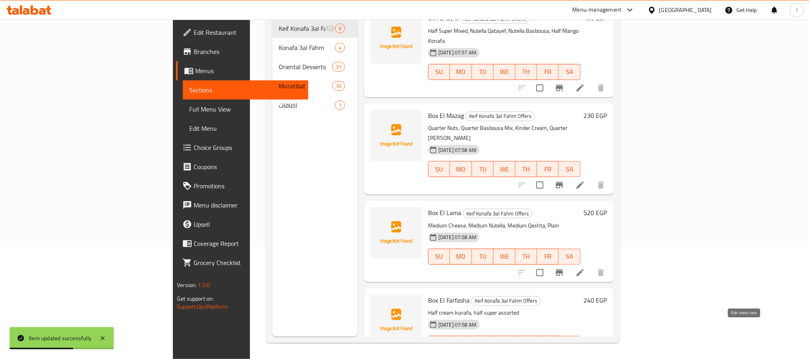
click at [585, 355] on icon at bounding box center [580, 360] width 10 height 10
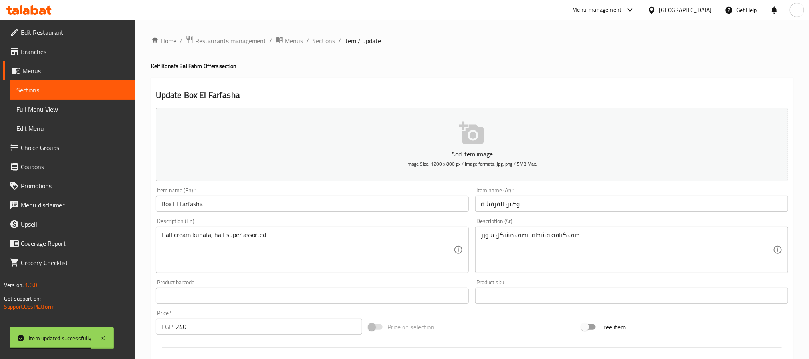
click at [234, 198] on input "Box El Farfasha" at bounding box center [312, 204] width 313 height 16
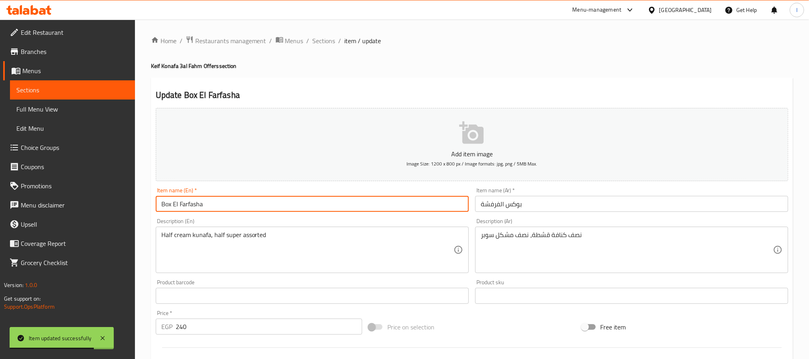
click at [234, 198] on input "Box El Farfasha" at bounding box center [312, 204] width 313 height 16
paste input "Tawfeer 1"
type input "Box El Tawfeer 1"
click at [513, 205] on input "بوكس الفرفشة" at bounding box center [631, 204] width 313 height 16
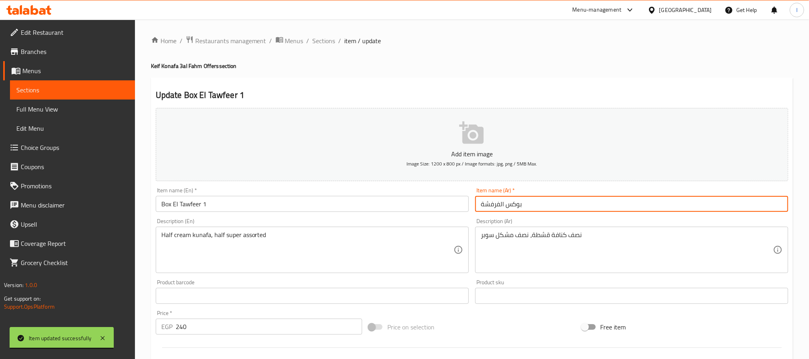
click at [513, 205] on input "بوكس الفرفشة" at bounding box center [631, 204] width 313 height 16
paste input "توفير 1"
type input "بوكس التوفير 1"
click at [446, 67] on h4 "Keif Konafa 3al Fahm Offers section" at bounding box center [472, 66] width 642 height 8
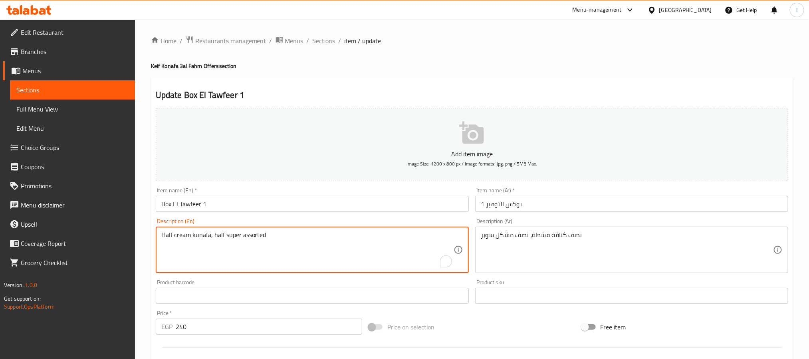
click at [358, 246] on textarea "Half cream kunafa, half super assorted" at bounding box center [307, 250] width 292 height 38
paste textarea "Cream Konafa, Half Super Mix"
type textarea "Half Cream Konafa, Half Super Mixed"
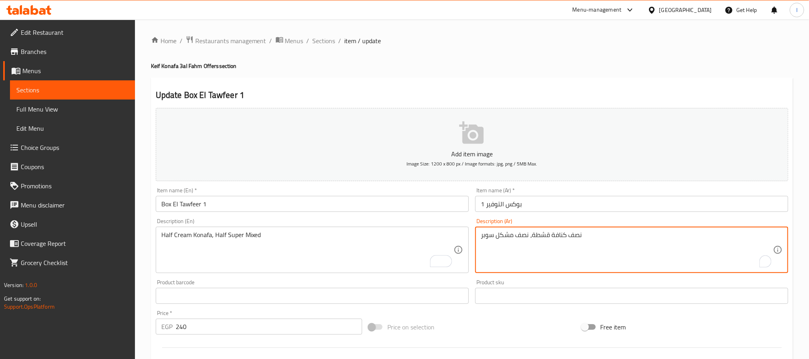
click at [557, 244] on textarea "نصف كنافة قشطة، نصف مشكل سوبر" at bounding box center [627, 250] width 292 height 38
paste textarea "كنافة قشطة، نص"
type textarea "نص كنافة قشطة، نص مشكل سوبر"
click at [482, 79] on div "Update Box El Tawfeer 1 Add item image Image Size: 1200 x 800 px / Image format…" at bounding box center [472, 309] width 642 height 465
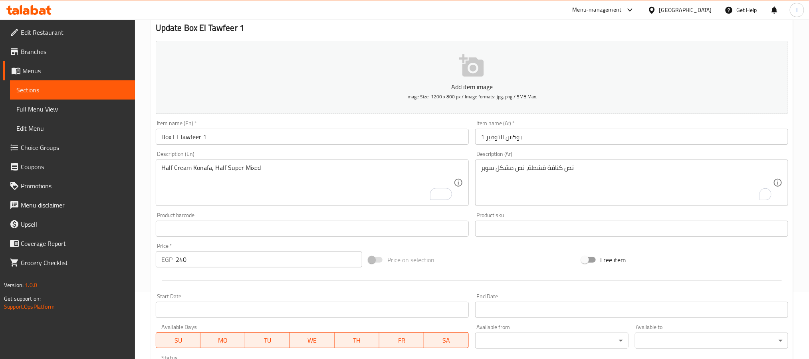
scroll to position [205, 0]
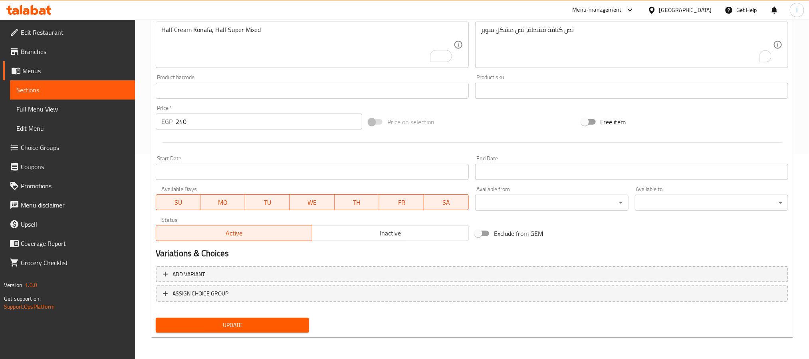
click at [283, 326] on span "Update" at bounding box center [232, 325] width 141 height 10
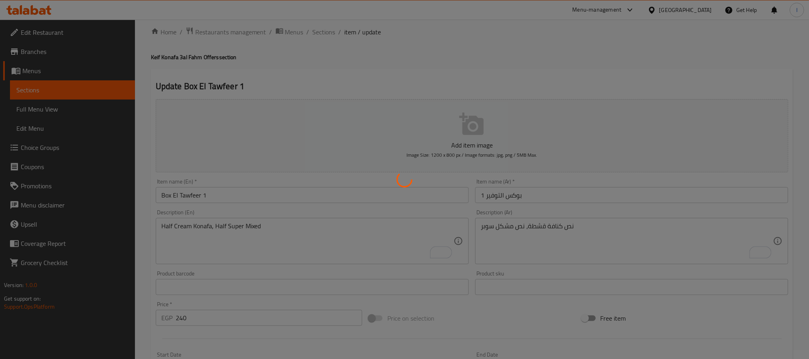
scroll to position [0, 0]
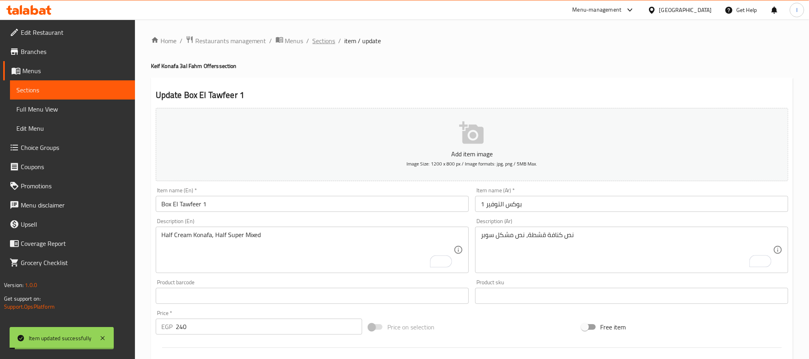
click at [322, 40] on span "Sections" at bounding box center [324, 41] width 23 height 10
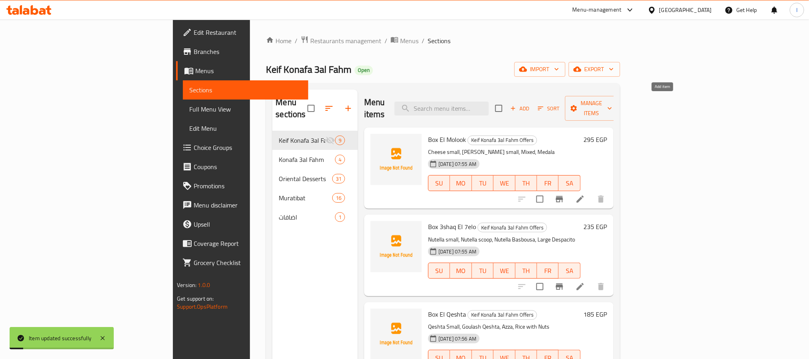
click at [531, 104] on span "Add" at bounding box center [520, 108] width 22 height 9
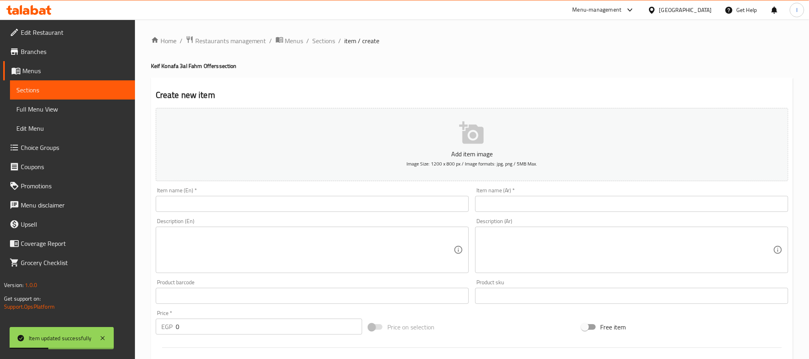
drag, startPoint x: 283, startPoint y: 198, endPoint x: 308, endPoint y: 11, distance: 188.2
click at [283, 198] on input "text" at bounding box center [312, 204] width 313 height 16
paste input "Box El Tawfeer 2"
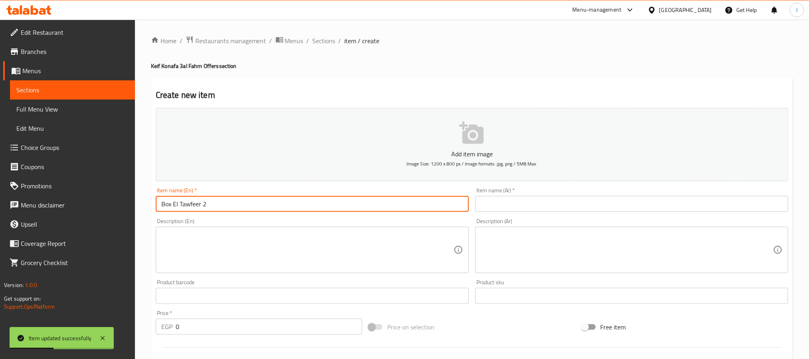
type input "Box El Tawfeer 2"
drag, startPoint x: 483, startPoint y: 208, endPoint x: 470, endPoint y: 114, distance: 94.8
click at [483, 208] on input "text" at bounding box center [631, 204] width 313 height 16
paste input "بوكس التوفير 2"
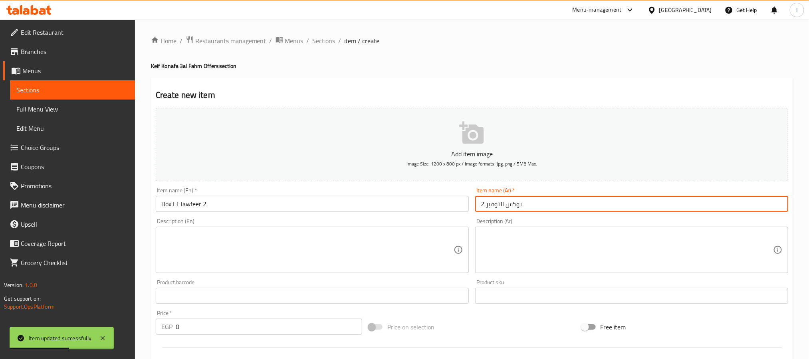
type input "بوكس التوفير 2"
click at [289, 250] on textarea at bounding box center [307, 250] width 292 height 38
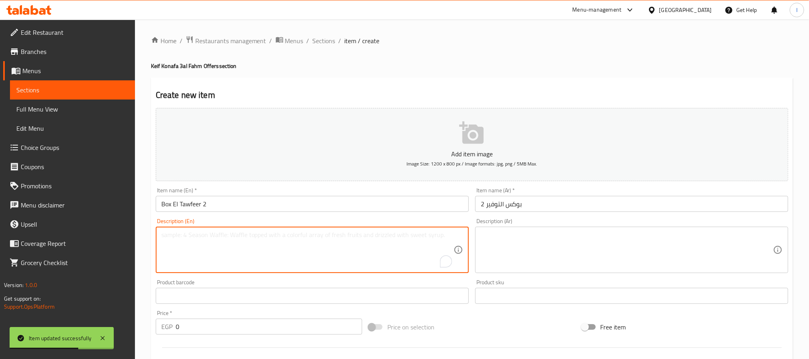
paste textarea "1 Kg Super Mixed, Quarter Cream Konafa"
type textarea "1 Kg Super Mixed, Quarter Cream Konafa"
click at [528, 258] on textarea at bounding box center [627, 250] width 292 height 38
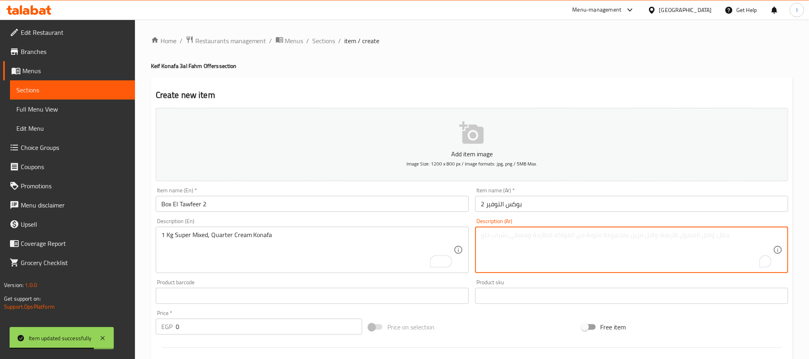
paste textarea "كيلو مشكل سوبر، ربع كنافة قشطة"
type textarea "كيلو مشكل سوبر، ربع كنافة قشطة"
click at [468, 50] on div "Home / Restaurants management / Menus / Sections / item / create Keif Konafa 3a…" at bounding box center [472, 292] width 642 height 513
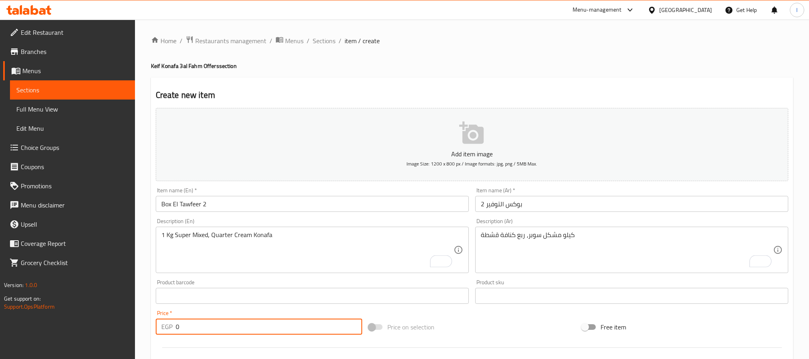
click at [208, 318] on input "0" at bounding box center [269, 326] width 186 height 16
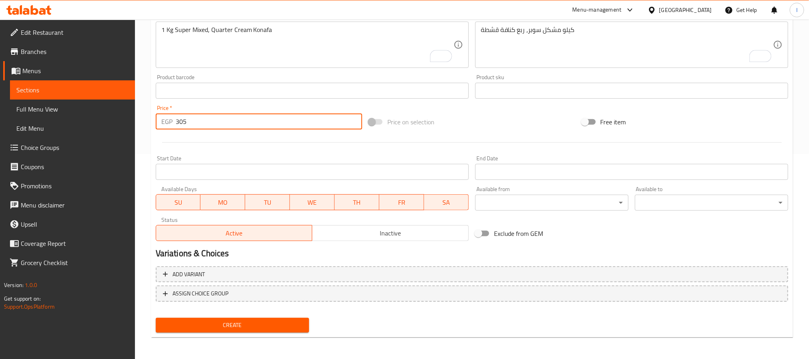
type input "305"
click at [472, 129] on div "Price on selection" at bounding box center [471, 122] width 213 height 22
click at [271, 325] on span "Create" at bounding box center [232, 325] width 141 height 10
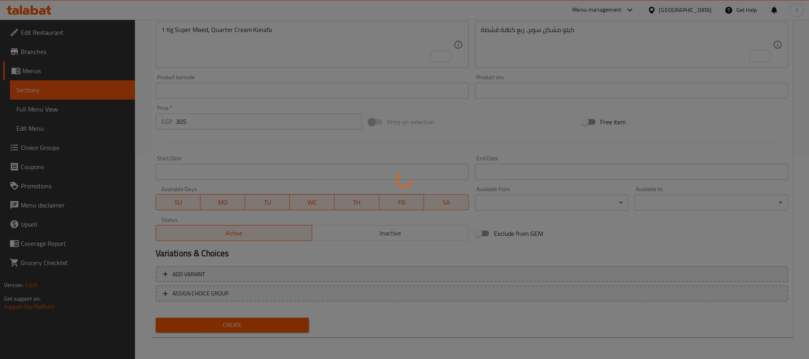
scroll to position [0, 0]
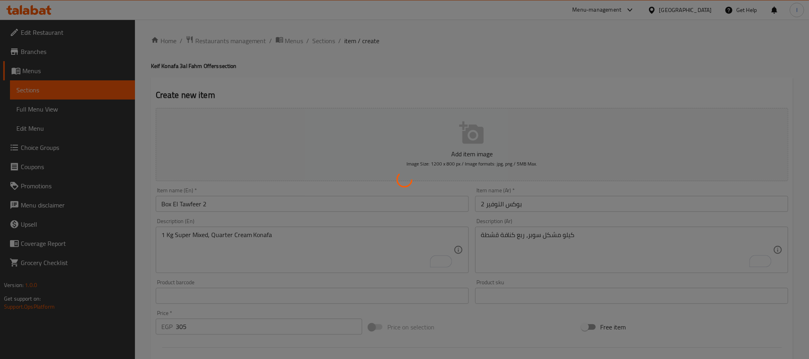
type input "0"
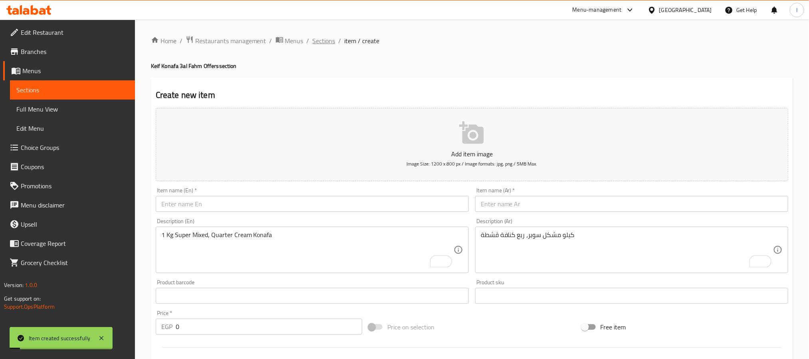
click at [322, 40] on span "Sections" at bounding box center [324, 41] width 23 height 10
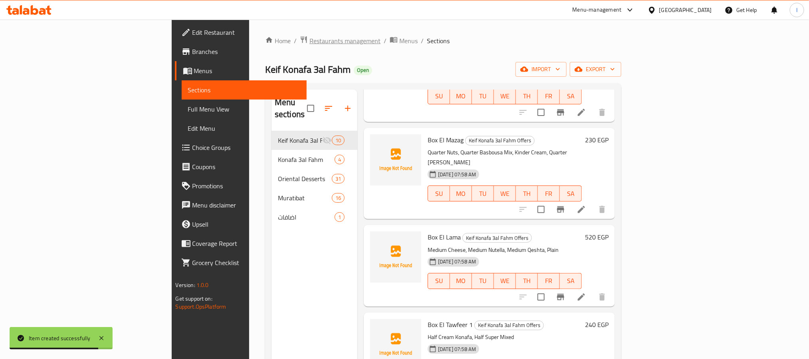
click at [309, 41] on span "Restaurants management" at bounding box center [344, 41] width 71 height 10
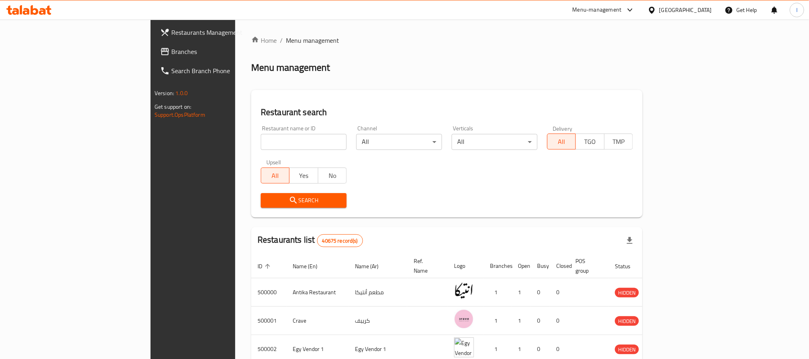
click at [171, 56] on span "Branches" at bounding box center [225, 52] width 108 height 10
